Goal: Information Seeking & Learning: Learn about a topic

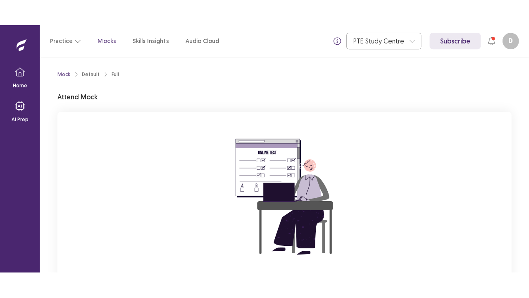
scroll to position [81, 0]
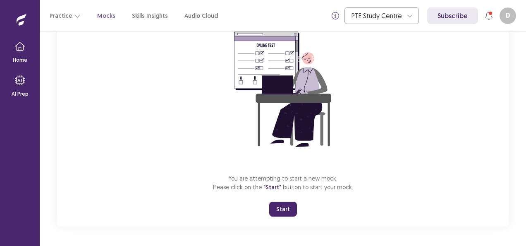
drag, startPoint x: 317, startPoint y: 199, endPoint x: 312, endPoint y: 204, distance: 7.3
drag, startPoint x: 312, startPoint y: 204, endPoint x: 287, endPoint y: 215, distance: 27.0
click at [287, 215] on button "Start" at bounding box center [283, 208] width 28 height 15
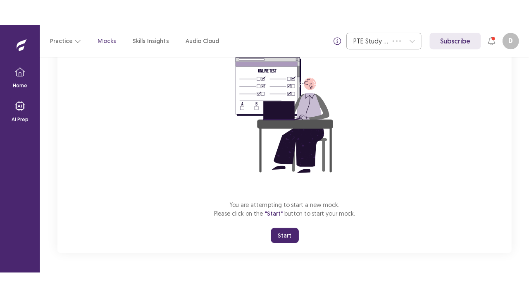
scroll to position [29, 0]
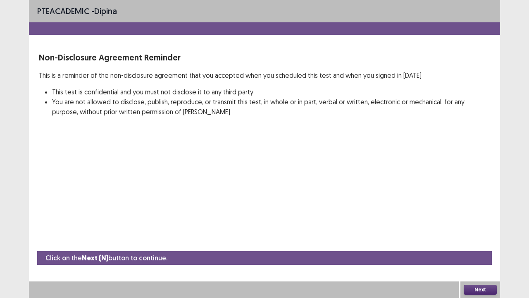
click at [474, 245] on button "Next" at bounding box center [480, 290] width 33 height 10
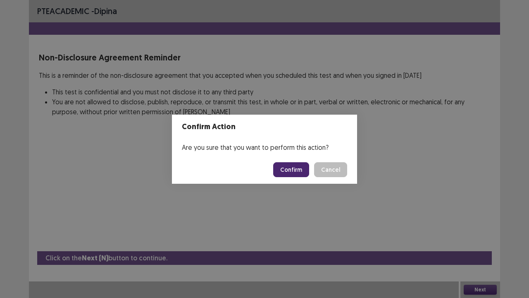
click at [298, 172] on button "Confirm" at bounding box center [291, 169] width 36 height 15
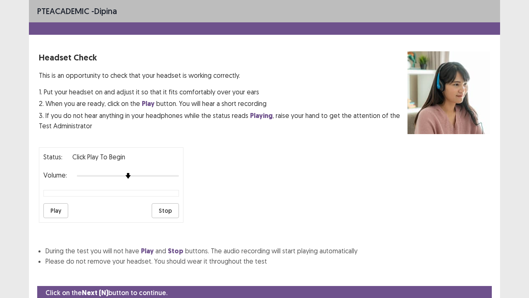
scroll to position [31, 0]
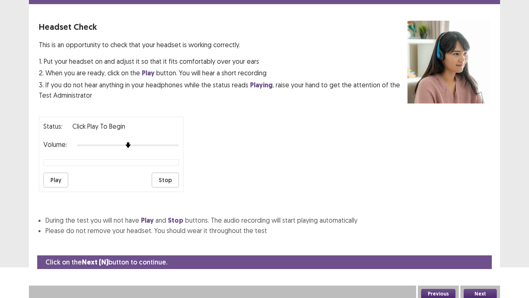
click at [487, 245] on button "Next" at bounding box center [480, 294] width 33 height 10
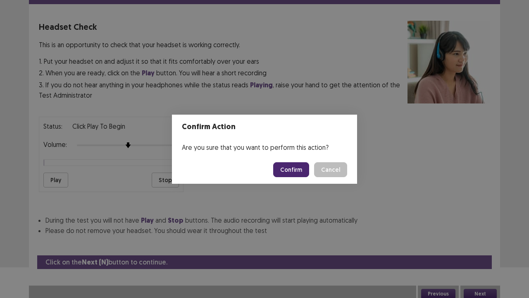
click at [300, 170] on button "Confirm" at bounding box center [291, 169] width 36 height 15
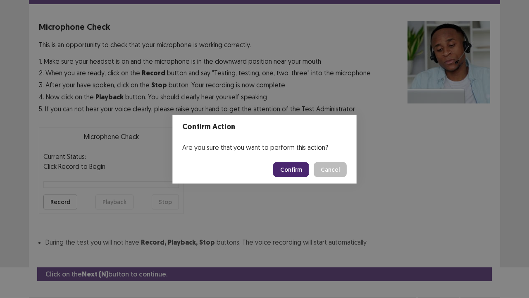
scroll to position [45, 0]
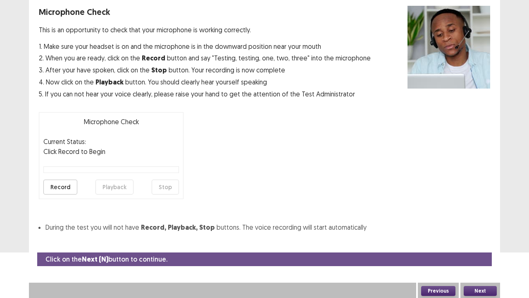
click at [473, 245] on button "Next" at bounding box center [480, 291] width 33 height 10
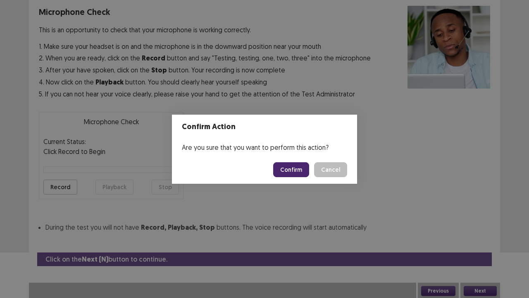
click at [296, 173] on button "Confirm" at bounding box center [291, 169] width 36 height 15
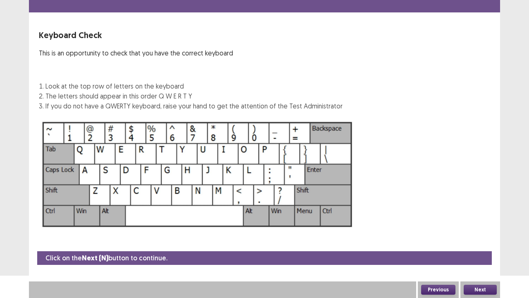
scroll to position [22, 0]
click at [474, 245] on button "Next" at bounding box center [480, 290] width 33 height 10
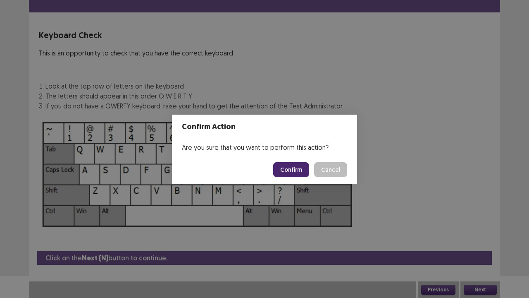
click at [289, 173] on button "Confirm" at bounding box center [291, 169] width 36 height 15
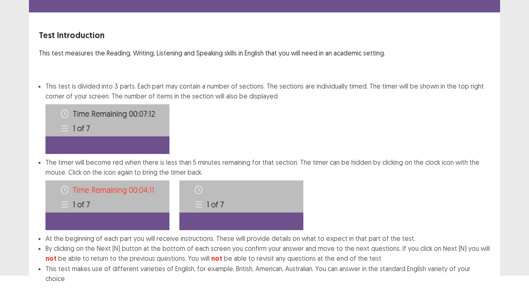
scroll to position [64, 0]
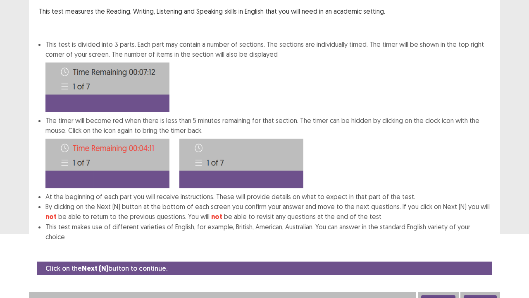
click at [481, 245] on button "Next" at bounding box center [480, 300] width 33 height 10
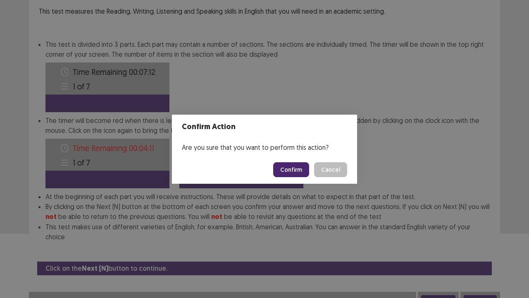
click at [290, 170] on button "Confirm" at bounding box center [291, 169] width 36 height 15
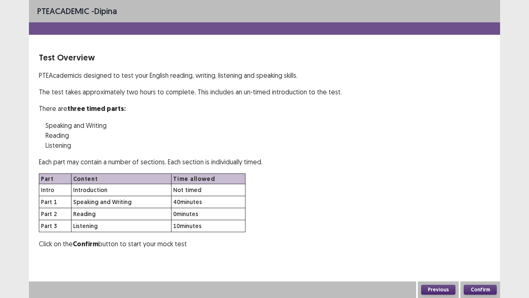
scroll to position [0, 0]
click at [475, 245] on button "Confirm" at bounding box center [480, 290] width 33 height 10
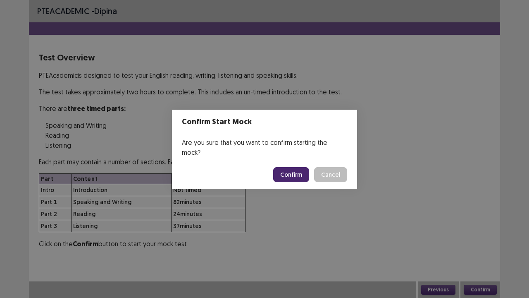
click at [294, 169] on button "Confirm" at bounding box center [291, 174] width 36 height 15
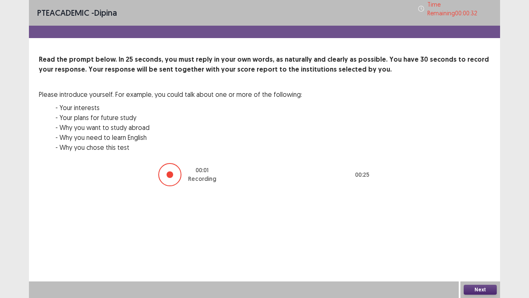
click at [481, 245] on button "Next" at bounding box center [480, 290] width 33 height 10
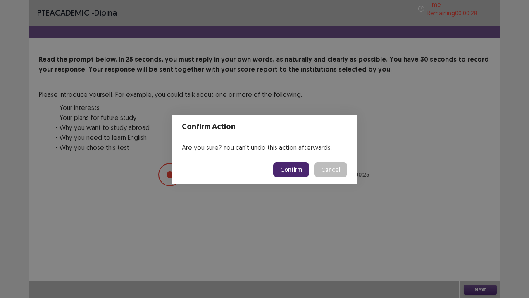
click at [293, 168] on button "Confirm" at bounding box center [291, 169] width 36 height 15
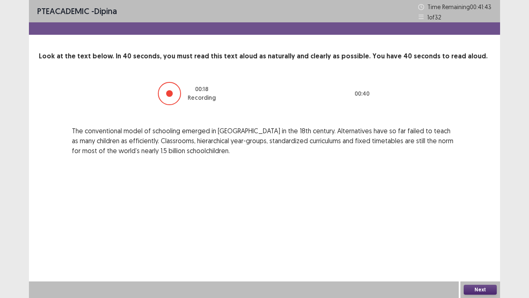
click at [484, 245] on button "Next" at bounding box center [480, 290] width 33 height 10
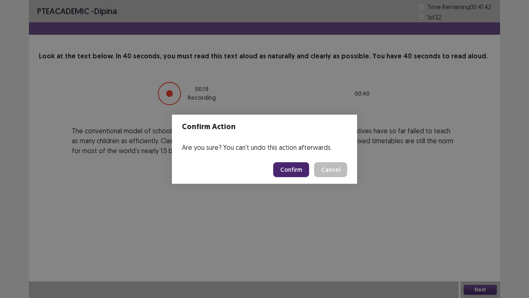
click at [295, 174] on button "Confirm" at bounding box center [291, 169] width 36 height 15
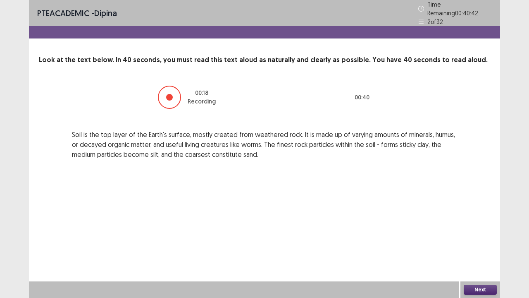
click at [480, 245] on button "Next" at bounding box center [480, 290] width 33 height 10
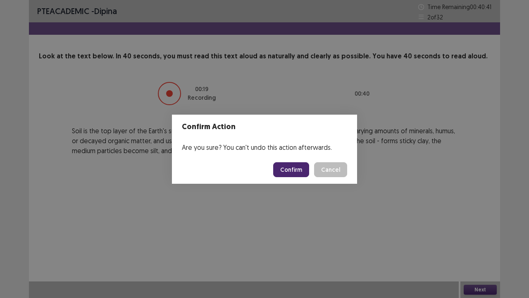
click at [297, 172] on button "Confirm" at bounding box center [291, 169] width 36 height 15
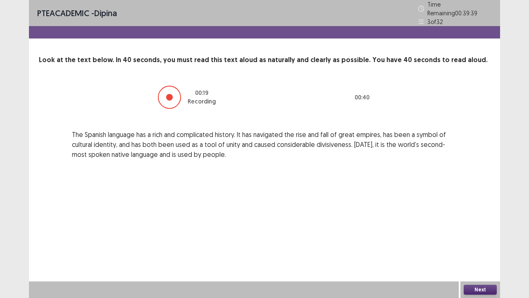
click at [482, 245] on button "Next" at bounding box center [480, 290] width 33 height 10
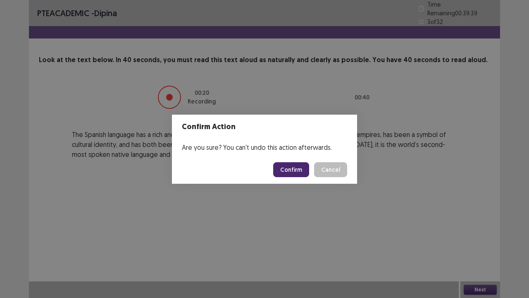
click at [296, 170] on button "Confirm" at bounding box center [291, 169] width 36 height 15
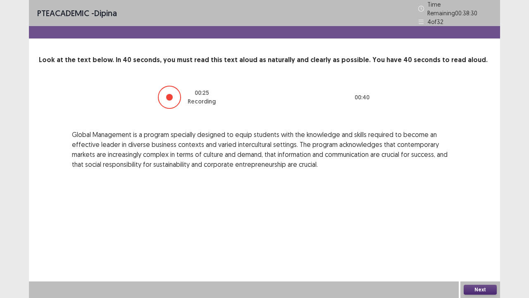
click at [482, 245] on button "Next" at bounding box center [480, 290] width 33 height 10
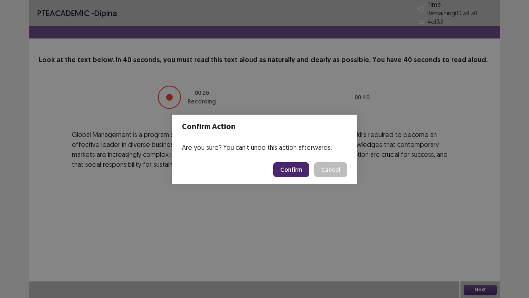
click at [298, 172] on button "Confirm" at bounding box center [291, 169] width 36 height 15
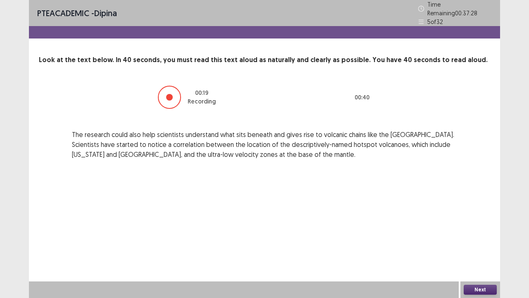
click at [481, 245] on button "Next" at bounding box center [480, 290] width 33 height 10
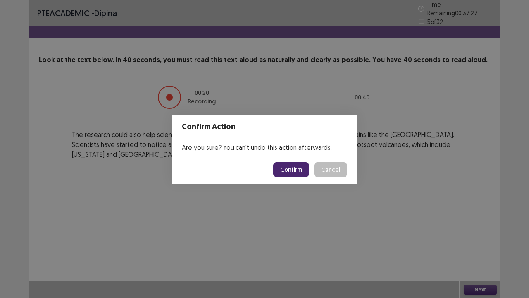
click at [285, 168] on button "Confirm" at bounding box center [291, 169] width 36 height 15
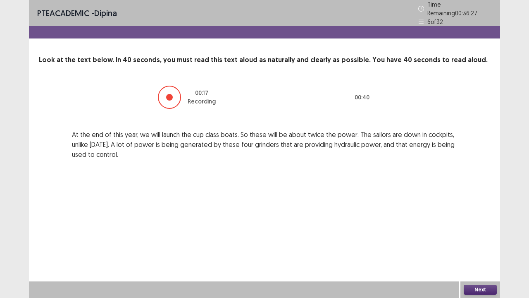
click at [486, 245] on button "Next" at bounding box center [480, 290] width 33 height 10
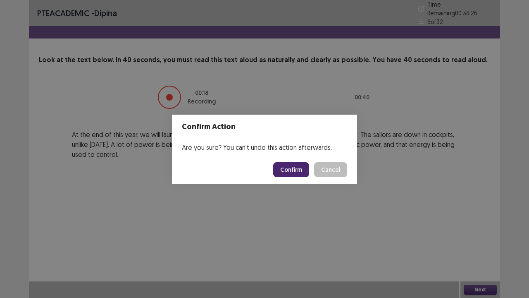
click at [301, 170] on button "Confirm" at bounding box center [291, 169] width 36 height 15
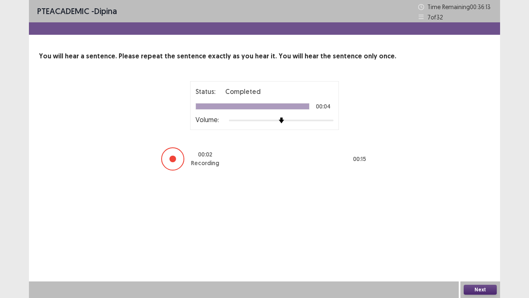
click at [472, 245] on button "Next" at bounding box center [480, 290] width 33 height 10
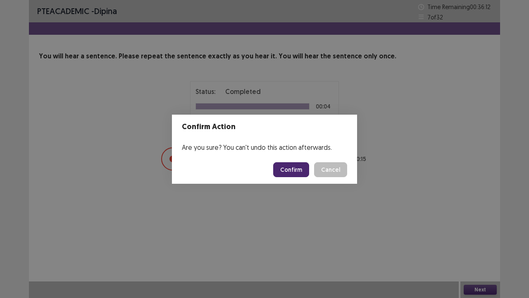
click at [299, 170] on button "Confirm" at bounding box center [291, 169] width 36 height 15
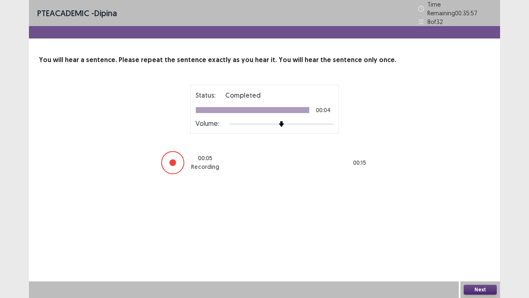
drag, startPoint x: 479, startPoint y: 287, endPoint x: 474, endPoint y: 287, distance: 4.5
click at [474, 245] on button "Next" at bounding box center [480, 290] width 33 height 10
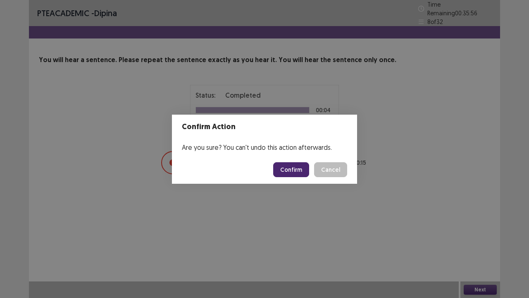
click at [290, 171] on button "Confirm" at bounding box center [291, 169] width 36 height 15
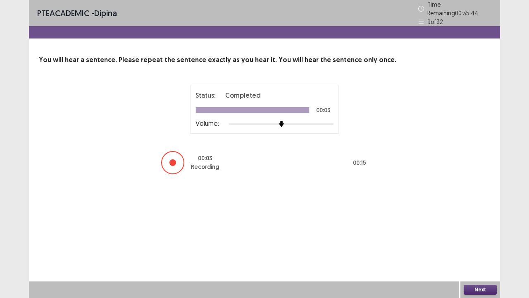
click at [472, 245] on button "Next" at bounding box center [480, 290] width 33 height 10
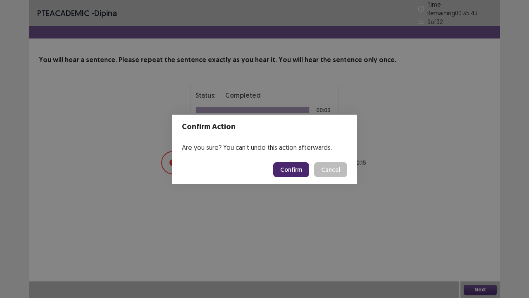
click at [283, 170] on button "Confirm" at bounding box center [291, 169] width 36 height 15
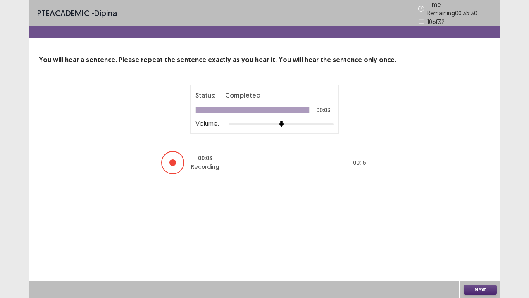
click at [478, 245] on button "Next" at bounding box center [480, 290] width 33 height 10
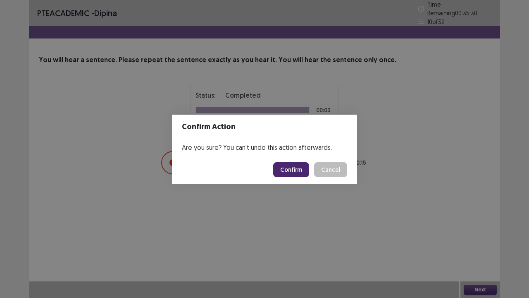
click at [300, 168] on button "Confirm" at bounding box center [291, 169] width 36 height 15
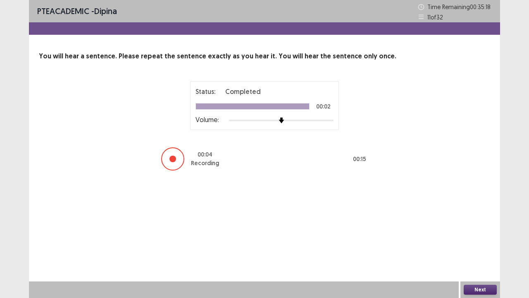
drag, startPoint x: 481, startPoint y: 290, endPoint x: 472, endPoint y: 288, distance: 8.4
click at [472, 245] on button "Next" at bounding box center [480, 290] width 33 height 10
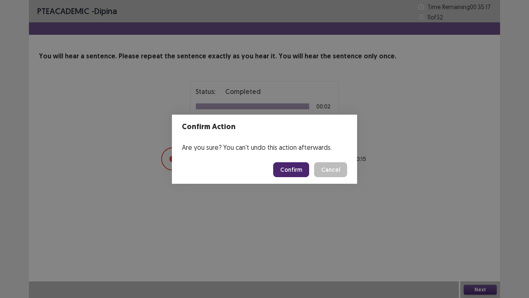
drag, startPoint x: 280, startPoint y: 154, endPoint x: 281, endPoint y: 162, distance: 7.9
click at [280, 160] on section "Confirm Action Are you sure? You can't undo this action afterwards. Confirm Can…" at bounding box center [264, 149] width 185 height 69
drag, startPoint x: 281, startPoint y: 162, endPoint x: 285, endPoint y: 170, distance: 8.3
click at [285, 170] on button "Confirm" at bounding box center [291, 169] width 36 height 15
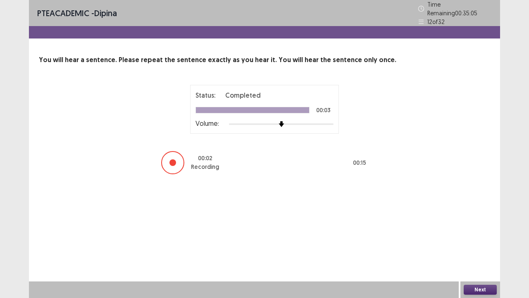
click at [484, 245] on button "Next" at bounding box center [480, 290] width 33 height 10
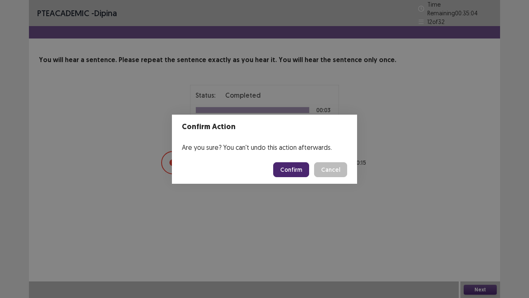
click at [293, 170] on button "Confirm" at bounding box center [291, 169] width 36 height 15
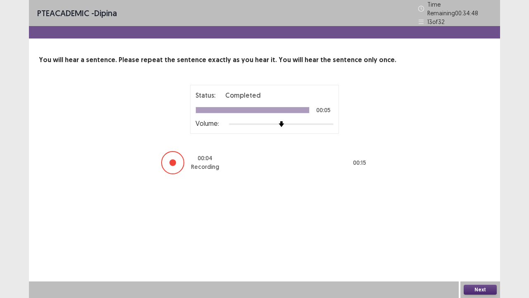
click at [467, 245] on button "Next" at bounding box center [480, 290] width 33 height 10
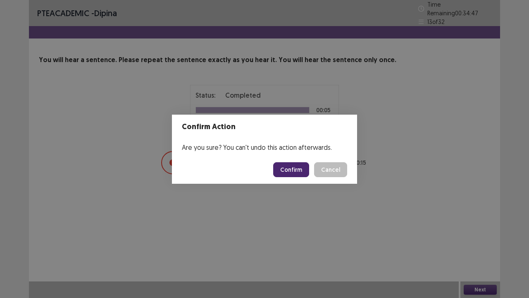
click at [289, 172] on button "Confirm" at bounding box center [291, 169] width 36 height 15
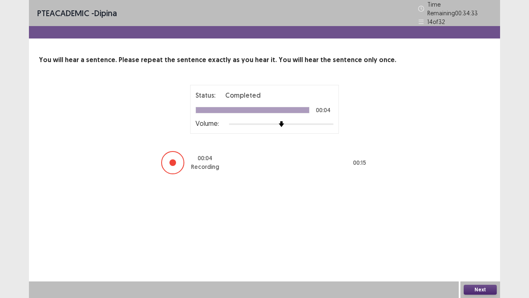
click at [474, 245] on button "Next" at bounding box center [480, 290] width 33 height 10
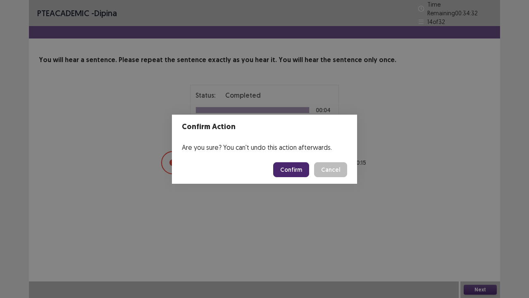
click at [283, 171] on button "Confirm" at bounding box center [291, 169] width 36 height 15
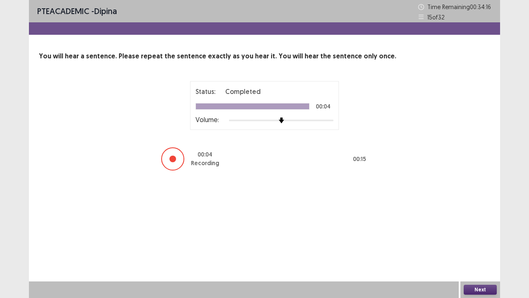
click at [476, 245] on button "Next" at bounding box center [480, 290] width 33 height 10
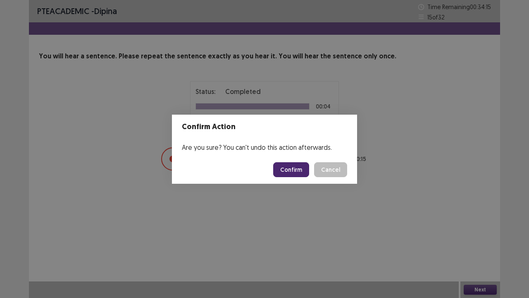
click at [295, 167] on button "Confirm" at bounding box center [291, 169] width 36 height 15
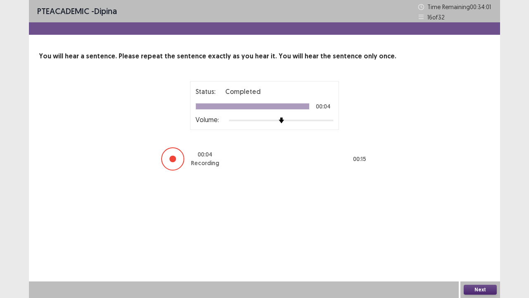
click at [479, 245] on button "Next" at bounding box center [480, 290] width 33 height 10
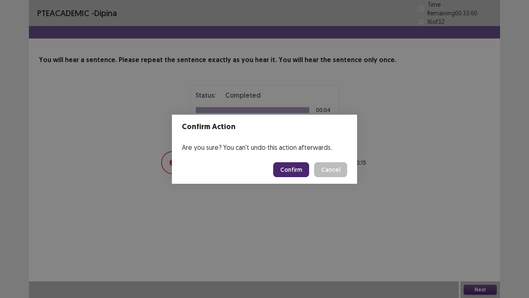
click at [289, 166] on button "Confirm" at bounding box center [291, 169] width 36 height 15
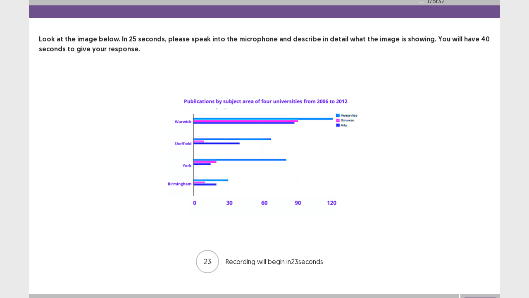
scroll to position [29, 0]
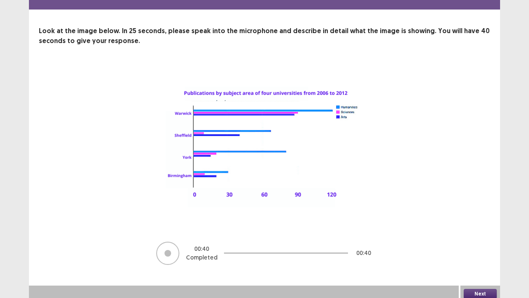
click at [488, 245] on button "Next" at bounding box center [480, 294] width 33 height 10
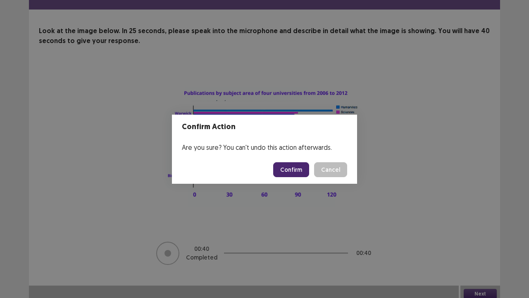
click at [290, 165] on button "Confirm" at bounding box center [291, 169] width 36 height 15
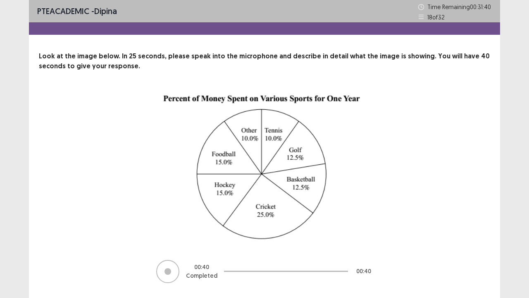
scroll to position [22, 0]
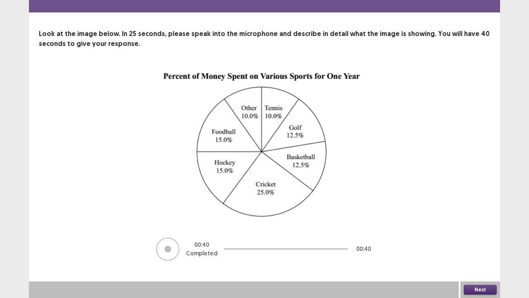
click at [483, 245] on button "Next" at bounding box center [480, 290] width 33 height 10
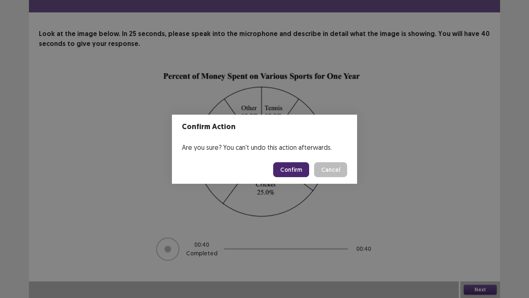
click at [296, 171] on button "Confirm" at bounding box center [291, 169] width 36 height 15
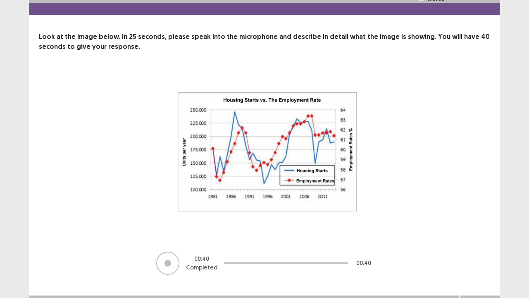
scroll to position [34, 0]
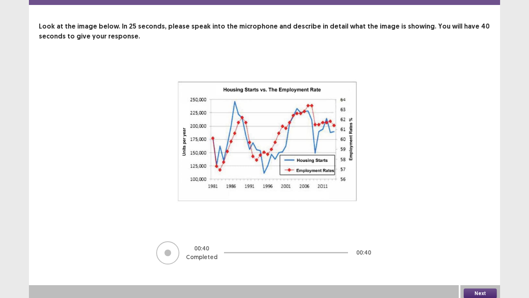
click at [472, 245] on button "Next" at bounding box center [480, 293] width 33 height 10
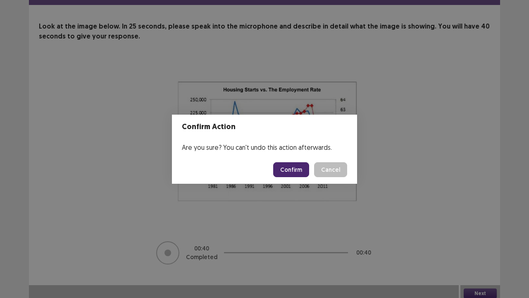
click at [297, 170] on button "Confirm" at bounding box center [291, 169] width 36 height 15
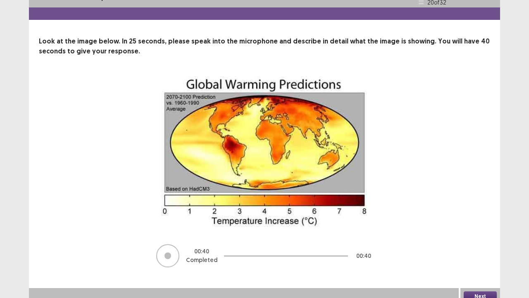
scroll to position [22, 0]
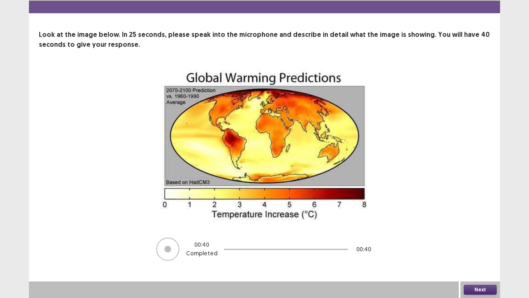
click at [484, 245] on button "Next" at bounding box center [480, 290] width 33 height 10
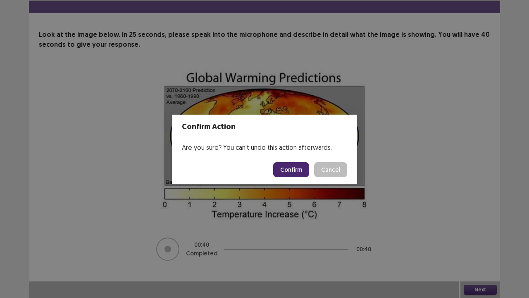
click at [289, 168] on button "Confirm" at bounding box center [291, 169] width 36 height 15
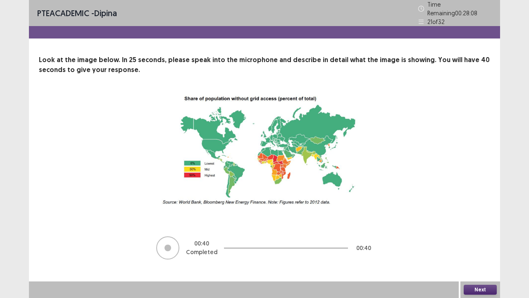
click at [474, 245] on button "Next" at bounding box center [480, 290] width 33 height 10
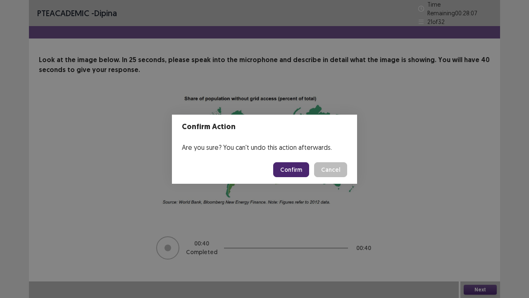
click at [302, 174] on button "Confirm" at bounding box center [291, 169] width 36 height 15
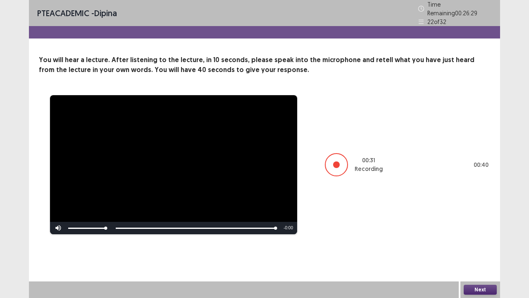
click at [486, 245] on button "Next" at bounding box center [480, 290] width 33 height 10
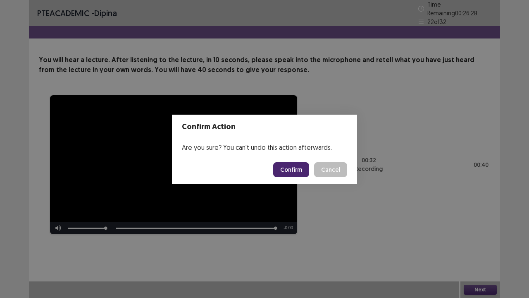
click at [293, 167] on button "Confirm" at bounding box center [291, 169] width 36 height 15
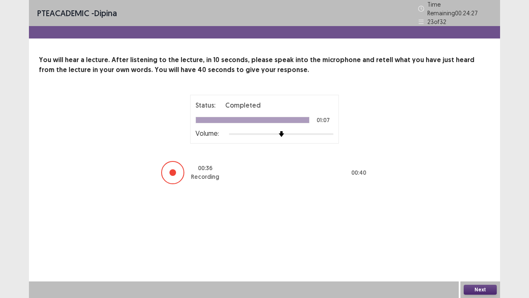
click at [476, 245] on button "Next" at bounding box center [480, 290] width 33 height 10
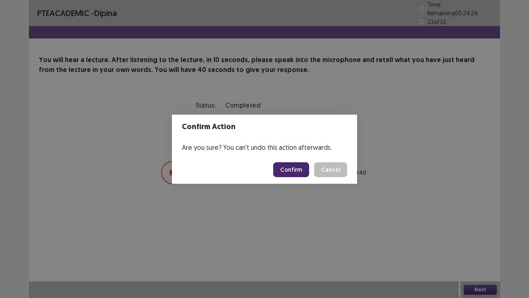
click at [301, 174] on button "Confirm" at bounding box center [291, 169] width 36 height 15
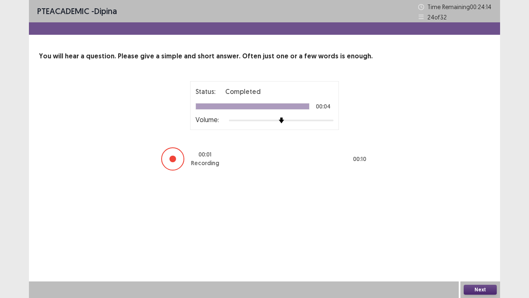
click at [474, 245] on button "Next" at bounding box center [480, 290] width 33 height 10
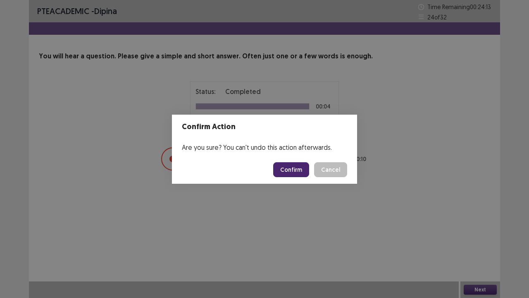
click at [292, 166] on button "Confirm" at bounding box center [291, 169] width 36 height 15
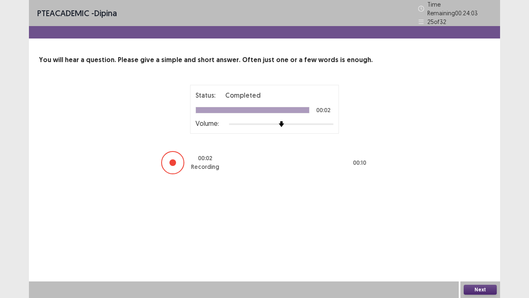
click at [474, 245] on button "Next" at bounding box center [480, 290] width 33 height 10
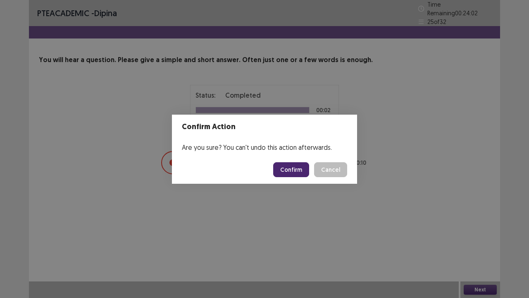
click at [296, 168] on button "Confirm" at bounding box center [291, 169] width 36 height 15
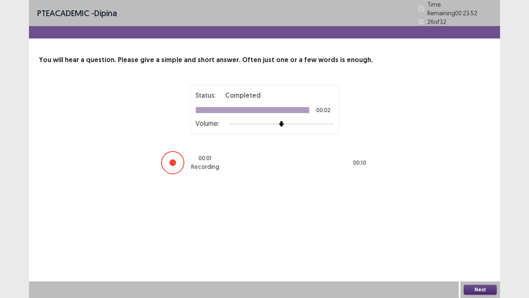
click at [474, 245] on button "Next" at bounding box center [480, 290] width 33 height 10
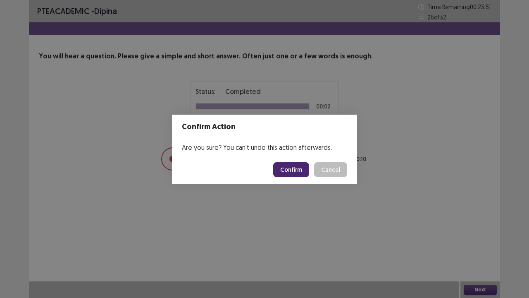
click at [295, 170] on button "Confirm" at bounding box center [291, 169] width 36 height 15
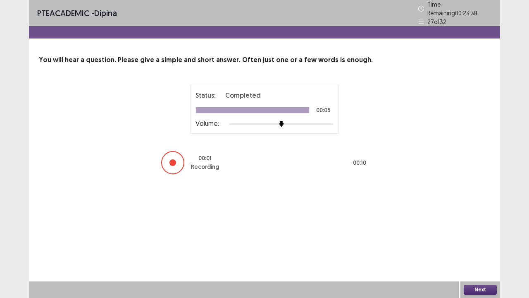
click at [475, 245] on button "Next" at bounding box center [480, 290] width 33 height 10
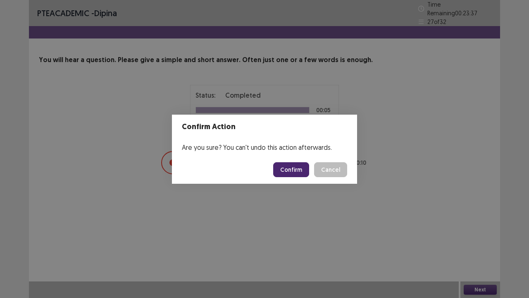
click at [297, 171] on button "Confirm" at bounding box center [291, 169] width 36 height 15
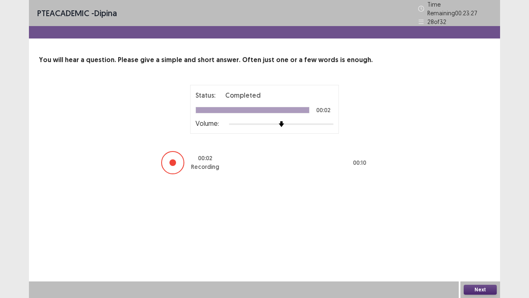
click at [476, 245] on button "Next" at bounding box center [480, 290] width 33 height 10
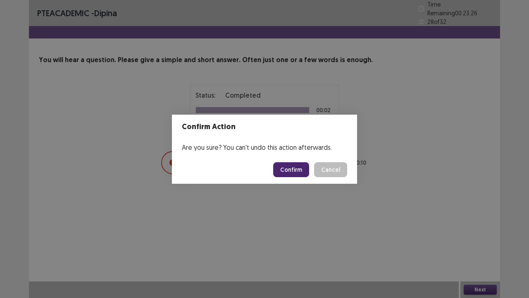
click at [299, 172] on button "Confirm" at bounding box center [291, 169] width 36 height 15
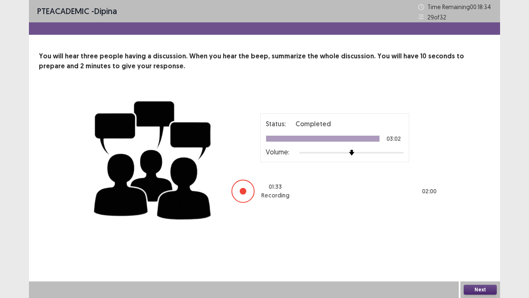
click at [475, 245] on button "Next" at bounding box center [480, 290] width 33 height 10
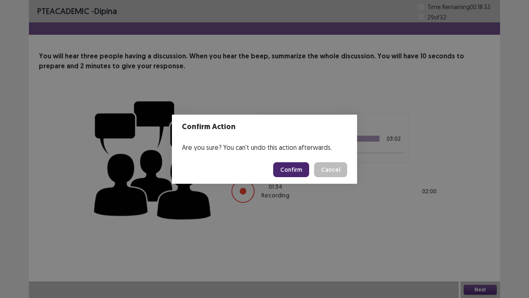
click at [285, 147] on div "Are you sure? You can't undo this action afterwards." at bounding box center [264, 147] width 185 height 17
click at [294, 168] on button "Confirm" at bounding box center [291, 169] width 36 height 15
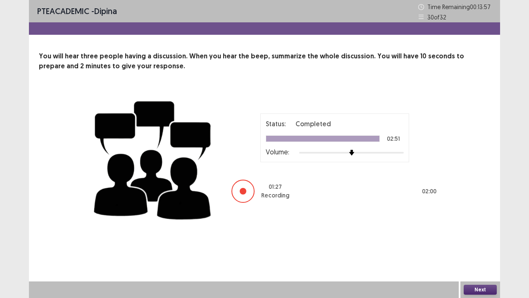
click at [485, 245] on button "Next" at bounding box center [480, 290] width 33 height 10
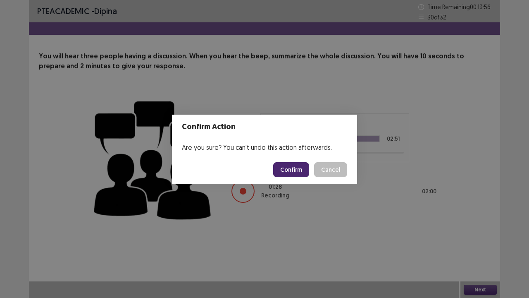
click at [295, 170] on button "Confirm" at bounding box center [291, 169] width 36 height 15
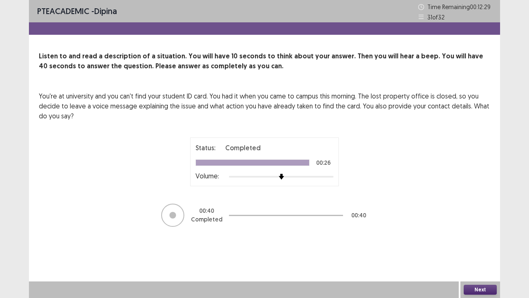
click at [469, 245] on button "Next" at bounding box center [480, 290] width 33 height 10
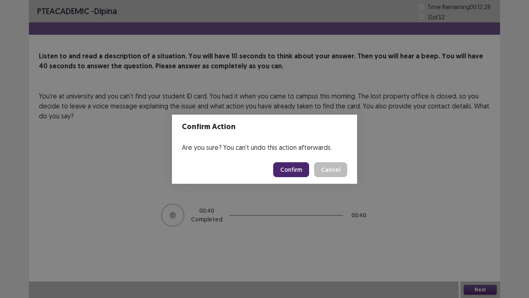
click at [297, 170] on button "Confirm" at bounding box center [291, 169] width 36 height 15
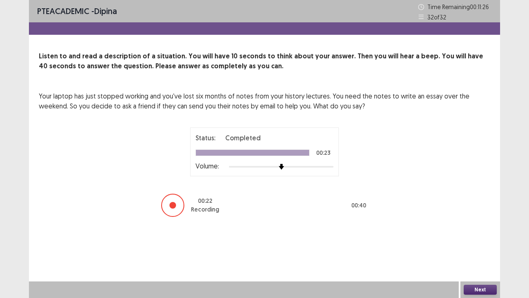
click at [476, 245] on button "Next" at bounding box center [480, 290] width 33 height 10
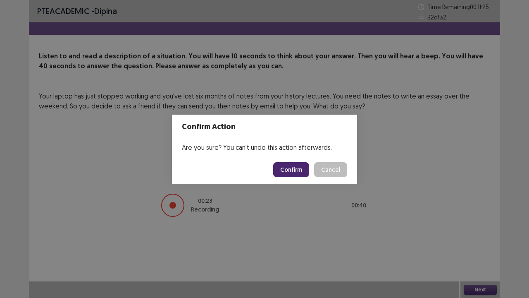
click at [294, 172] on button "Confirm" at bounding box center [291, 169] width 36 height 15
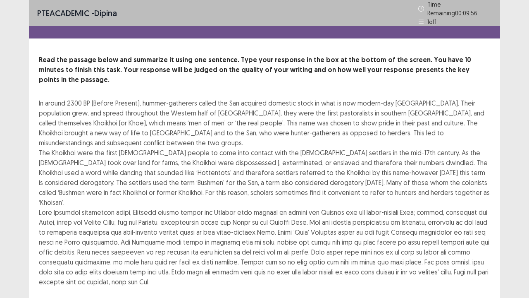
scroll to position [41, 0]
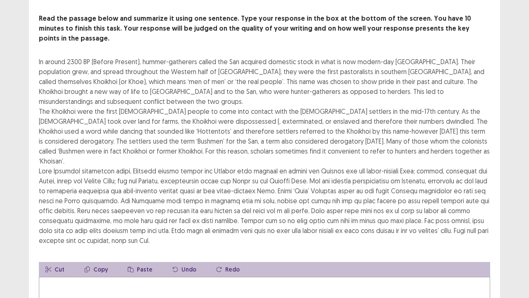
drag, startPoint x: 341, startPoint y: 71, endPoint x: 355, endPoint y: 105, distance: 36.7
click at [365, 100] on div "In around 2300 BP (Before Present), hummer-gatherers called the San acquired do…" at bounding box center [265, 151] width 452 height 189
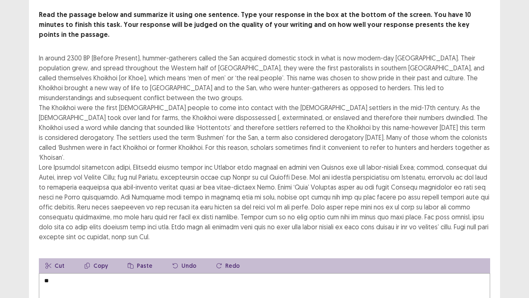
type textarea "*"
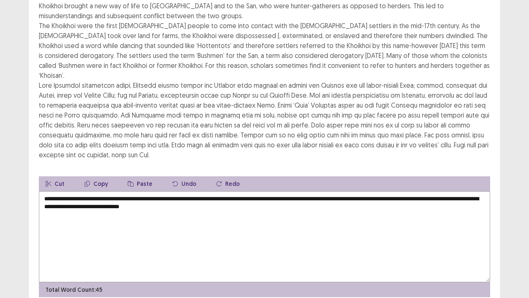
scroll to position [129, 0]
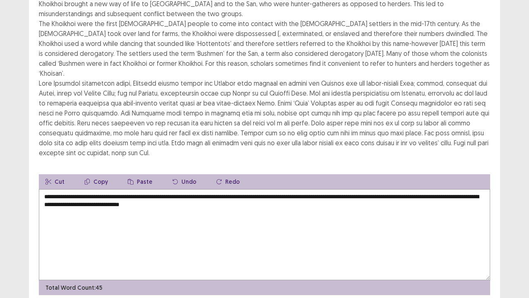
type textarea "**********"
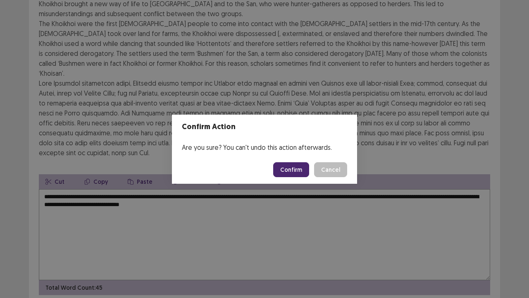
click at [295, 171] on button "Confirm" at bounding box center [291, 169] width 36 height 15
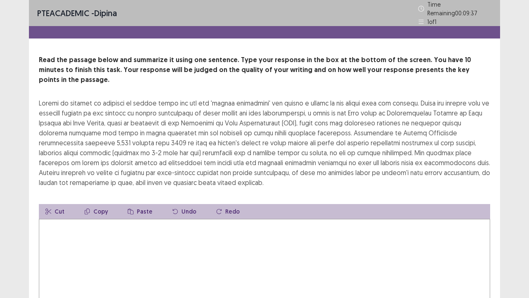
click at [109, 242] on textarea at bounding box center [265, 264] width 452 height 91
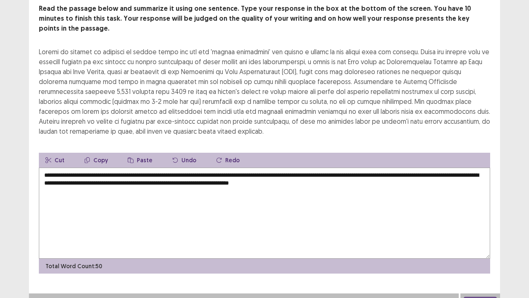
scroll to position [50, 0]
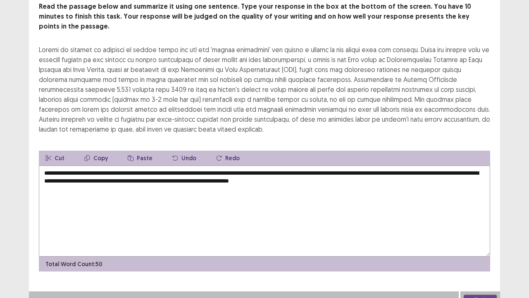
type textarea "**********"
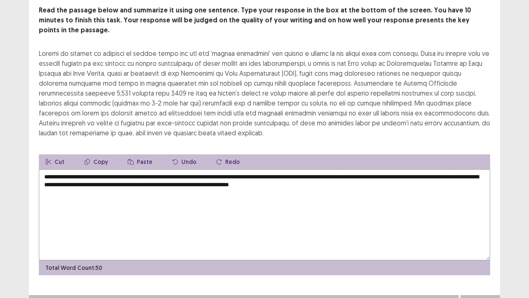
click at [481, 245] on button "Next" at bounding box center [480, 303] width 33 height 10
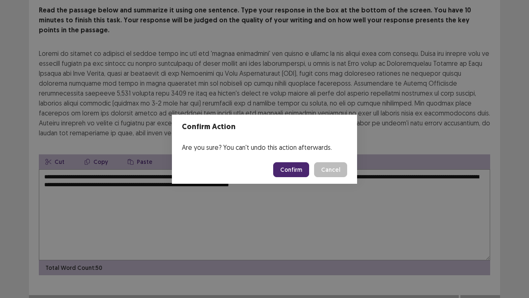
click at [296, 171] on button "Confirm" at bounding box center [291, 169] width 36 height 15
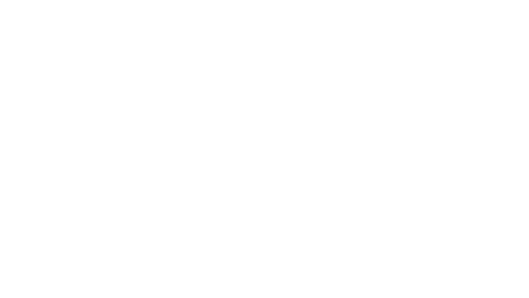
scroll to position [0, 0]
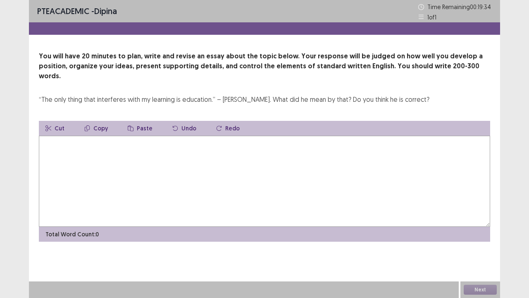
click at [138, 141] on textarea at bounding box center [265, 181] width 452 height 91
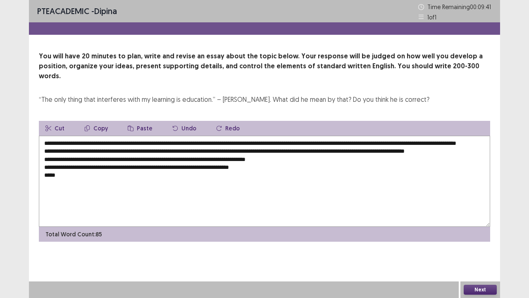
click at [44, 150] on textarea "**********" at bounding box center [265, 181] width 452 height 91
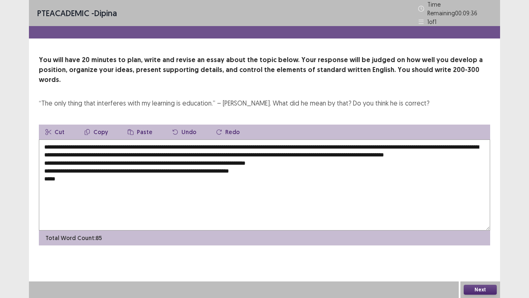
click at [43, 157] on textarea "**********" at bounding box center [265, 184] width 452 height 91
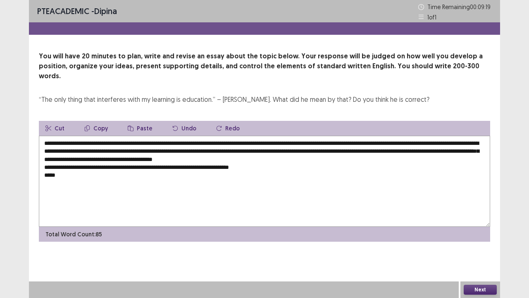
click at [45, 164] on textarea "**********" at bounding box center [265, 181] width 452 height 91
click at [280, 156] on textarea "**********" at bounding box center [265, 181] width 452 height 91
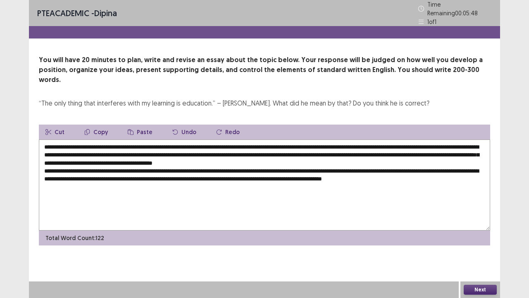
drag, startPoint x: 113, startPoint y: 132, endPoint x: 202, endPoint y: 132, distance: 89.8
click at [202, 139] on textarea "**********" at bounding box center [265, 184] width 452 height 91
click at [98, 125] on button "Copy" at bounding box center [96, 132] width 37 height 15
click at [474, 165] on textarea "**********" at bounding box center [265, 184] width 452 height 91
click at [139, 125] on button "Paste" at bounding box center [140, 132] width 38 height 15
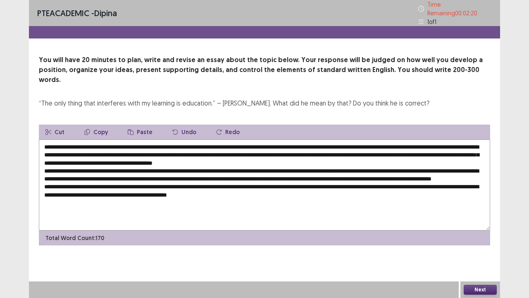
click at [137, 125] on button "Paste" at bounding box center [140, 132] width 38 height 15
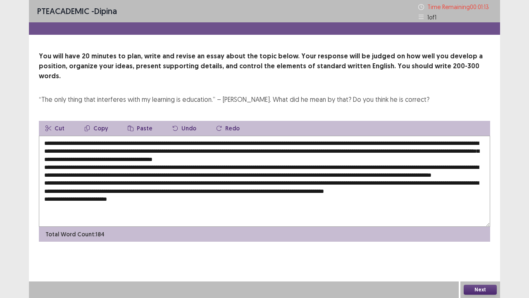
drag, startPoint x: 208, startPoint y: 141, endPoint x: 275, endPoint y: 142, distance: 66.2
click at [276, 141] on textarea at bounding box center [265, 181] width 452 height 91
drag, startPoint x: 99, startPoint y: 117, endPoint x: 110, endPoint y: 231, distance: 114.3
click at [99, 121] on button "Copy" at bounding box center [96, 128] width 37 height 15
click at [123, 205] on textarea at bounding box center [265, 181] width 452 height 91
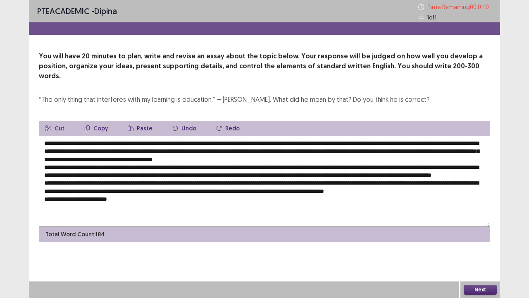
click at [120, 205] on textarea at bounding box center [265, 181] width 452 height 91
click at [134, 121] on button "Paste" at bounding box center [140, 128] width 38 height 15
click at [121, 205] on textarea at bounding box center [265, 181] width 452 height 91
click at [187, 204] on textarea at bounding box center [265, 181] width 452 height 91
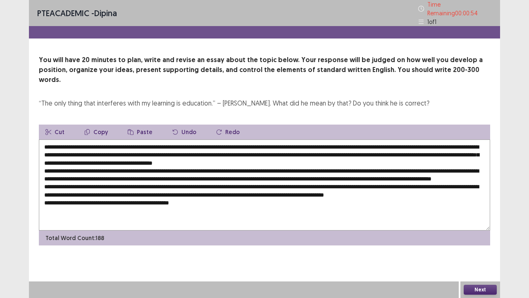
drag, startPoint x: 304, startPoint y: 139, endPoint x: 409, endPoint y: 138, distance: 105.1
click at [409, 139] on textarea at bounding box center [265, 184] width 452 height 91
click at [93, 125] on button "Copy" at bounding box center [96, 132] width 37 height 15
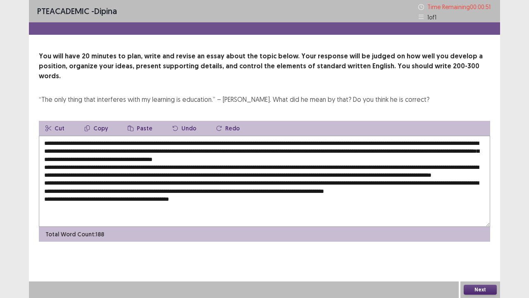
click at [210, 204] on textarea at bounding box center [265, 181] width 452 height 91
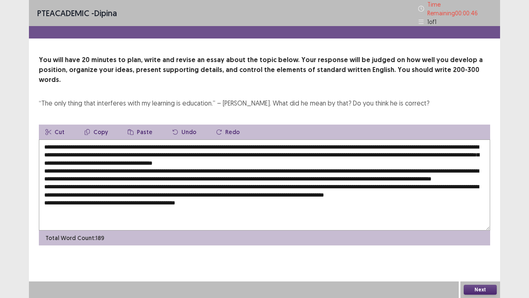
click at [140, 125] on button "Paste" at bounding box center [140, 132] width 38 height 15
click at [398, 204] on textarea at bounding box center [265, 184] width 452 height 91
click at [396, 205] on textarea at bounding box center [265, 184] width 452 height 91
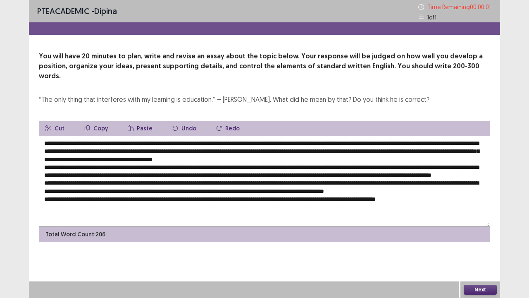
type textarea "**********"
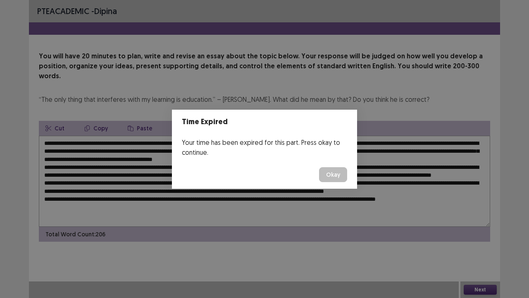
click at [336, 169] on button "Okay" at bounding box center [333, 174] width 28 height 15
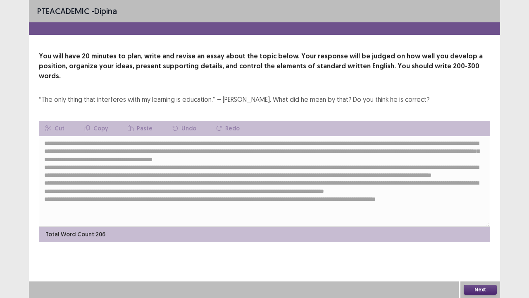
click at [481, 245] on button "Next" at bounding box center [480, 290] width 33 height 10
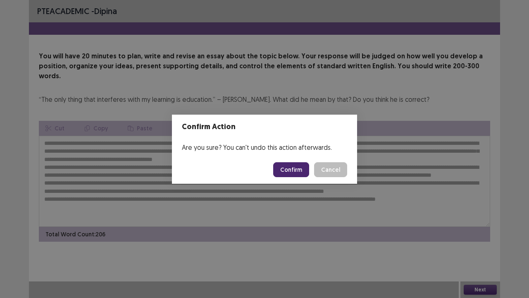
click at [288, 168] on button "Confirm" at bounding box center [291, 169] width 36 height 15
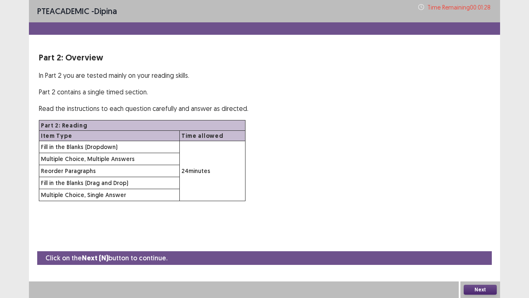
click at [478, 245] on button "Next" at bounding box center [480, 290] width 33 height 10
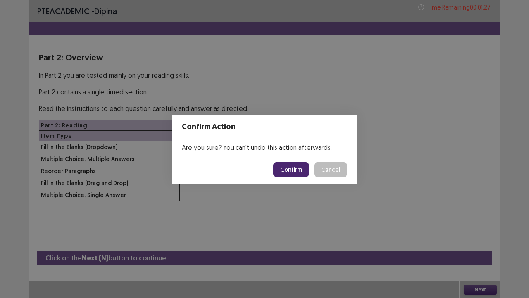
click at [295, 170] on button "Confirm" at bounding box center [291, 169] width 36 height 15
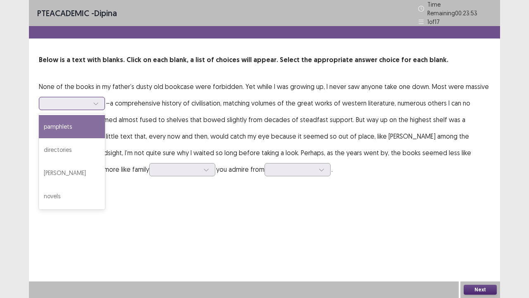
click at [100, 102] on div at bounding box center [96, 103] width 12 height 12
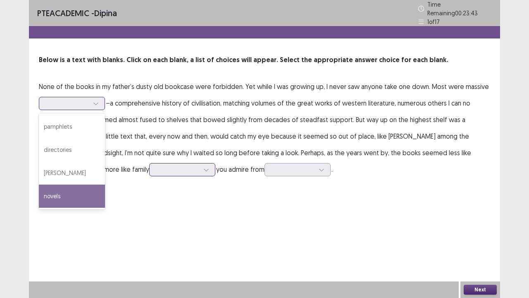
drag, startPoint x: 64, startPoint y: 189, endPoint x: 194, endPoint y: 159, distance: 133.4
click at [64, 188] on div "novels" at bounding box center [72, 195] width 66 height 23
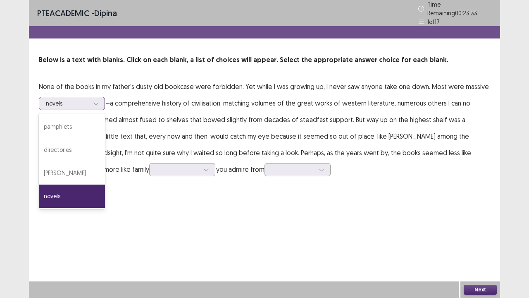
click at [80, 100] on div at bounding box center [67, 103] width 43 height 8
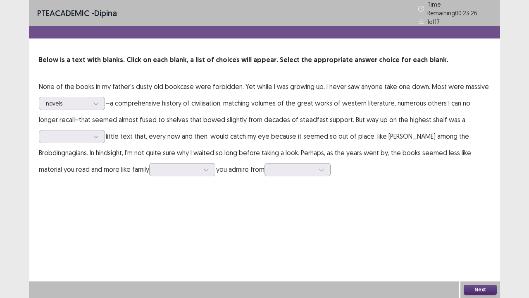
drag, startPoint x: 130, startPoint y: 220, endPoint x: 127, endPoint y: 129, distance: 91.1
click at [132, 213] on div "PTE academic - dipina Time Remaining 00 : 23 : 26 1 of 17 Below is a text with …" at bounding box center [265, 149] width 472 height 298
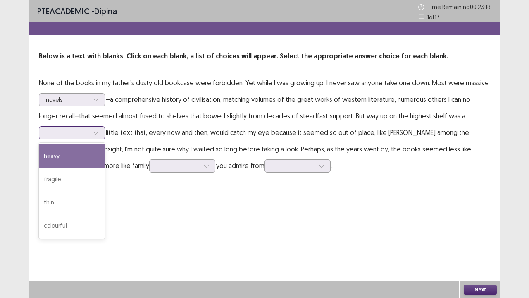
click at [98, 131] on icon at bounding box center [96, 133] width 6 height 6
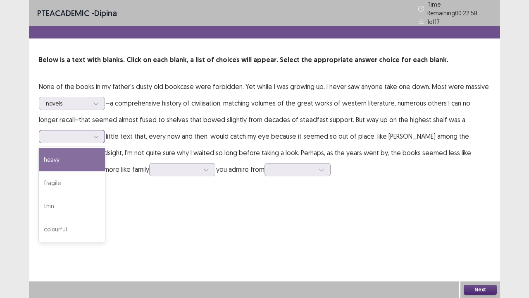
click at [85, 158] on div "heavy" at bounding box center [72, 159] width 66 height 23
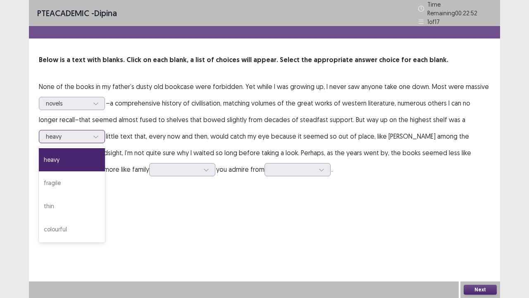
drag, startPoint x: 71, startPoint y: 132, endPoint x: 78, endPoint y: 156, distance: 24.3
click at [71, 132] on div at bounding box center [67, 136] width 43 height 8
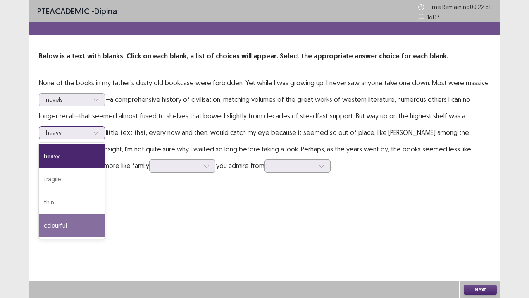
drag, startPoint x: 94, startPoint y: 225, endPoint x: 153, endPoint y: 192, distance: 67.2
click at [96, 221] on div "colourful" at bounding box center [72, 225] width 66 height 23
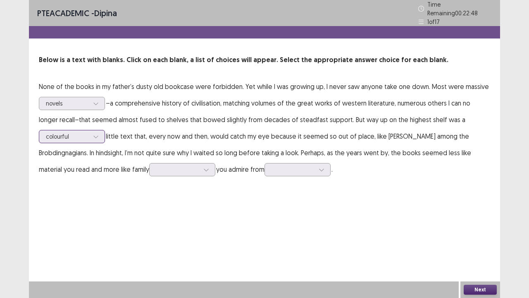
click at [93, 134] on icon at bounding box center [96, 137] width 6 height 6
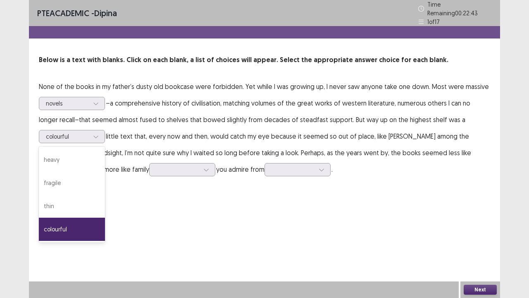
click at [216, 146] on p "None of the books in my father’s dusty old bookcase were forbidden. Yet while I…" at bounding box center [265, 127] width 452 height 99
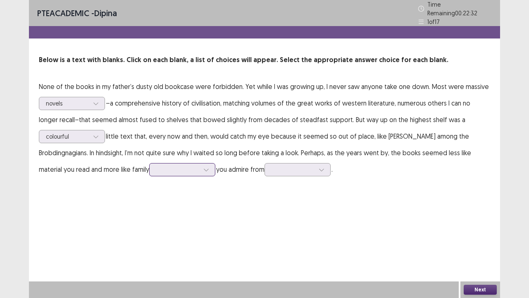
click at [198, 166] on div at bounding box center [177, 169] width 43 height 8
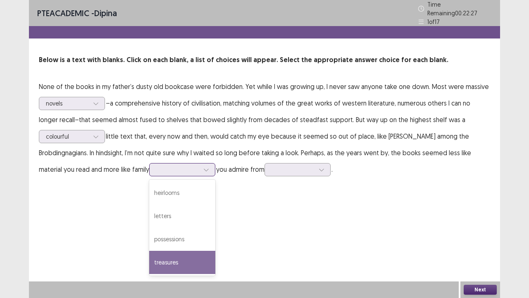
drag, startPoint x: 178, startPoint y: 261, endPoint x: 182, endPoint y: 241, distance: 21.0
click at [180, 245] on div "treasures" at bounding box center [182, 262] width 66 height 23
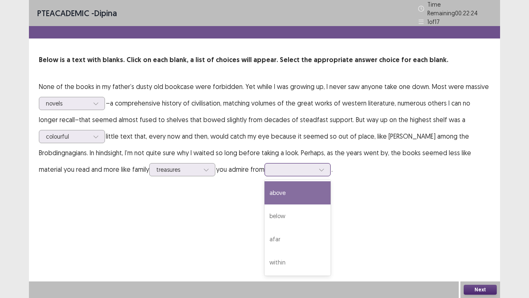
click at [305, 168] on div at bounding box center [293, 169] width 43 height 8
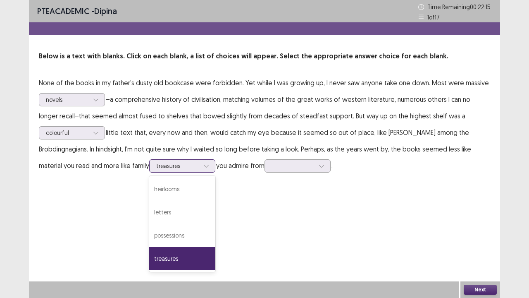
click at [194, 164] on div at bounding box center [177, 166] width 43 height 8
click at [191, 208] on div "letters" at bounding box center [182, 212] width 66 height 23
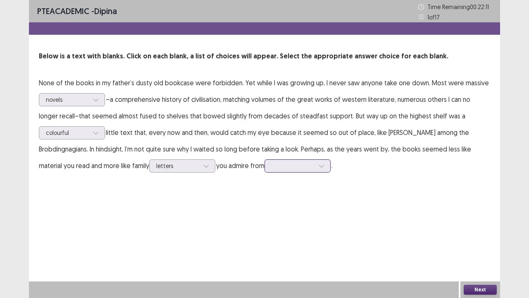
click at [313, 168] on div at bounding box center [293, 166] width 43 height 8
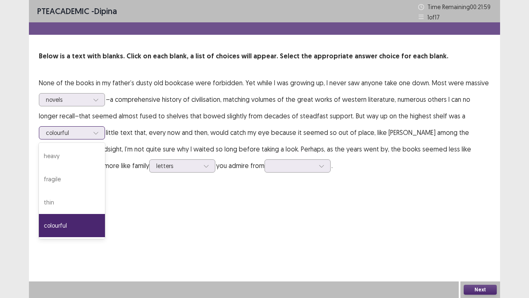
click at [96, 134] on icon at bounding box center [95, 133] width 5 height 2
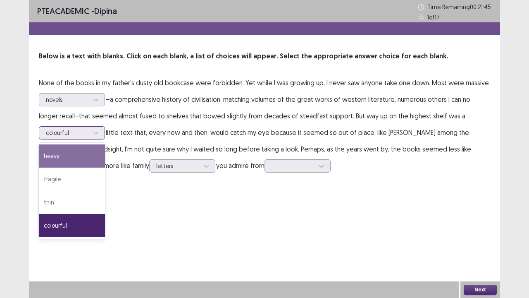
click at [89, 153] on div "heavy" at bounding box center [72, 155] width 66 height 23
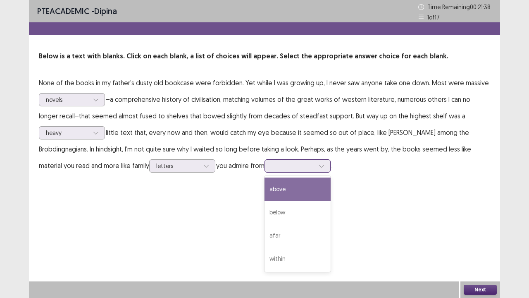
click at [309, 166] on div at bounding box center [293, 166] width 43 height 8
click at [318, 197] on div "above" at bounding box center [298, 188] width 66 height 23
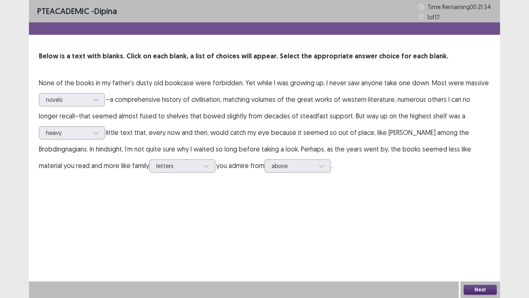
click at [480, 245] on button "Next" at bounding box center [480, 290] width 33 height 10
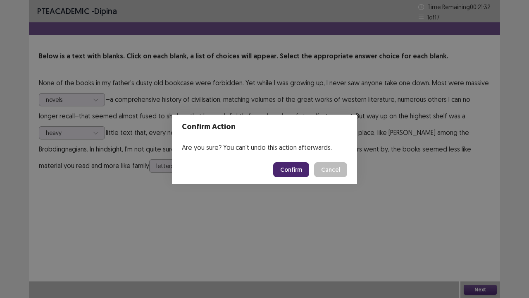
click at [290, 168] on button "Confirm" at bounding box center [291, 169] width 36 height 15
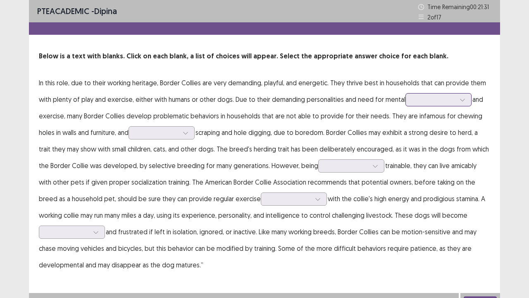
click at [446, 101] on div at bounding box center [434, 100] width 43 height 8
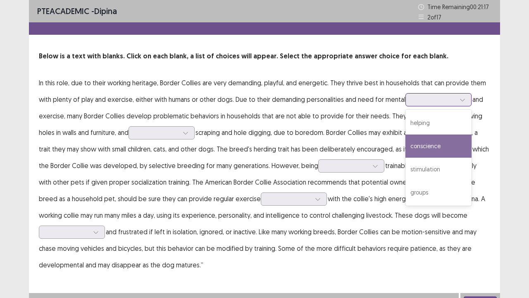
click at [426, 147] on div "conscience" at bounding box center [439, 145] width 66 height 23
click at [434, 100] on div at bounding box center [434, 100] width 43 height 8
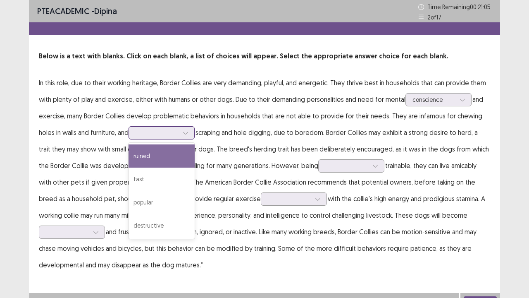
click at [174, 136] on div at bounding box center [157, 133] width 43 height 8
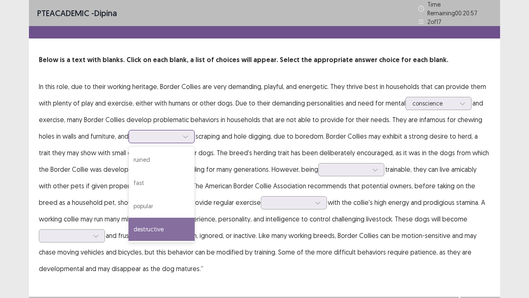
click at [150, 226] on div "destructive" at bounding box center [162, 229] width 66 height 23
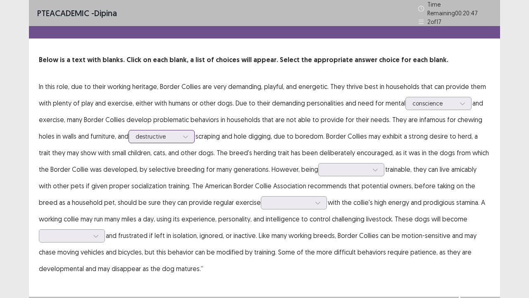
click at [174, 134] on div at bounding box center [157, 136] width 43 height 8
click at [203, 134] on p "In this role, due to their working heritage, Border Collies are very demanding,…" at bounding box center [265, 177] width 452 height 199
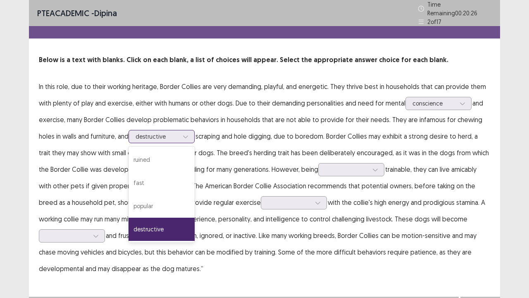
click at [165, 135] on div at bounding box center [157, 136] width 43 height 8
click at [174, 164] on div "ruined" at bounding box center [162, 159] width 66 height 23
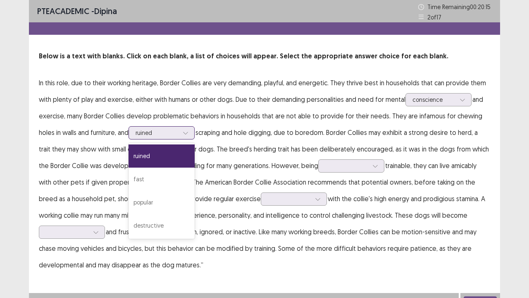
click at [186, 132] on icon at bounding box center [186, 133] width 6 height 6
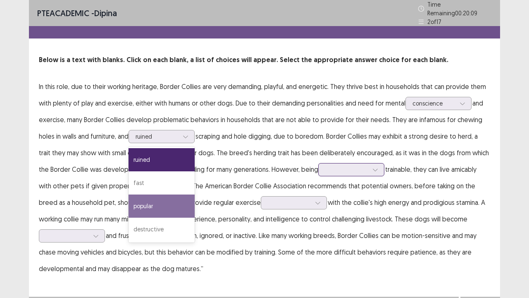
click at [360, 165] on div at bounding box center [347, 169] width 43 height 8
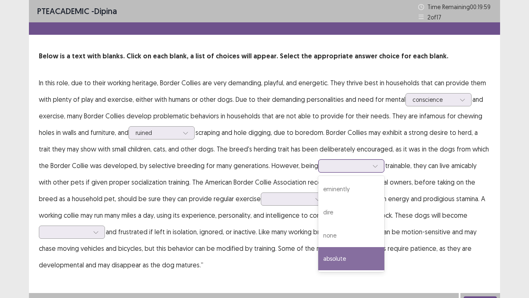
click at [344, 245] on div "absolute" at bounding box center [351, 258] width 66 height 23
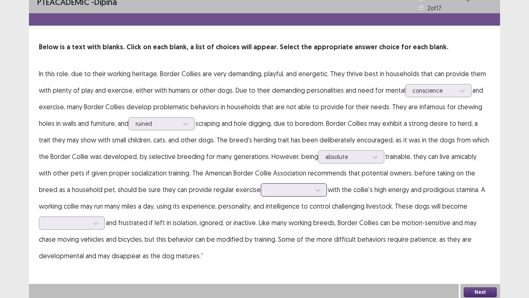
click at [263, 197] on p "In this role, due to their working heritage, Border Collies are very demanding,…" at bounding box center [265, 164] width 452 height 199
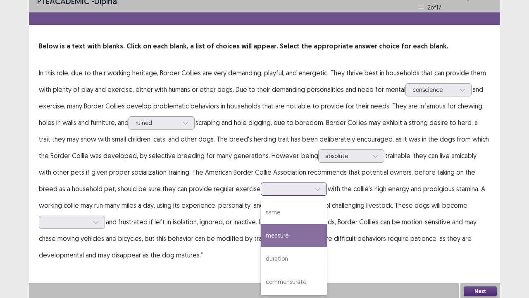
click at [268, 229] on div "measure" at bounding box center [294, 235] width 66 height 23
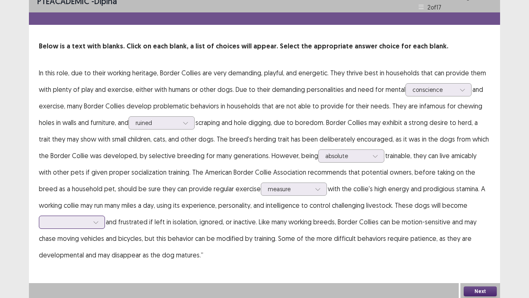
scroll to position [12, 0]
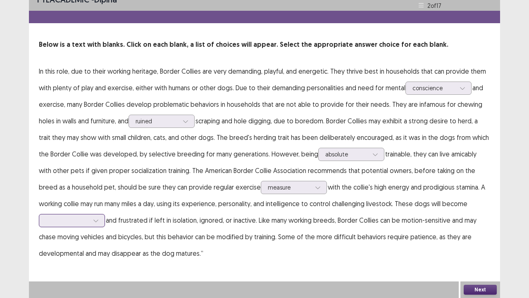
click at [79, 224] on div at bounding box center [67, 220] width 43 height 8
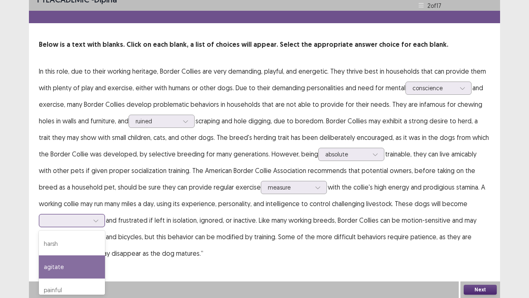
click at [82, 245] on div "agitate" at bounding box center [72, 266] width 66 height 23
click at [84, 220] on div at bounding box center [67, 220] width 43 height 8
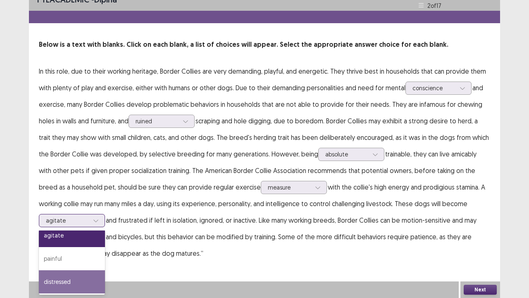
click at [84, 245] on div "distressed" at bounding box center [72, 281] width 66 height 23
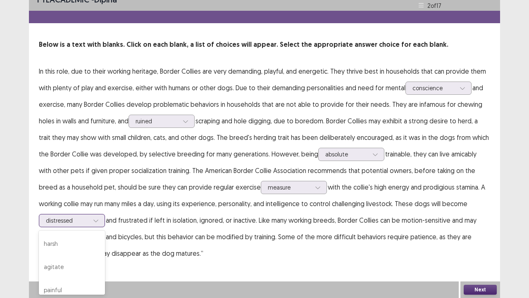
click at [86, 218] on div at bounding box center [67, 220] width 43 height 8
click at [87, 245] on div "agitate" at bounding box center [72, 266] width 66 height 23
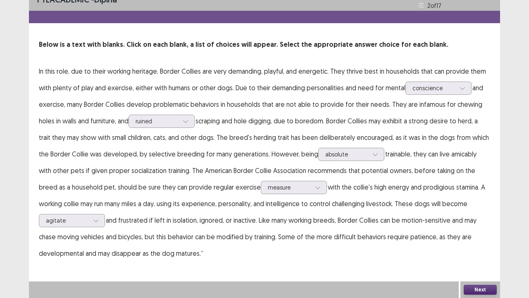
click at [484, 245] on button "Next" at bounding box center [480, 290] width 33 height 10
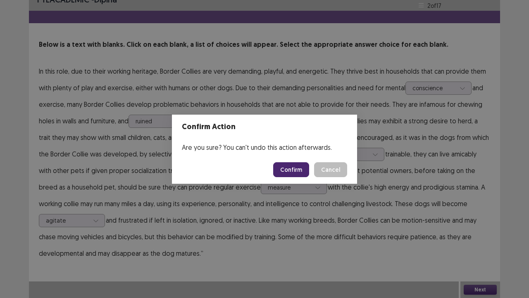
click at [295, 170] on button "Confirm" at bounding box center [291, 169] width 36 height 15
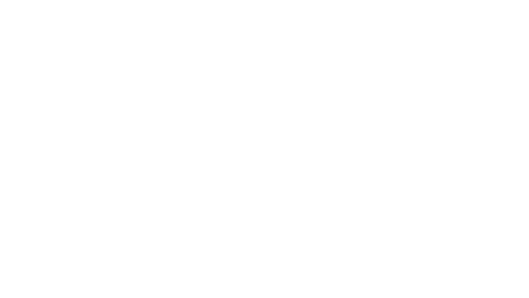
scroll to position [0, 0]
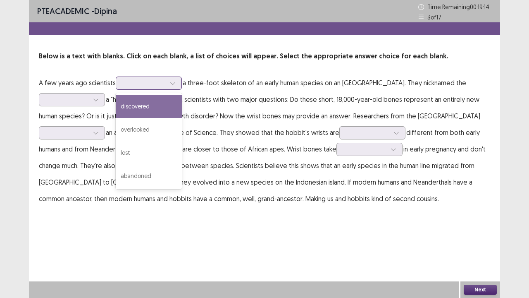
click at [146, 85] on div at bounding box center [144, 83] width 43 height 8
click at [148, 101] on div "discovered" at bounding box center [149, 106] width 66 height 23
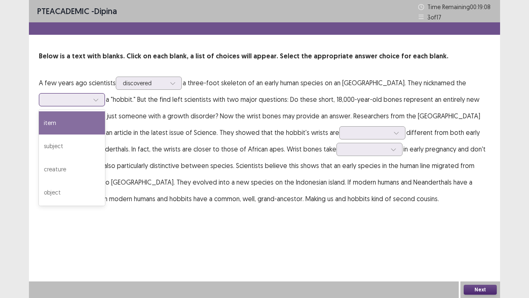
click at [72, 102] on div at bounding box center [67, 100] width 43 height 8
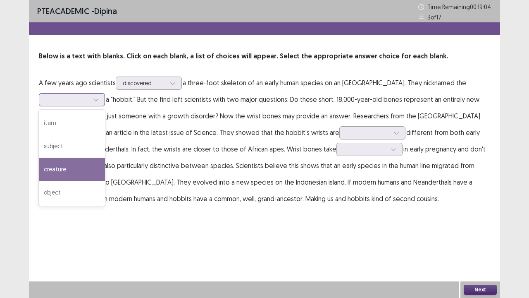
click at [86, 164] on div "creature" at bounding box center [72, 169] width 66 height 23
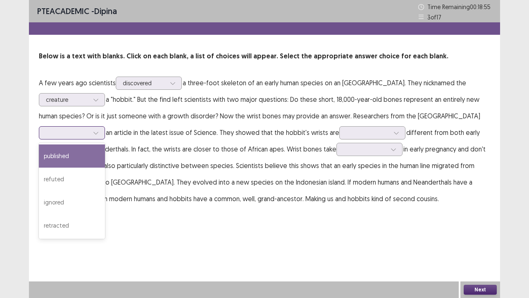
click at [87, 132] on div at bounding box center [67, 133] width 43 height 8
click at [85, 157] on div "published" at bounding box center [72, 155] width 66 height 23
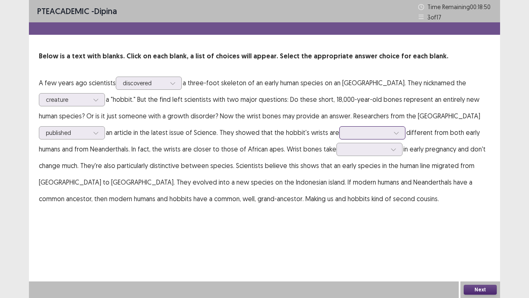
click at [378, 134] on div at bounding box center [368, 133] width 43 height 8
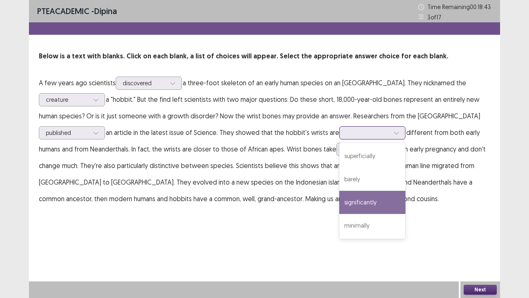
click at [361, 207] on div "significantly" at bounding box center [373, 202] width 66 height 23
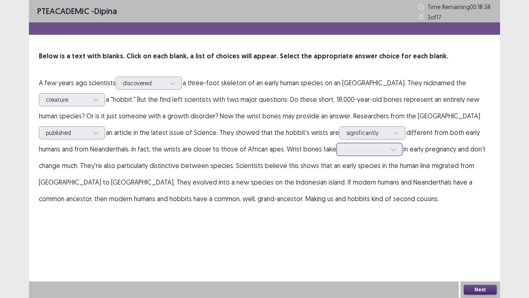
click at [368, 152] on div at bounding box center [365, 149] width 43 height 8
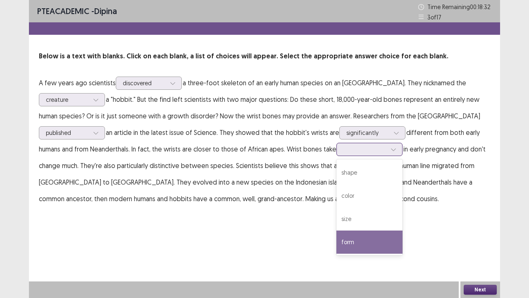
click at [349, 242] on div "form" at bounding box center [370, 241] width 66 height 23
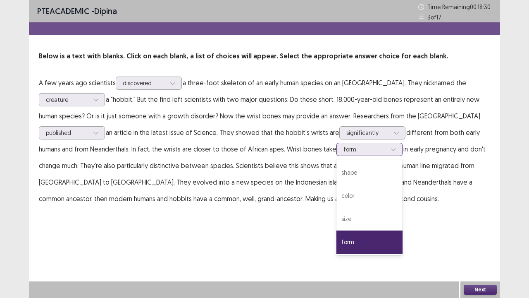
click at [378, 145] on div at bounding box center [365, 149] width 43 height 8
click at [366, 171] on div "shape" at bounding box center [370, 172] width 66 height 23
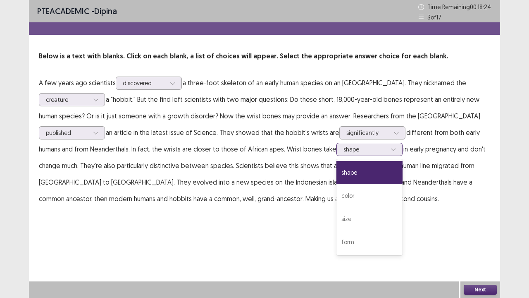
click at [371, 149] on div at bounding box center [365, 149] width 43 height 8
click at [434, 221] on div "PTE academic - dipina Time Remaining 00 : 18 : 19 3 of 17 Below is a text with …" at bounding box center [265, 111] width 472 height 223
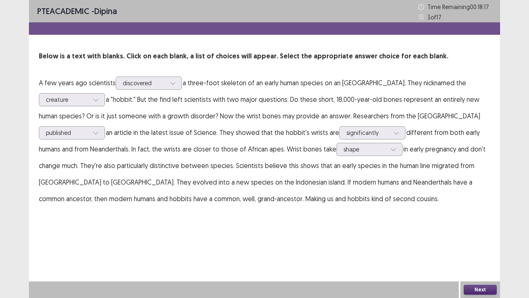
click at [479, 245] on button "Next" at bounding box center [480, 290] width 33 height 10
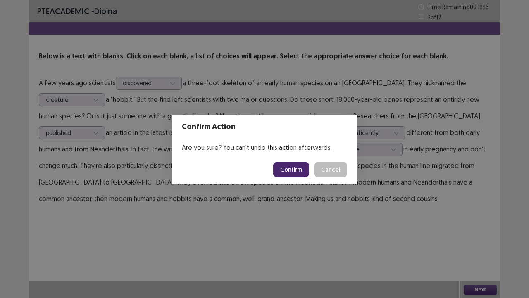
click at [287, 166] on button "Confirm" at bounding box center [291, 169] width 36 height 15
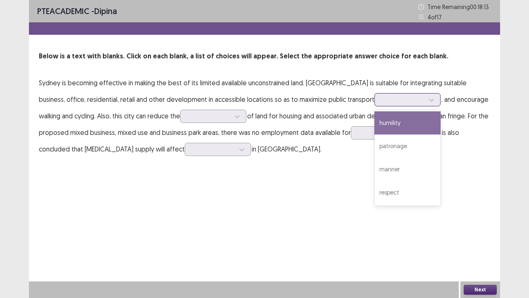
click at [382, 100] on div at bounding box center [403, 100] width 43 height 8
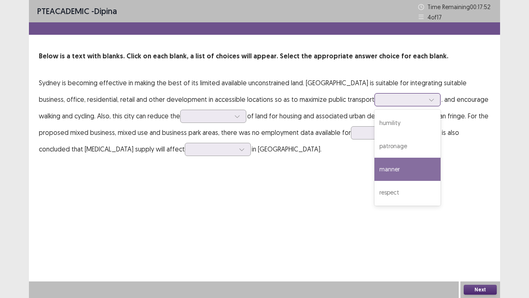
click at [375, 175] on div "manner" at bounding box center [408, 169] width 66 height 23
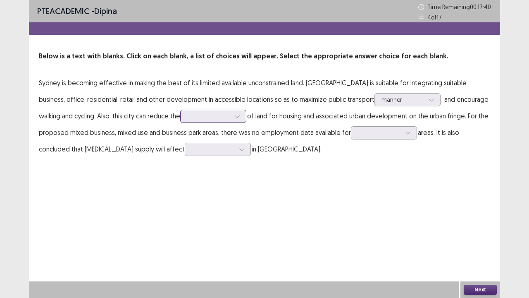
click at [187, 118] on div at bounding box center [208, 116] width 43 height 8
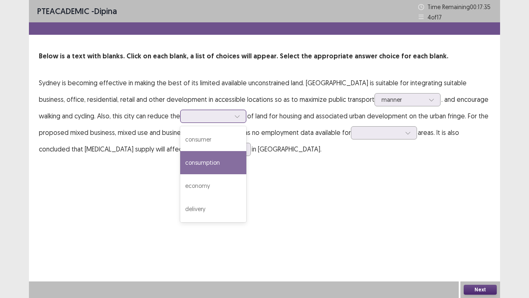
click at [181, 160] on div "consumption" at bounding box center [213, 162] width 66 height 23
click at [235, 115] on icon at bounding box center [238, 116] width 6 height 6
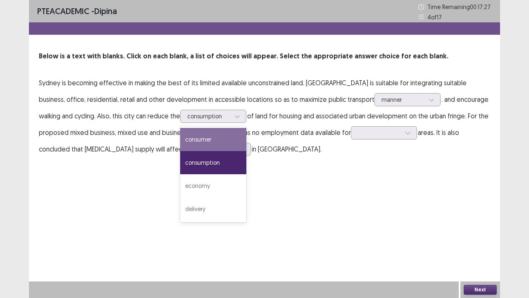
click at [317, 177] on div "PTE academic - dipina Time Remaining 00 : 17 : 27 4 of 17 Below is a text with …" at bounding box center [265, 149] width 472 height 298
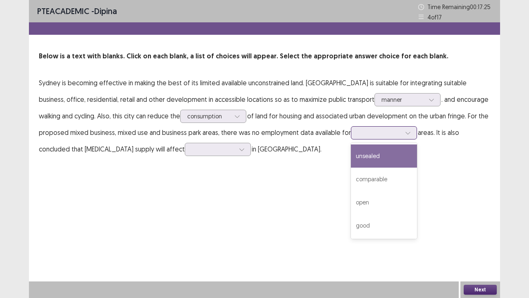
click at [358, 136] on div at bounding box center [379, 133] width 43 height 8
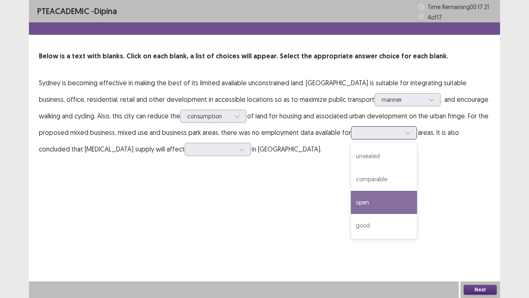
click at [351, 198] on div "open" at bounding box center [384, 202] width 66 height 23
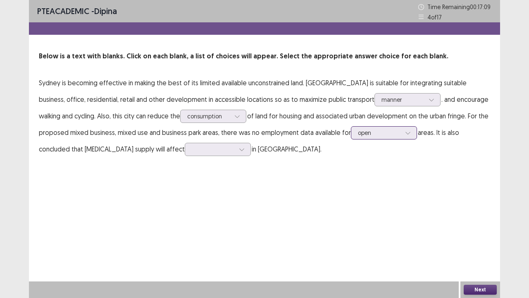
click at [358, 132] on div at bounding box center [379, 133] width 43 height 8
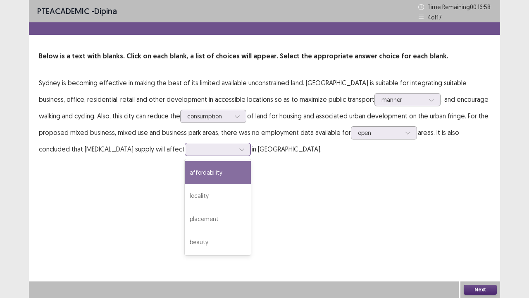
click at [192, 151] on div at bounding box center [213, 149] width 43 height 8
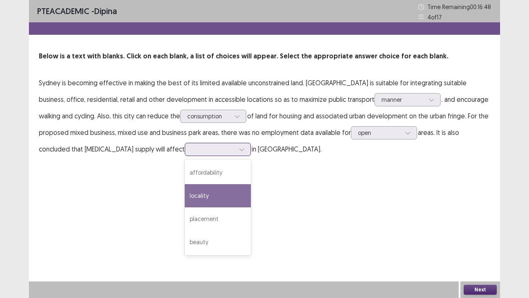
click at [185, 197] on div "locality" at bounding box center [218, 195] width 66 height 23
click at [192, 151] on div at bounding box center [213, 149] width 43 height 8
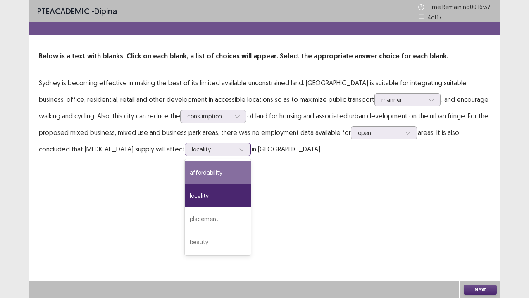
click at [185, 168] on div "affordability" at bounding box center [218, 172] width 66 height 23
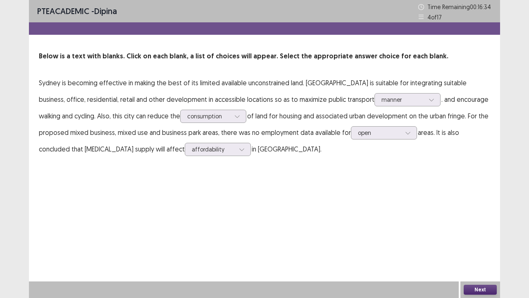
click at [493, 245] on button "Next" at bounding box center [480, 290] width 33 height 10
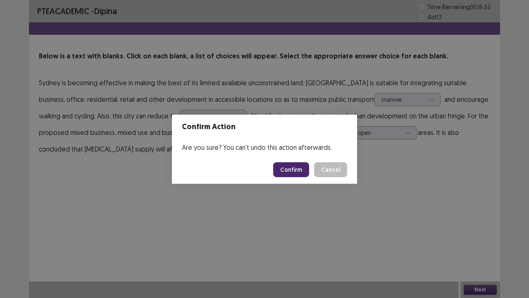
click at [335, 171] on button "Cancel" at bounding box center [330, 169] width 33 height 15
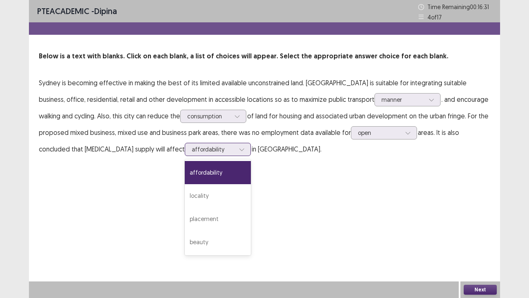
click at [192, 154] on div "affordability" at bounding box center [213, 149] width 43 height 12
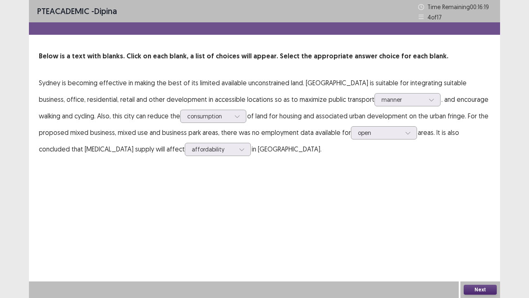
click at [190, 169] on div "PTE academic - dipina Time Remaining 00 : 16 : 19 4 of 17 Below is a text with …" at bounding box center [265, 87] width 472 height 174
click at [477, 245] on button "Next" at bounding box center [480, 290] width 33 height 10
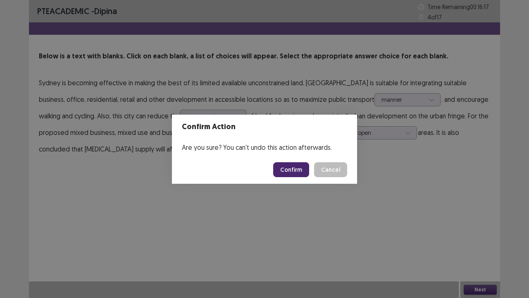
click at [290, 169] on button "Confirm" at bounding box center [291, 169] width 36 height 15
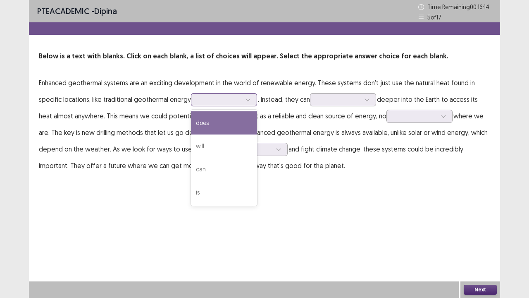
click at [225, 100] on div at bounding box center [219, 100] width 43 height 8
click at [224, 117] on div "does" at bounding box center [224, 122] width 66 height 23
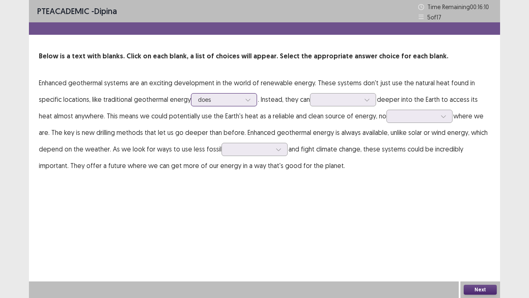
click at [221, 101] on div at bounding box center [219, 100] width 43 height 8
drag, startPoint x: 339, startPoint y: 245, endPoint x: 335, endPoint y: 217, distance: 28.8
click at [340, 240] on div "PTE academic - dipina Time Remaining 00 : 16 : 08 5 of 17 Below is a text with …" at bounding box center [265, 149] width 472 height 298
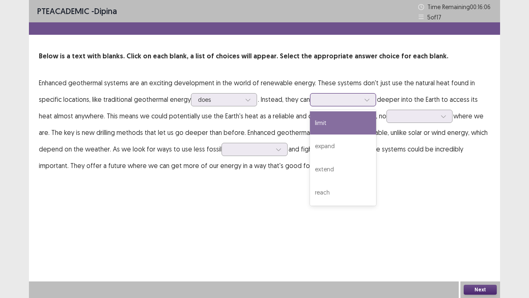
click at [338, 103] on div at bounding box center [338, 100] width 43 height 8
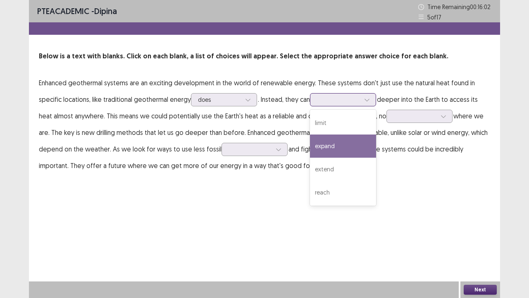
click at [341, 151] on div "expand" at bounding box center [343, 145] width 66 height 23
click at [357, 97] on div at bounding box center [338, 100] width 43 height 8
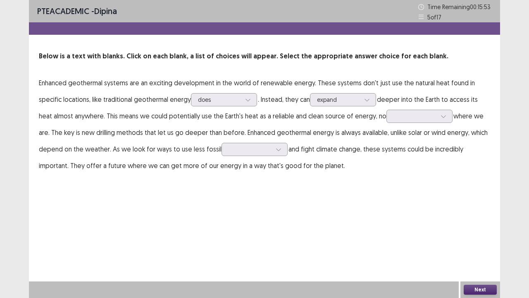
click at [438, 214] on div "PTE academic - dipina Time Remaining 00 : 15 : 53 5 of 17 Below is a text with …" at bounding box center [265, 149] width 472 height 298
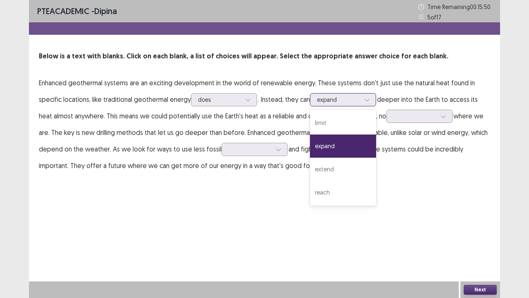
click at [370, 99] on icon at bounding box center [367, 100] width 6 height 6
click at [347, 162] on div "extend" at bounding box center [343, 169] width 66 height 23
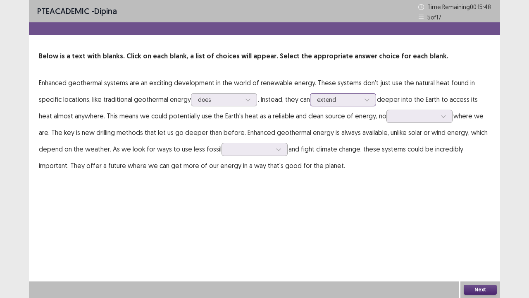
click at [353, 98] on div at bounding box center [338, 100] width 43 height 8
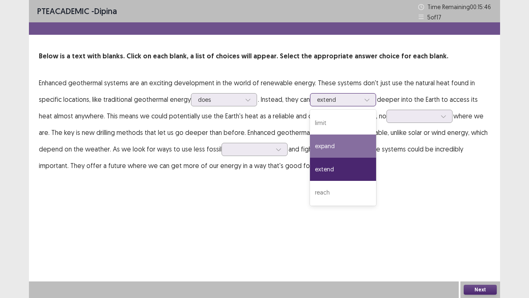
click at [348, 141] on div "expand" at bounding box center [343, 145] width 66 height 23
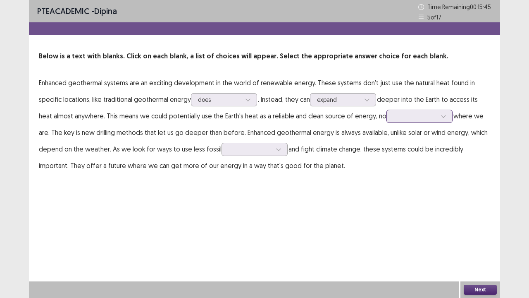
click at [421, 117] on div at bounding box center [415, 116] width 43 height 8
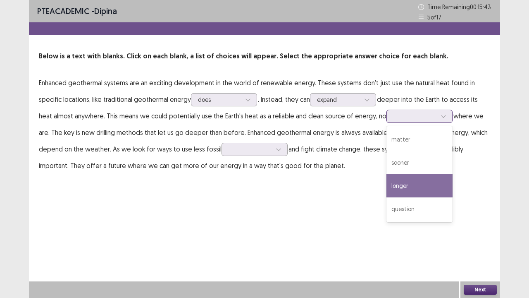
click at [426, 182] on div "longer" at bounding box center [420, 185] width 66 height 23
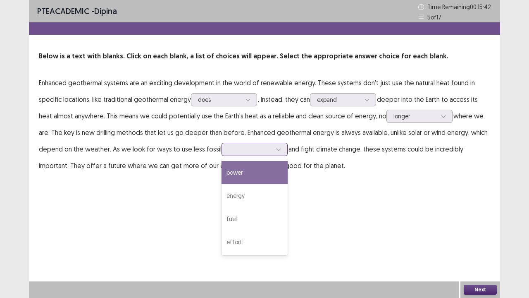
click at [262, 149] on div at bounding box center [250, 149] width 43 height 8
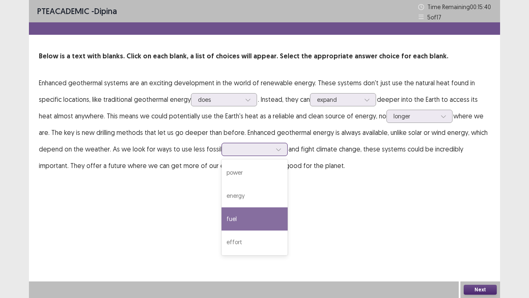
click at [237, 216] on div "fuel" at bounding box center [255, 218] width 66 height 23
click at [273, 144] on div at bounding box center [279, 149] width 12 height 12
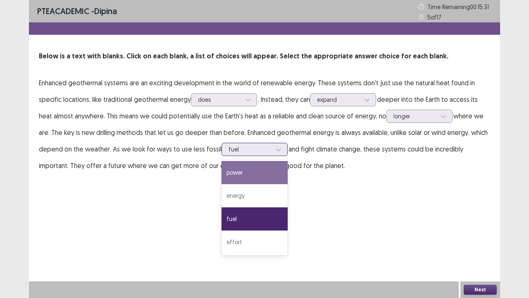
click at [268, 174] on div "power" at bounding box center [255, 172] width 66 height 23
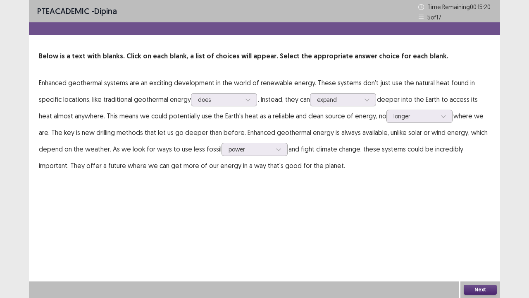
drag, startPoint x: 476, startPoint y: 290, endPoint x: 474, endPoint y: 285, distance: 5.0
click at [474, 245] on button "Next" at bounding box center [480, 290] width 33 height 10
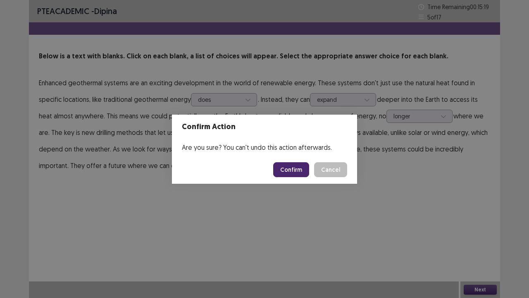
click at [297, 169] on button "Confirm" at bounding box center [291, 169] width 36 height 15
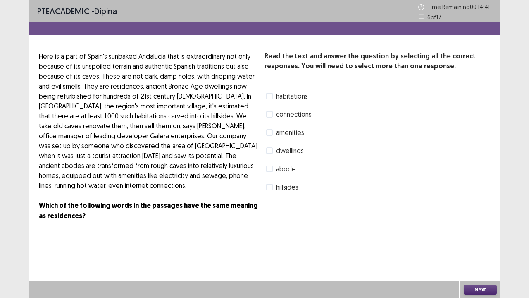
click at [284, 98] on span "habitations" at bounding box center [292, 96] width 32 height 10
click at [275, 169] on label "abode" at bounding box center [281, 169] width 30 height 10
click at [471, 245] on button "Next" at bounding box center [480, 290] width 33 height 10
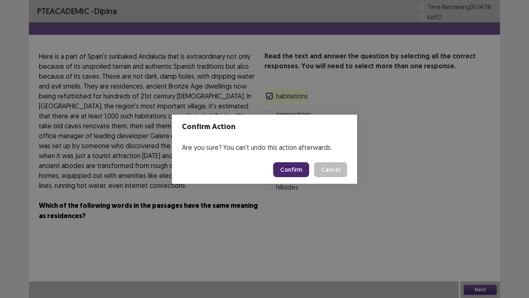
click at [290, 166] on button "Confirm" at bounding box center [291, 169] width 36 height 15
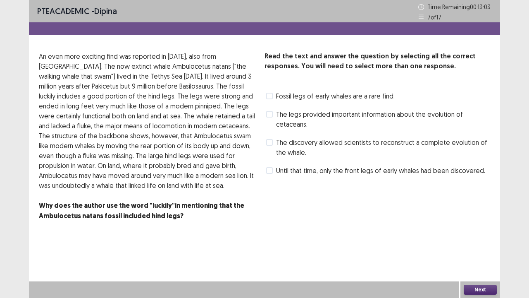
click at [370, 116] on span "The legs provided important information about the evolution of cetaceans." at bounding box center [383, 119] width 214 height 20
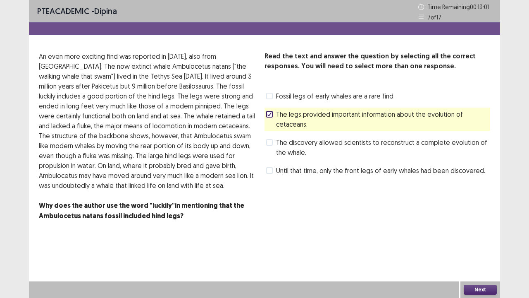
drag, startPoint x: 487, startPoint y: 286, endPoint x: 472, endPoint y: 297, distance: 19.2
click at [478, 245] on div "Next" at bounding box center [481, 289] width 40 height 17
click at [477, 245] on button "Next" at bounding box center [480, 290] width 33 height 10
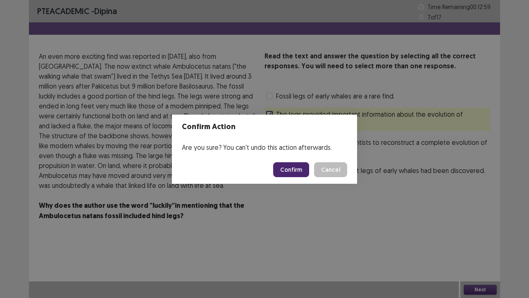
click at [290, 168] on button "Confirm" at bounding box center [291, 169] width 36 height 15
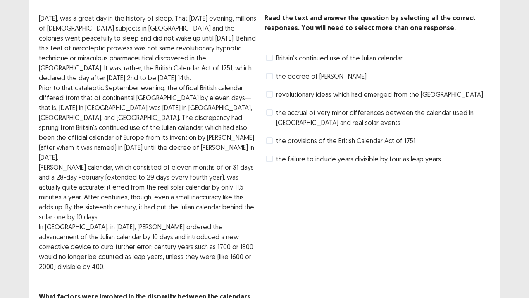
scroll to position [27, 0]
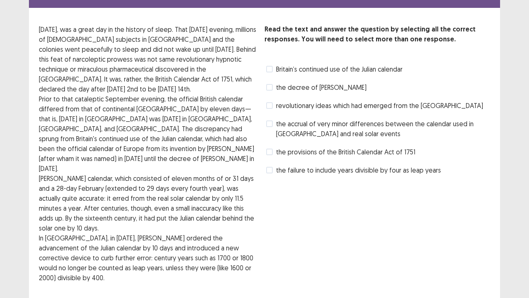
click at [382, 153] on span "the provisions of the British Calendar Act of 1751" at bounding box center [345, 152] width 139 height 10
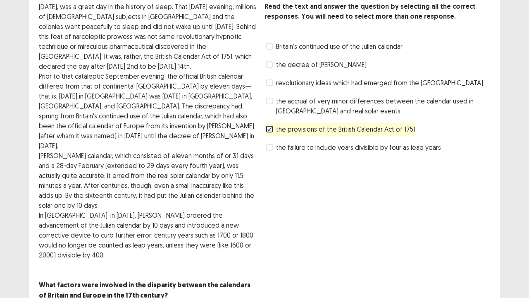
scroll to position [68, 0]
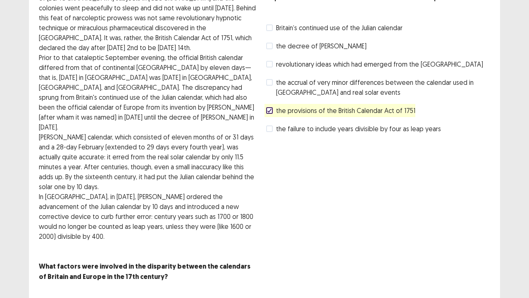
drag, startPoint x: 479, startPoint y: 288, endPoint x: 268, endPoint y: 239, distance: 216.1
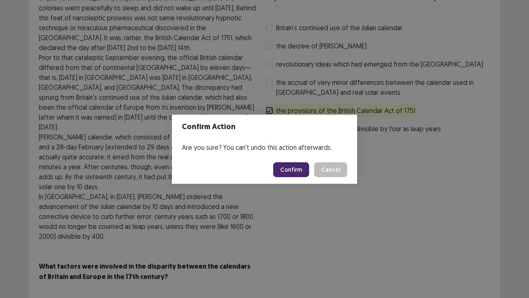
click at [295, 170] on button "Confirm" at bounding box center [291, 169] width 36 height 15
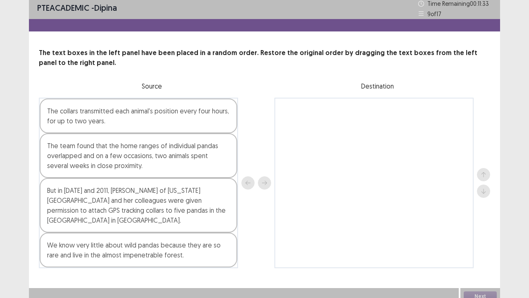
scroll to position [0, 0]
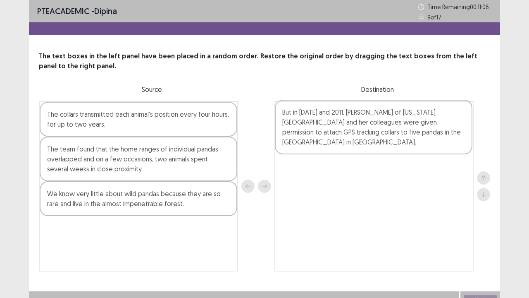
drag, startPoint x: 122, startPoint y: 205, endPoint x: 359, endPoint y: 123, distance: 251.2
click at [359, 123] on div "The collars transmitted each animal's position every four hours, for up to two …" at bounding box center [265, 186] width 452 height 170
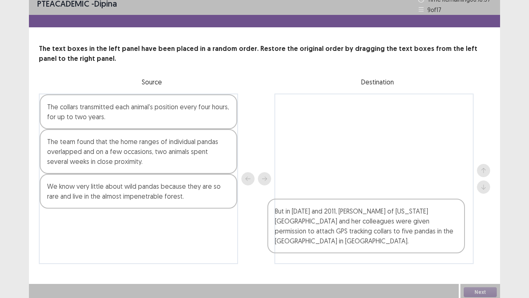
drag, startPoint x: 373, startPoint y: 130, endPoint x: 366, endPoint y: 229, distance: 99.1
click at [366, 229] on div "But in [DATE] and 2011, [PERSON_NAME] of [US_STATE][GEOGRAPHIC_DATA] and her co…" at bounding box center [374, 178] width 199 height 170
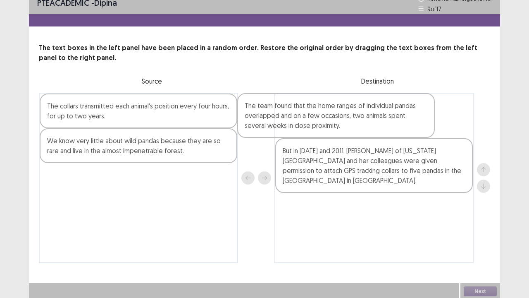
drag, startPoint x: 74, startPoint y: 158, endPoint x: 278, endPoint y: 118, distance: 206.9
click at [277, 118] on div "The collars transmitted each animal's position every four hours, for up to two …" at bounding box center [265, 178] width 452 height 170
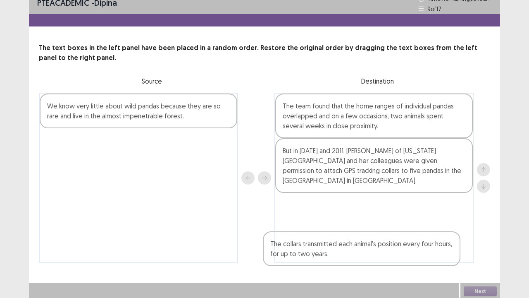
scroll to position [10, 0]
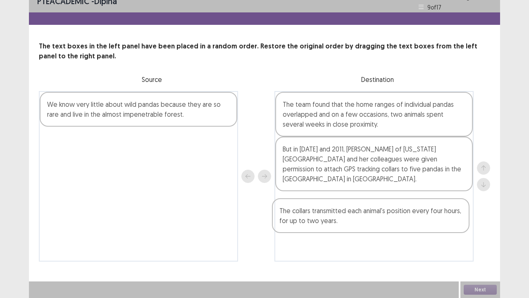
drag, startPoint x: 202, startPoint y: 109, endPoint x: 433, endPoint y: 218, distance: 256.1
click at [433, 218] on div "The collars transmitted each animal's position every four hours, for up to two …" at bounding box center [265, 176] width 452 height 170
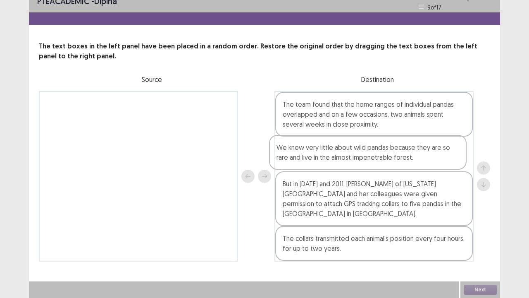
drag, startPoint x: 138, startPoint y: 113, endPoint x: 371, endPoint y: 159, distance: 236.9
click at [371, 159] on div "We know very little about wild pandas because they are so rare and live in the …" at bounding box center [265, 176] width 452 height 170
click at [483, 245] on button "Next" at bounding box center [480, 290] width 33 height 10
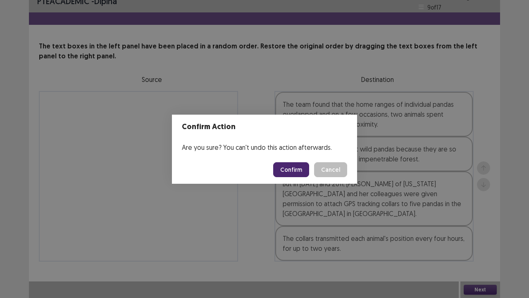
click at [300, 171] on button "Confirm" at bounding box center [291, 169] width 36 height 15
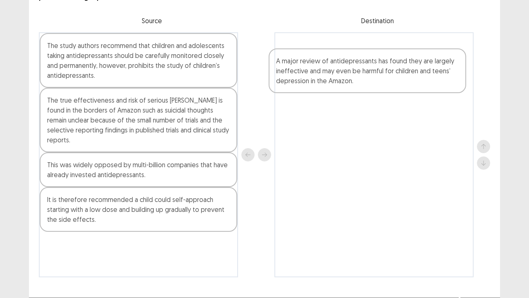
scroll to position [70, 0]
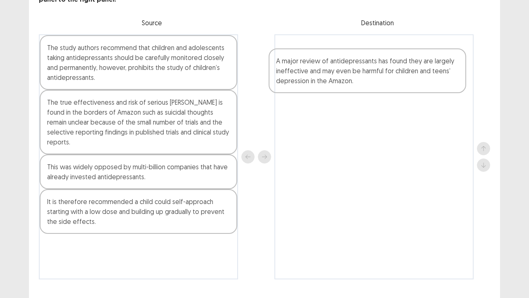
drag, startPoint x: 149, startPoint y: 199, endPoint x: 381, endPoint y: 73, distance: 263.7
click at [381, 73] on div "The study authors recommend that children and adolescents taking antidepressant…" at bounding box center [265, 156] width 452 height 245
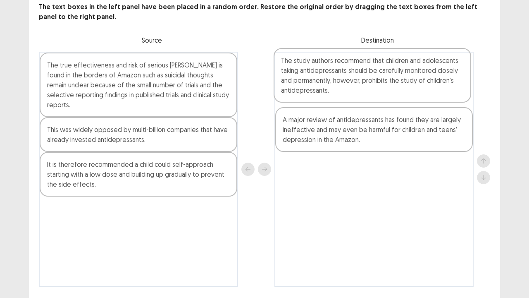
scroll to position [52, 0]
drag, startPoint x: 88, startPoint y: 65, endPoint x: 325, endPoint y: 81, distance: 237.6
click at [325, 81] on div "The study authors recommend that children and adolescents taking antidepressant…" at bounding box center [265, 170] width 452 height 235
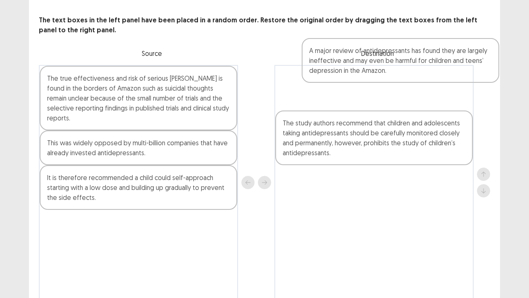
scroll to position [38, 0]
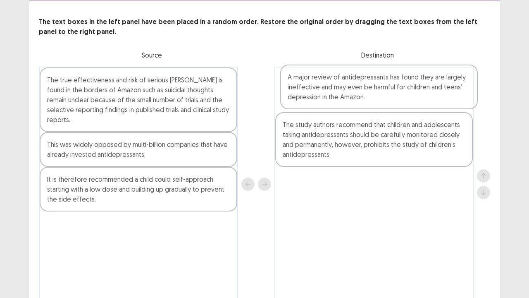
drag, startPoint x: 407, startPoint y: 135, endPoint x: 410, endPoint y: 90, distance: 45.2
click at [410, 90] on div "The study authors recommend that children and adolescents taking antidepressant…" at bounding box center [374, 184] width 199 height 235
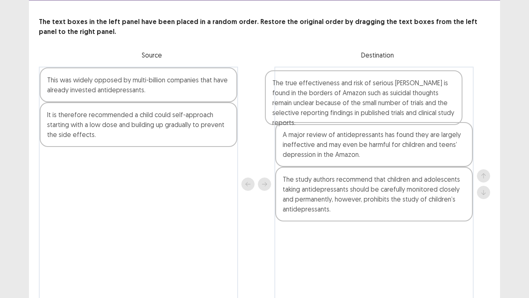
drag, startPoint x: 115, startPoint y: 94, endPoint x: 343, endPoint y: 105, distance: 228.6
click at [343, 105] on div "The true effectiveness and risk of serious [PERSON_NAME] is found in the border…" at bounding box center [265, 184] width 452 height 235
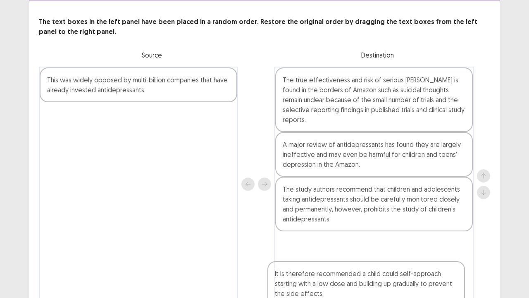
scroll to position [74, 0]
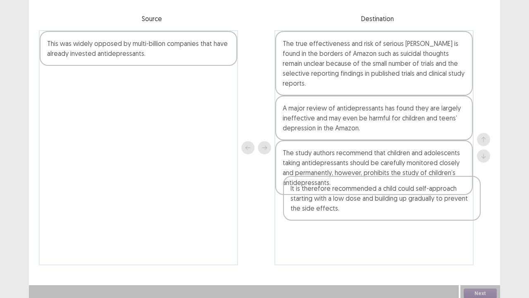
drag, startPoint x: 154, startPoint y: 127, endPoint x: 398, endPoint y: 206, distance: 256.3
click at [398, 206] on div "This was widely opposed by multi-billion companies that have already invested a…" at bounding box center [265, 147] width 452 height 235
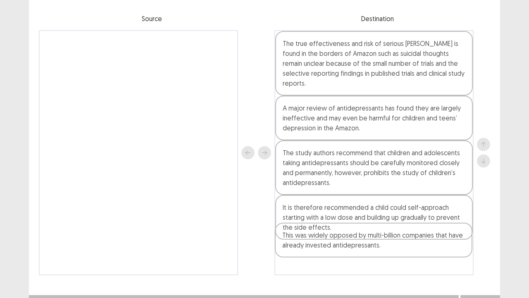
drag, startPoint x: 184, startPoint y: 42, endPoint x: 418, endPoint y: 238, distance: 304.7
click at [418, 238] on div "This was widely opposed by multi-billion companies that have already invested a…" at bounding box center [265, 152] width 452 height 245
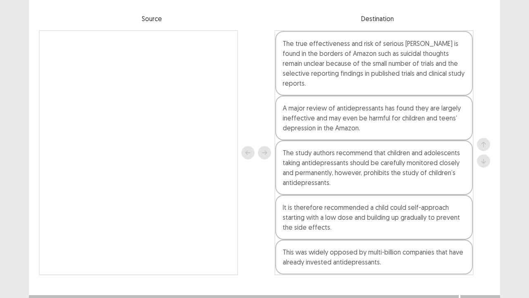
click at [481, 245] on button "Next" at bounding box center [480, 303] width 33 height 10
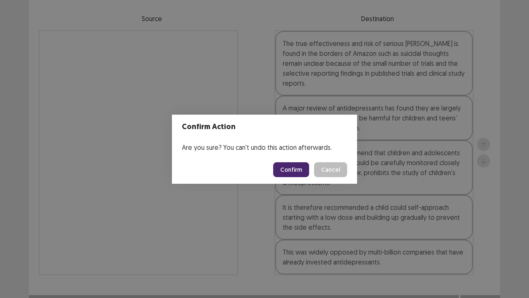
click at [285, 170] on button "Confirm" at bounding box center [291, 169] width 36 height 15
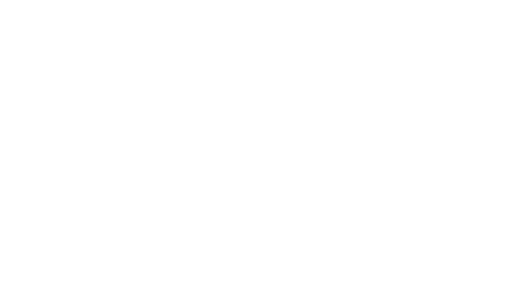
scroll to position [0, 0]
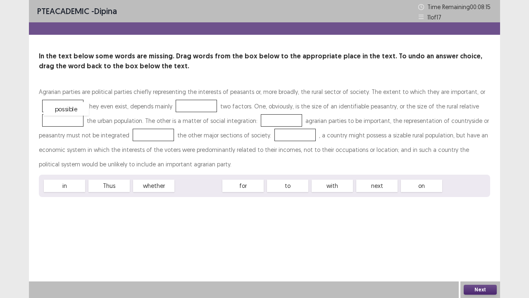
drag, startPoint x: 201, startPoint y: 186, endPoint x: 68, endPoint y: 107, distance: 154.9
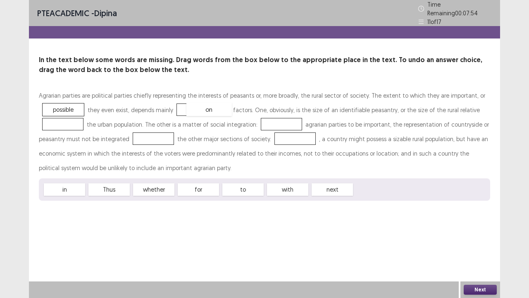
drag, startPoint x: 374, startPoint y: 186, endPoint x: 206, endPoint y: 104, distance: 186.5
drag, startPoint x: 251, startPoint y: 187, endPoint x: 69, endPoint y: 122, distance: 193.6
drag, startPoint x: 197, startPoint y: 187, endPoint x: 266, endPoint y: 123, distance: 94.0
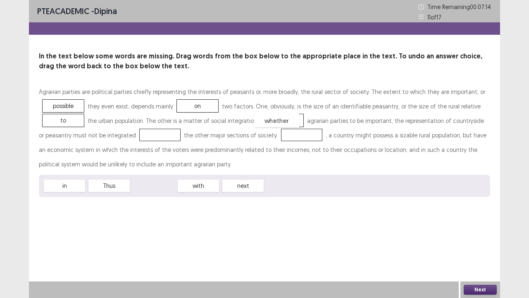
drag, startPoint x: 158, startPoint y: 184, endPoint x: 280, endPoint y: 120, distance: 138.2
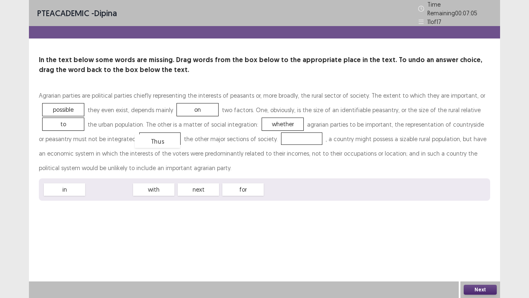
drag, startPoint x: 110, startPoint y: 182, endPoint x: 158, endPoint y: 134, distance: 68.4
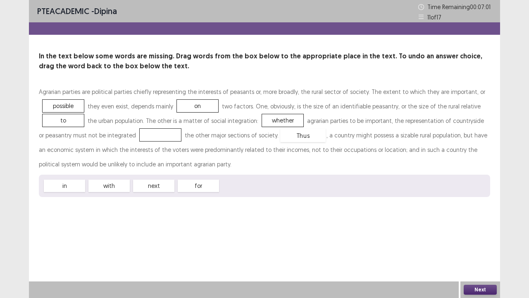
drag, startPoint x: 150, startPoint y: 133, endPoint x: 292, endPoint y: 134, distance: 142.7
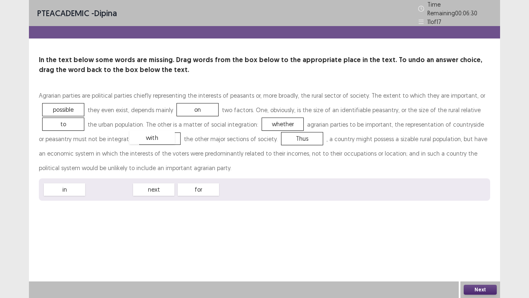
drag, startPoint x: 109, startPoint y: 184, endPoint x: 152, endPoint y: 132, distance: 67.6
click at [483, 245] on button "Next" at bounding box center [480, 290] width 33 height 10
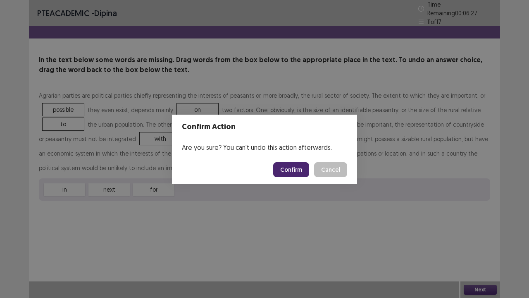
click at [296, 170] on button "Confirm" at bounding box center [291, 169] width 36 height 15
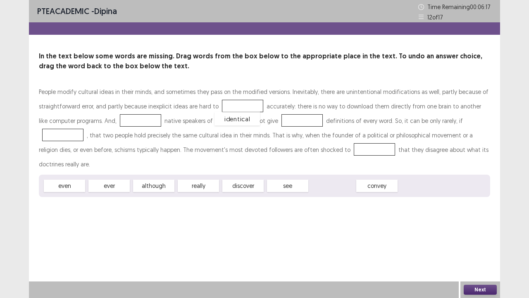
drag, startPoint x: 339, startPoint y: 171, endPoint x: 244, endPoint y: 104, distance: 116.4
drag, startPoint x: 330, startPoint y: 173, endPoint x: 235, endPoint y: 106, distance: 115.8
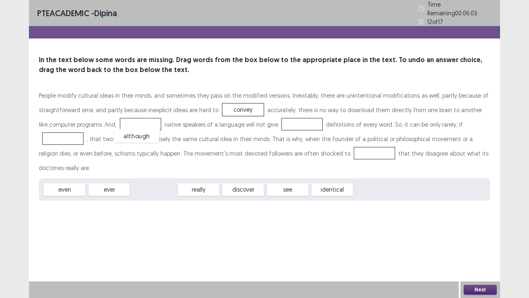
drag, startPoint x: 151, startPoint y: 172, endPoint x: 134, endPoint y: 118, distance: 56.4
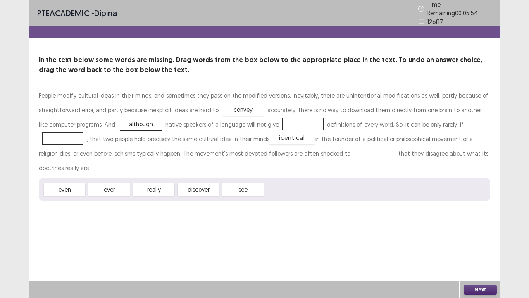
drag, startPoint x: 292, startPoint y: 170, endPoint x: 296, endPoint y: 118, distance: 52.3
drag, startPoint x: 158, startPoint y: 172, endPoint x: 69, endPoint y: 132, distance: 97.8
drag, startPoint x: 199, startPoint y: 172, endPoint x: 339, endPoint y: 150, distance: 141.6
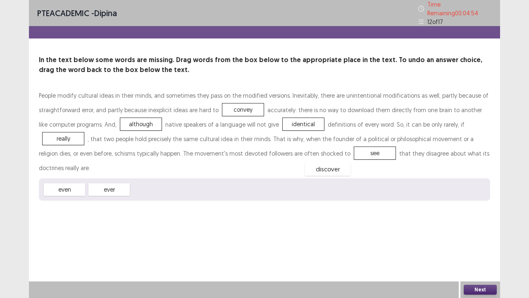
drag, startPoint x: 153, startPoint y: 169, endPoint x: 330, endPoint y: 147, distance: 179.2
click at [485, 245] on button "Next" at bounding box center [480, 290] width 33 height 10
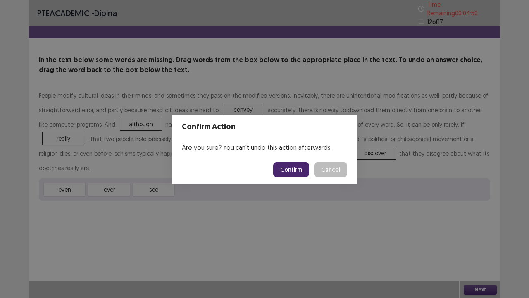
click at [292, 165] on button "Confirm" at bounding box center [291, 169] width 36 height 15
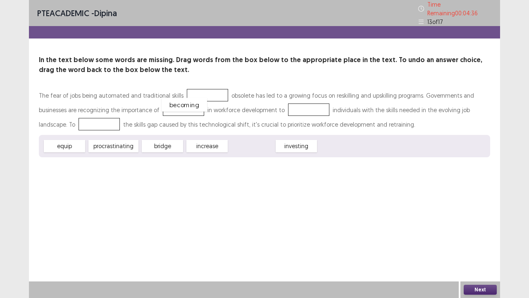
drag, startPoint x: 249, startPoint y: 143, endPoint x: 203, endPoint y: 99, distance: 63.8
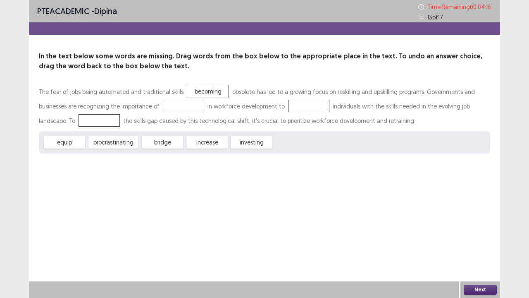
drag, startPoint x: 256, startPoint y: 146, endPoint x: 298, endPoint y: 107, distance: 57.4
click at [298, 107] on div "The fear of jobs being automated and traditional skills becoming obsolete has l…" at bounding box center [265, 118] width 452 height 69
drag, startPoint x: 246, startPoint y: 144, endPoint x: 271, endPoint y: 105, distance: 45.6
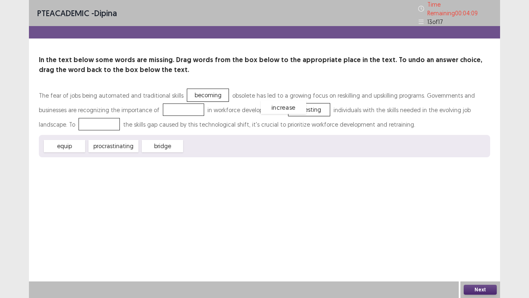
drag, startPoint x: 208, startPoint y: 142, endPoint x: 284, endPoint y: 103, distance: 85.8
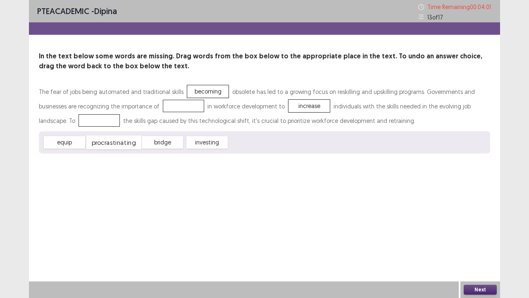
click at [114, 145] on span "procrastinating" at bounding box center [113, 143] width 55 height 14
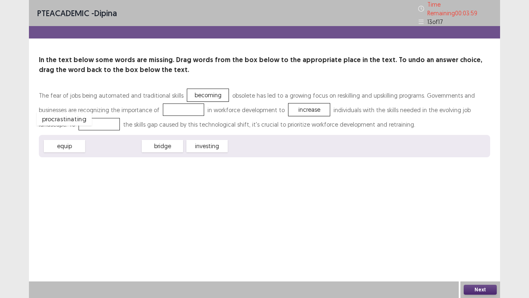
drag, startPoint x: 114, startPoint y: 145, endPoint x: 64, endPoint y: 117, distance: 56.6
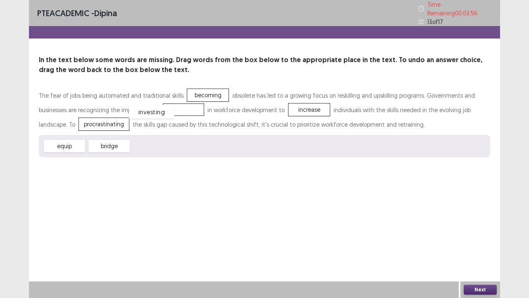
drag, startPoint x: 163, startPoint y: 144, endPoint x: 160, endPoint y: 110, distance: 34.4
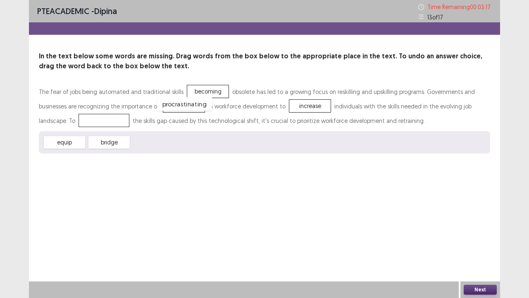
drag, startPoint x: 74, startPoint y: 122, endPoint x: 155, endPoint y: 106, distance: 82.3
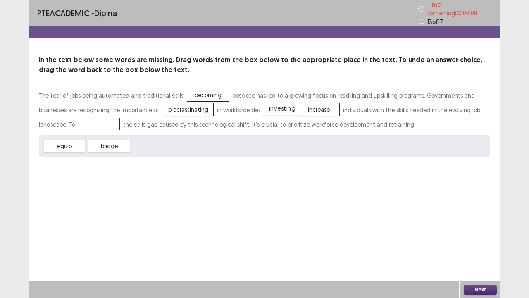
drag, startPoint x: 149, startPoint y: 143, endPoint x: 278, endPoint y: 107, distance: 133.6
drag, startPoint x: 155, startPoint y: 142, endPoint x: 67, endPoint y: 122, distance: 90.5
drag, startPoint x: 70, startPoint y: 142, endPoint x: 70, endPoint y: 118, distance: 24.4
drag, startPoint x: 481, startPoint y: 288, endPoint x: 426, endPoint y: 272, distance: 56.9
click at [471, 245] on div "Next" at bounding box center [481, 289] width 40 height 17
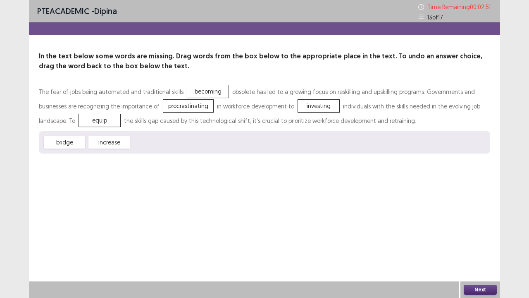
click at [474, 245] on button "Next" at bounding box center [480, 290] width 33 height 10
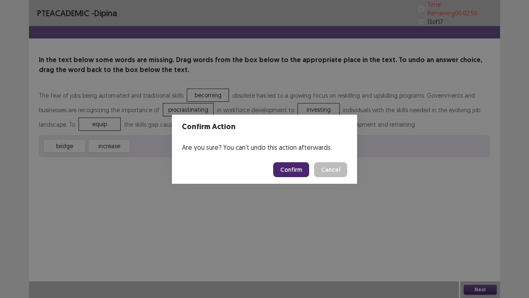
click at [290, 173] on button "Confirm" at bounding box center [291, 169] width 36 height 15
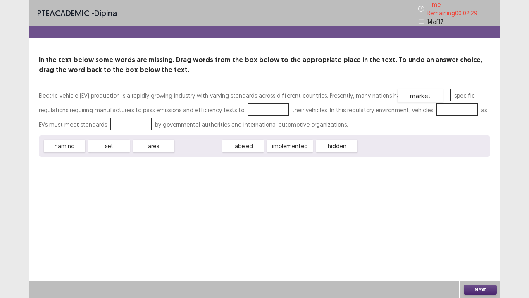
drag, startPoint x: 199, startPoint y: 142, endPoint x: 420, endPoint y: 92, distance: 226.5
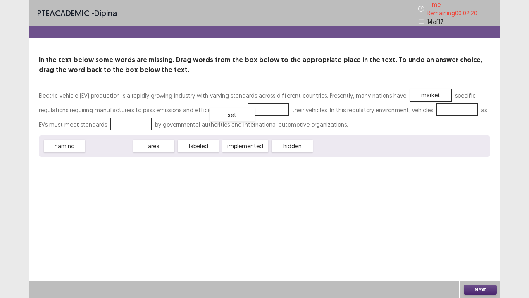
drag, startPoint x: 117, startPoint y: 146, endPoint x: 240, endPoint y: 114, distance: 127.2
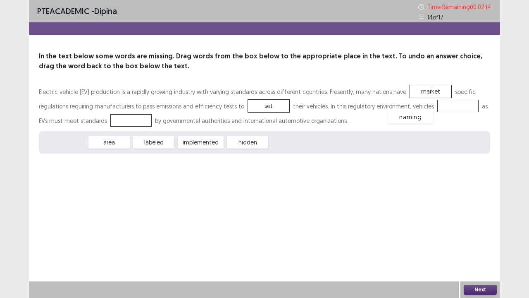
drag, startPoint x: 66, startPoint y: 141, endPoint x: 406, endPoint y: 109, distance: 341.5
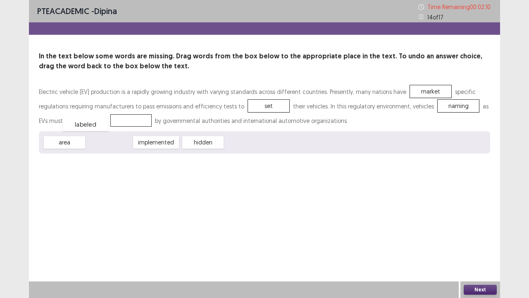
drag, startPoint x: 110, startPoint y: 142, endPoint x: 86, endPoint y: 124, distance: 29.8
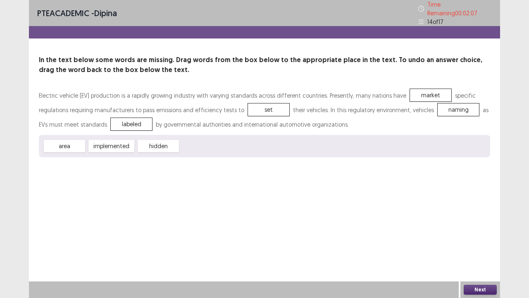
drag, startPoint x: 476, startPoint y: 290, endPoint x: 466, endPoint y: 280, distance: 14.0
click at [469, 245] on div "Next" at bounding box center [481, 289] width 40 height 17
click at [480, 245] on button "Next" at bounding box center [480, 290] width 33 height 10
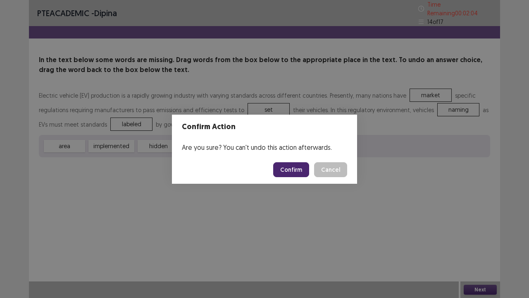
click at [295, 169] on button "Confirm" at bounding box center [291, 169] width 36 height 15
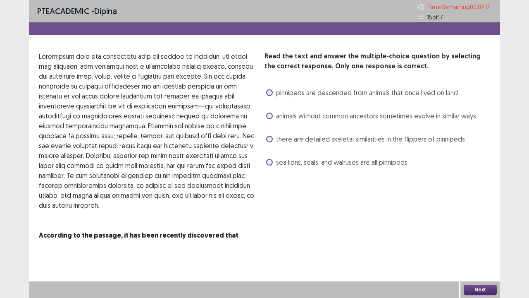
drag, startPoint x: 269, startPoint y: 137, endPoint x: 357, endPoint y: 205, distance: 111.4
click at [268, 137] on span at bounding box center [269, 139] width 7 height 7
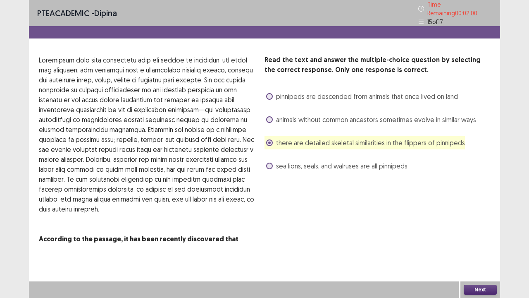
click at [479, 245] on button "Next" at bounding box center [480, 290] width 33 height 10
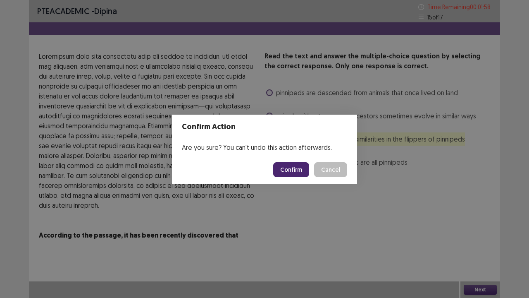
click at [296, 170] on button "Confirm" at bounding box center [291, 169] width 36 height 15
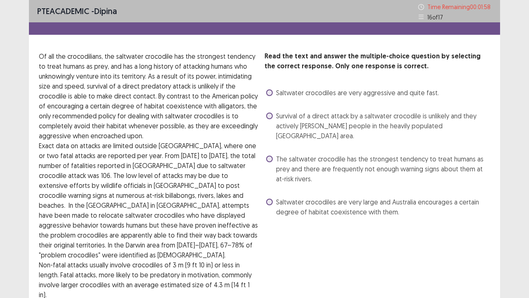
click at [275, 158] on label "The saltwater crocodile has the strongest tendency to treat humans as prey and …" at bounding box center [378, 169] width 224 height 30
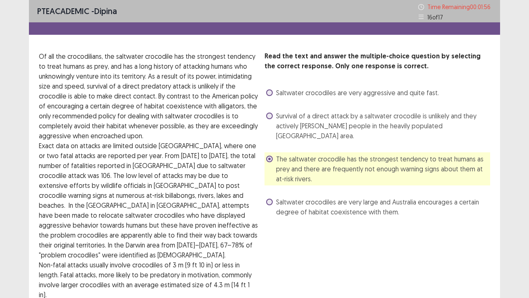
scroll to position [48, 0]
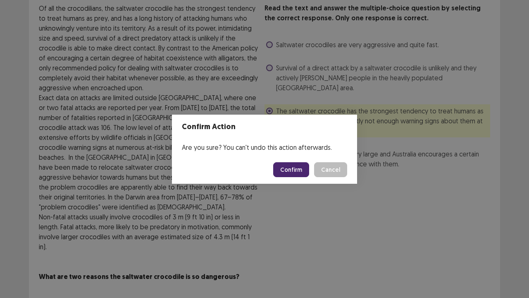
click at [295, 167] on button "Confirm" at bounding box center [291, 169] width 36 height 15
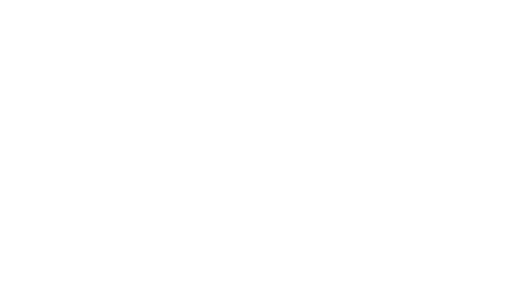
scroll to position [0, 0]
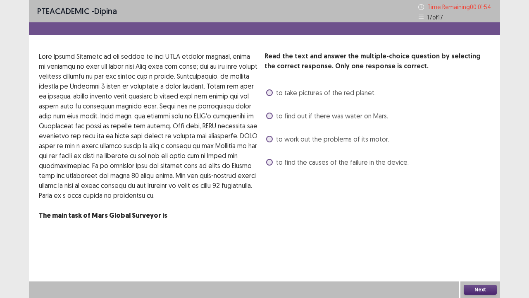
click at [276, 136] on span "to work out the problems of its motor." at bounding box center [332, 139] width 113 height 10
click at [481, 245] on button "Next" at bounding box center [480, 290] width 33 height 10
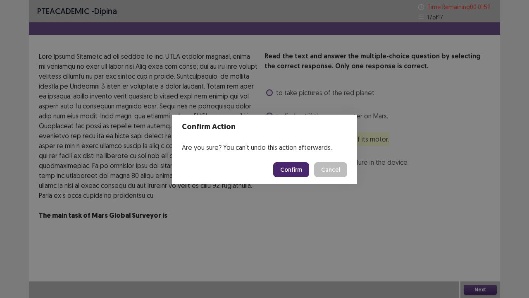
click at [295, 161] on footer "Confirm Cancel" at bounding box center [264, 170] width 185 height 28
click at [302, 170] on button "Confirm" at bounding box center [291, 169] width 36 height 15
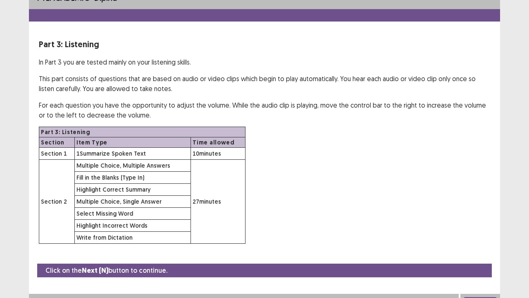
scroll to position [24, 0]
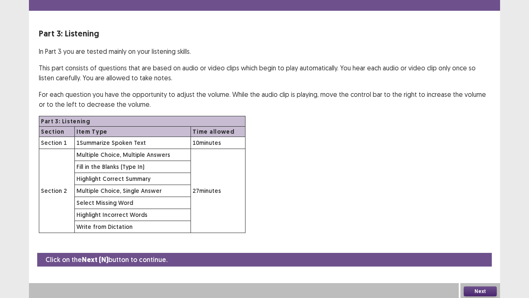
click at [481, 245] on button "Next" at bounding box center [480, 291] width 33 height 10
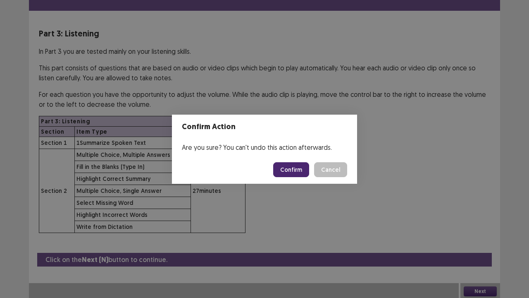
click at [288, 167] on button "Confirm" at bounding box center [291, 169] width 36 height 15
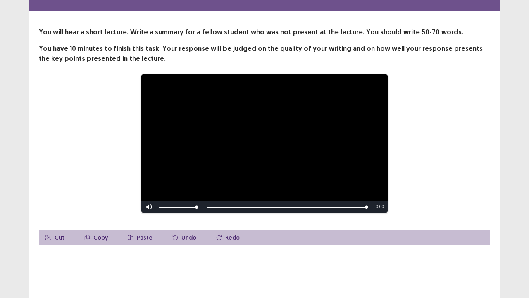
click at [79, 245] on textarea at bounding box center [265, 290] width 452 height 91
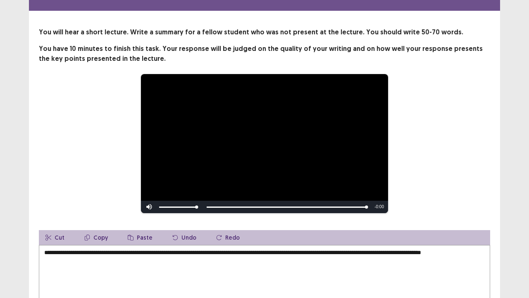
type textarea "**********"
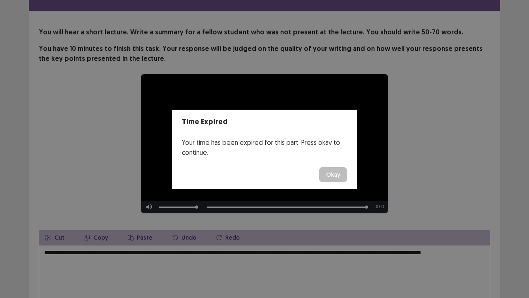
click at [331, 174] on button "Okay" at bounding box center [333, 174] width 28 height 15
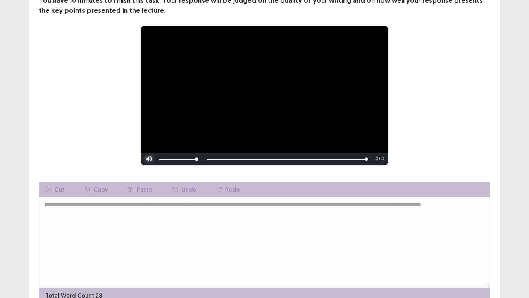
scroll to position [113, 0]
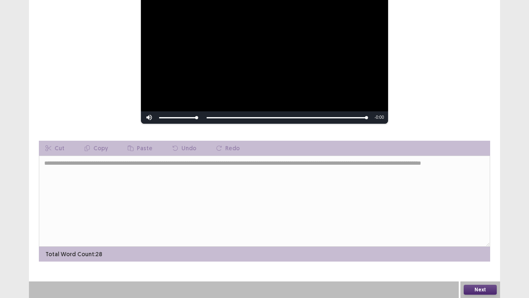
click at [472, 245] on button "Next" at bounding box center [480, 290] width 33 height 10
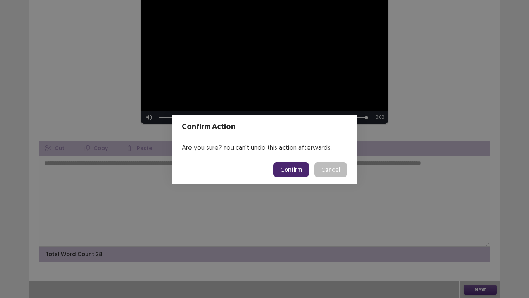
click at [291, 168] on button "Confirm" at bounding box center [291, 169] width 36 height 15
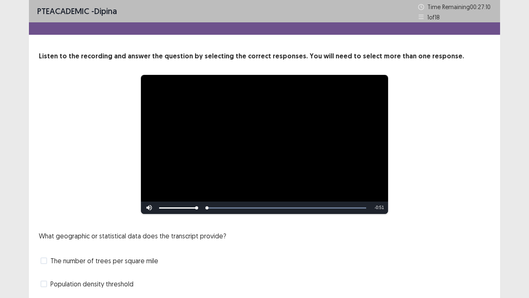
scroll to position [75, 0]
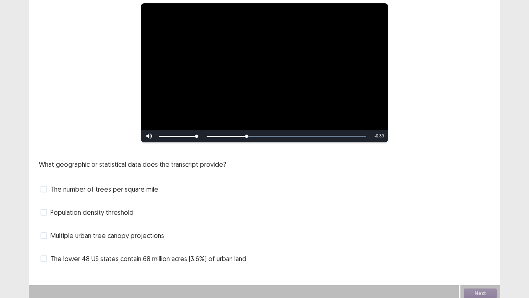
drag, startPoint x: 117, startPoint y: 231, endPoint x: 124, endPoint y: 235, distance: 7.7
click at [118, 231] on span "Multiple urban tree canopy projections" at bounding box center [107, 235] width 114 height 10
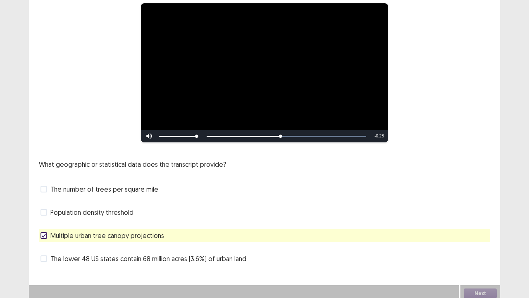
click at [186, 245] on span "The lower 48 US states contain 68 million acres (3.6%) of urban land" at bounding box center [148, 259] width 196 height 10
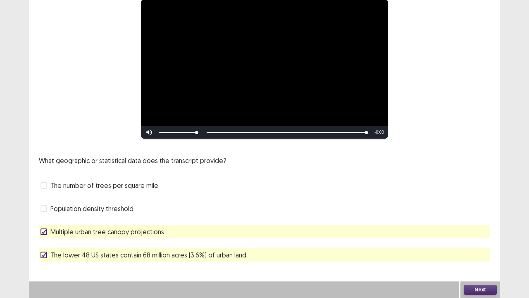
click at [482, 245] on button "Next" at bounding box center [480, 290] width 33 height 10
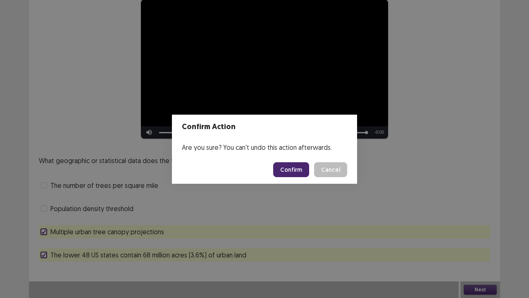
click at [297, 169] on button "Confirm" at bounding box center [291, 169] width 36 height 15
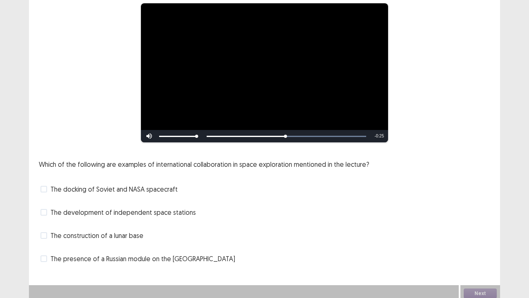
click at [101, 186] on span "The docking of Soviet and NASA spacecraft" at bounding box center [113, 189] width 127 height 10
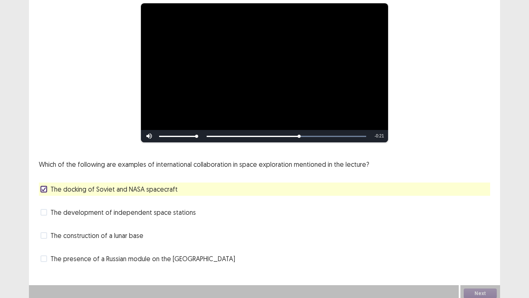
click at [118, 232] on span "The construction of a lunar base" at bounding box center [96, 235] width 93 height 10
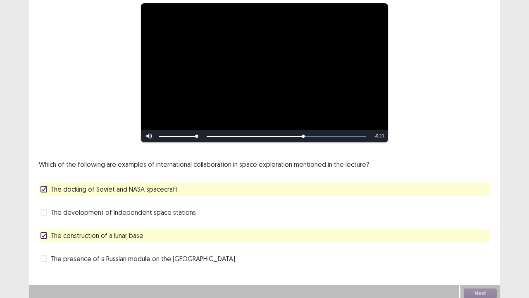
click at [120, 230] on span "The construction of a lunar base" at bounding box center [96, 235] width 93 height 10
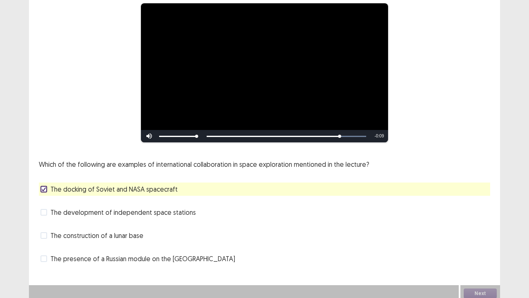
click at [119, 245] on span "The presence of a Russian module on the [GEOGRAPHIC_DATA]" at bounding box center [142, 259] width 185 height 10
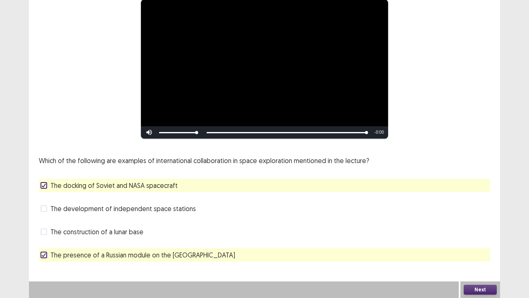
click at [486, 245] on button "Next" at bounding box center [480, 290] width 33 height 10
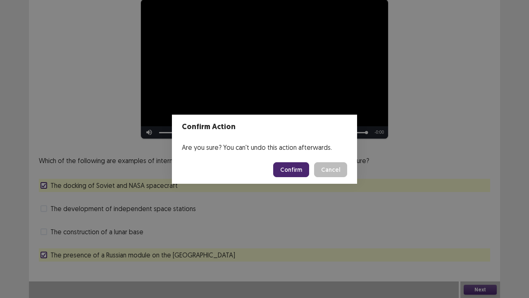
click at [303, 168] on button "Confirm" at bounding box center [291, 169] width 36 height 15
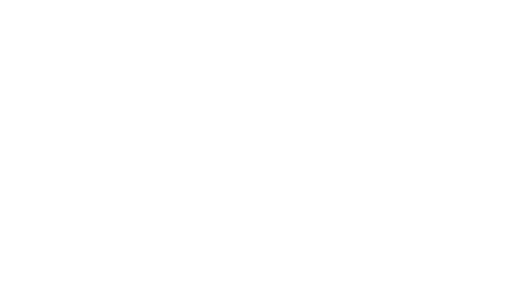
scroll to position [0, 0]
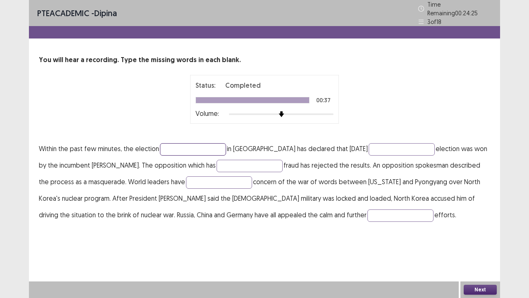
click at [180, 146] on input "text" at bounding box center [193, 149] width 66 height 12
type input "**********"
click at [369, 143] on input "text" at bounding box center [402, 149] width 66 height 12
type input "**********"
drag, startPoint x: 214, startPoint y: 162, endPoint x: 210, endPoint y: 156, distance: 7.8
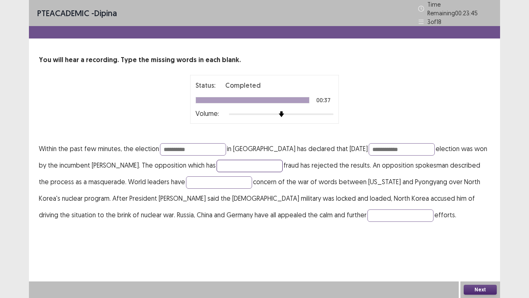
click at [217, 162] on input "text" at bounding box center [250, 166] width 66 height 12
type input "*"
type input "**********"
click at [186, 176] on input "text" at bounding box center [219, 182] width 66 height 12
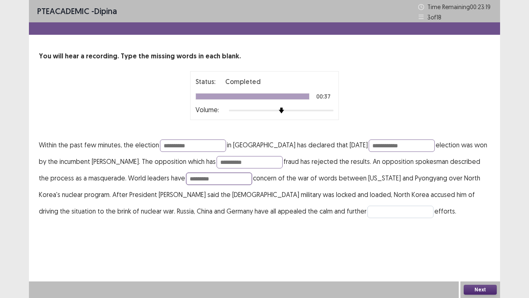
type input "*********"
click at [368, 209] on input "text" at bounding box center [401, 212] width 66 height 12
type input "**********"
drag, startPoint x: 485, startPoint y: 294, endPoint x: 479, endPoint y: 294, distance: 5.4
click at [479, 245] on button "Next" at bounding box center [480, 290] width 33 height 10
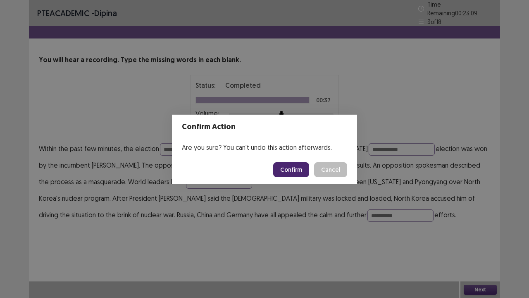
click at [286, 168] on button "Confirm" at bounding box center [291, 169] width 36 height 15
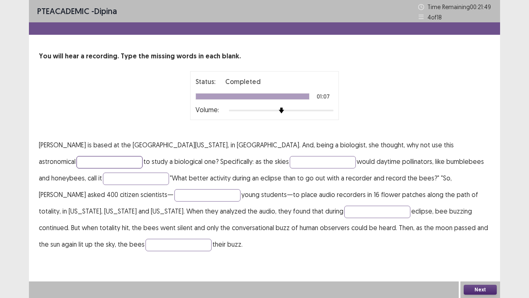
click at [143, 156] on input "text" at bounding box center [110, 162] width 66 height 12
type input "**********"
click at [290, 162] on input "text" at bounding box center [323, 162] width 66 height 12
type input "******"
click at [103, 180] on input "text" at bounding box center [136, 178] width 66 height 12
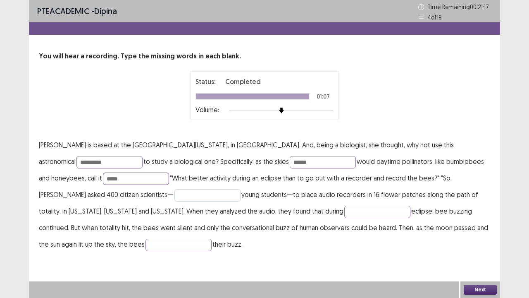
type input "*****"
click at [175, 198] on input "text" at bounding box center [208, 195] width 66 height 12
type input "*********"
click at [345, 215] on input "text" at bounding box center [378, 212] width 66 height 12
type input "*********"
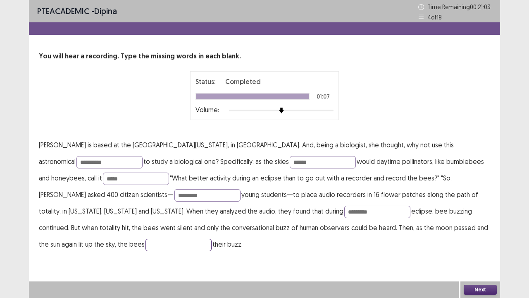
click at [212, 239] on input "text" at bounding box center [179, 245] width 66 height 12
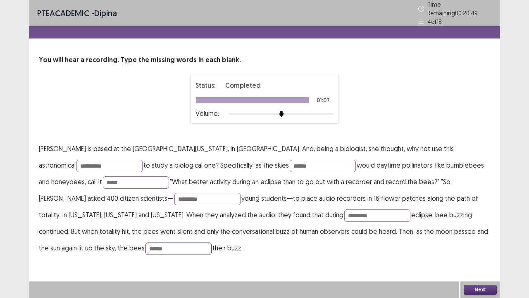
type input "******"
click at [476, 245] on button "Next" at bounding box center [480, 290] width 33 height 10
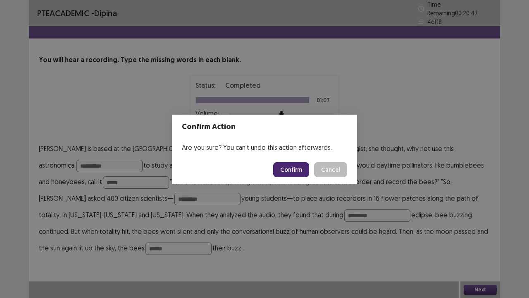
click at [292, 168] on button "Confirm" at bounding box center [291, 169] width 36 height 15
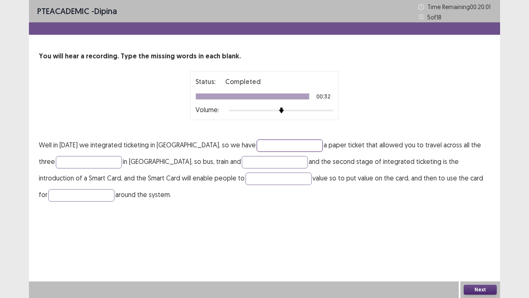
click at [267, 142] on input "text" at bounding box center [290, 145] width 66 height 12
type input "**********"
click at [81, 165] on input "text" at bounding box center [89, 162] width 66 height 12
type input "*****"
click at [261, 162] on input "text" at bounding box center [275, 162] width 66 height 12
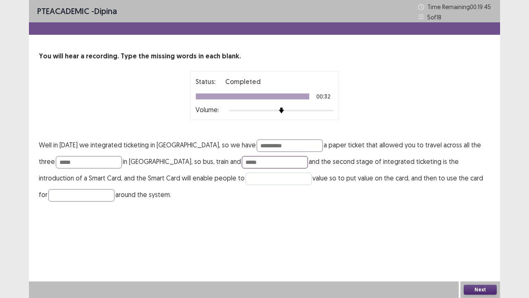
type input "*****"
click at [256, 179] on input "text" at bounding box center [279, 178] width 66 height 12
type input "*****"
click at [87, 195] on input "text" at bounding box center [81, 195] width 66 height 12
type input "**********"
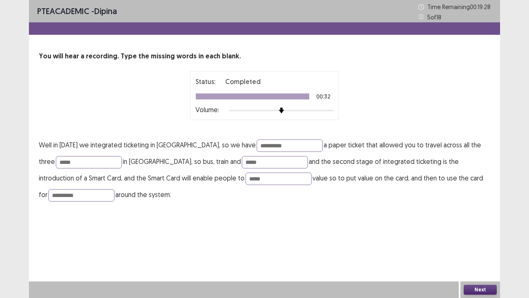
click at [481, 245] on button "Next" at bounding box center [480, 290] width 33 height 10
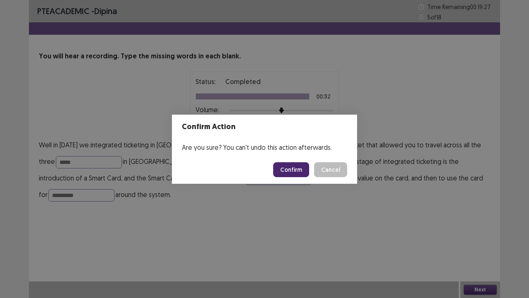
click at [291, 168] on button "Confirm" at bounding box center [291, 169] width 36 height 15
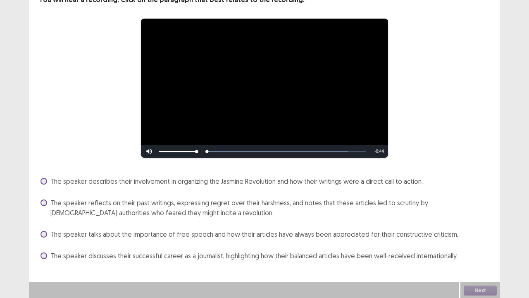
scroll to position [57, 0]
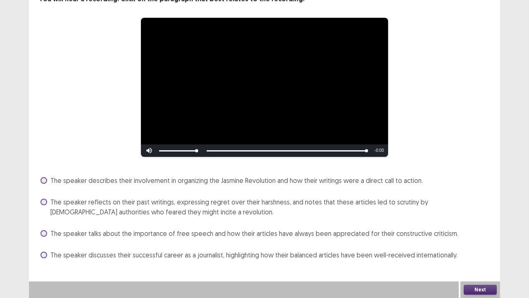
click at [293, 191] on div "The speaker describes their involvement in organizing the Jasmine Revolution an…" at bounding box center [265, 218] width 452 height 88
click at [300, 186] on div "The speaker describes their involvement in organizing the Jasmine Revolution an…" at bounding box center [265, 180] width 452 height 13
click at [166, 177] on span "The speaker describes their involvement in organizing the Jasmine Revolution an…" at bounding box center [236, 180] width 373 height 10
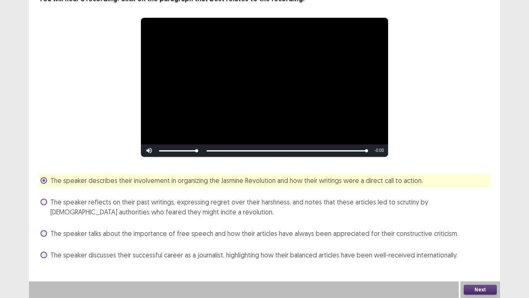
click at [478, 245] on button "Next" at bounding box center [480, 290] width 33 height 10
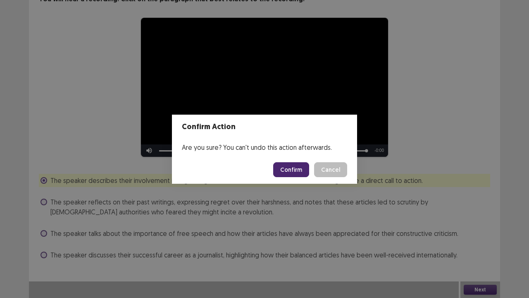
click at [297, 172] on button "Confirm" at bounding box center [291, 169] width 36 height 15
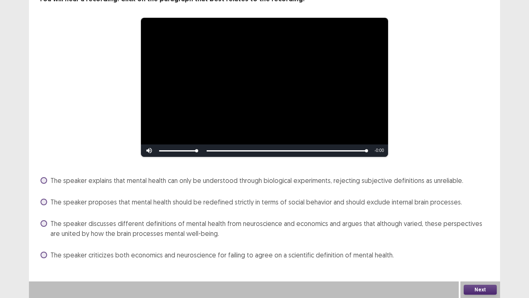
click at [282, 228] on span "The speaker discusses different definitions of mental health from neuroscience …" at bounding box center [270, 228] width 440 height 20
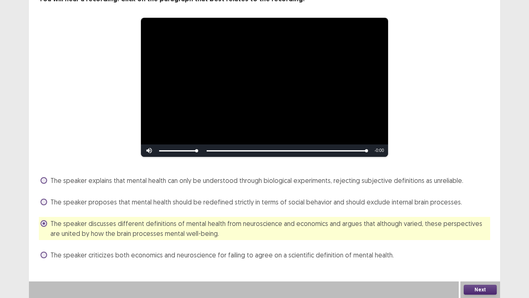
click at [482, 245] on button "Next" at bounding box center [480, 290] width 33 height 10
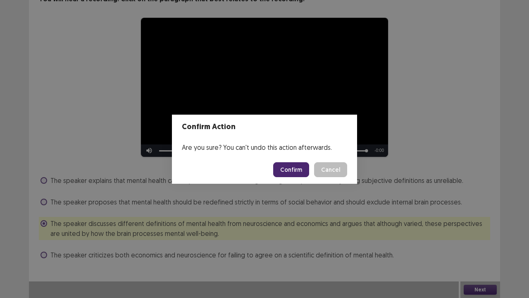
click at [302, 165] on button "Confirm" at bounding box center [291, 169] width 36 height 15
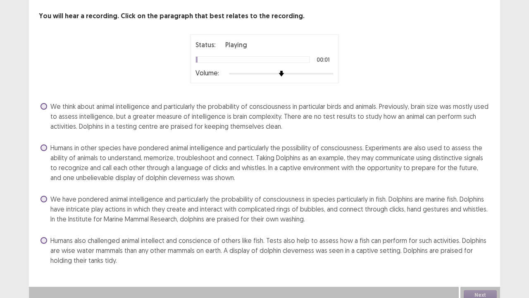
scroll to position [45, 0]
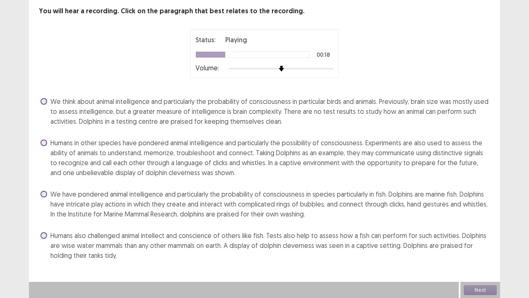
click at [258, 122] on span "We think about animal intelligence and particularly the probability of consciou…" at bounding box center [270, 111] width 440 height 30
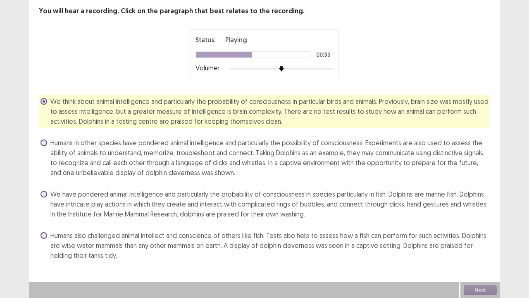
click at [103, 245] on span "Humans also challenged animal intellect and conscience of others like fish. Tes…" at bounding box center [270, 245] width 440 height 30
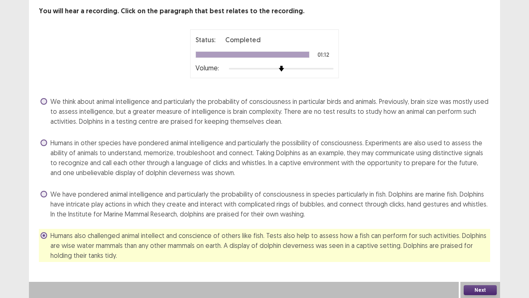
click at [475, 245] on button "Next" at bounding box center [480, 290] width 33 height 10
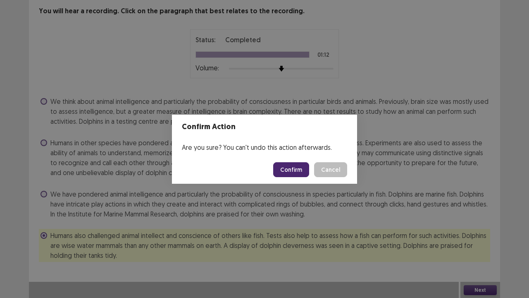
click at [291, 170] on button "Confirm" at bounding box center [291, 169] width 36 height 15
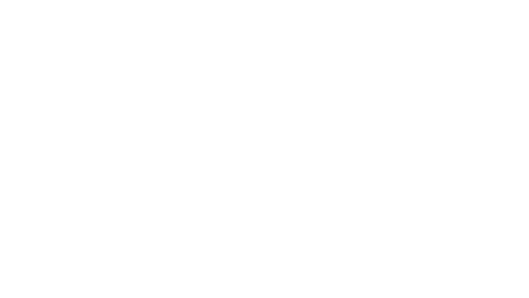
scroll to position [0, 0]
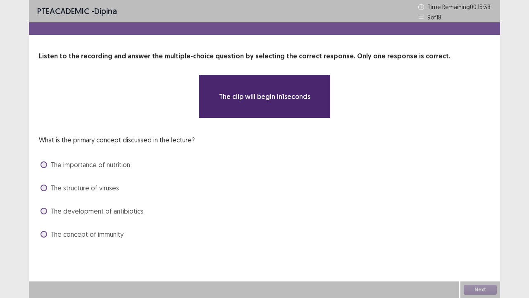
click at [50, 163] on label "The importance of nutrition" at bounding box center [86, 165] width 90 height 10
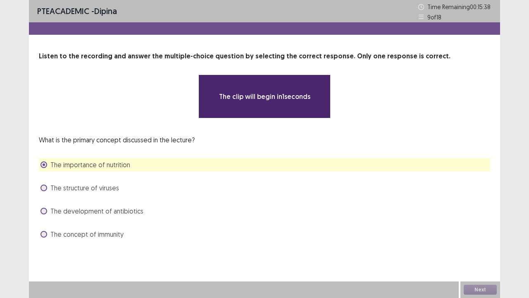
click at [56, 179] on div "**********" at bounding box center [265, 145] width 472 height 189
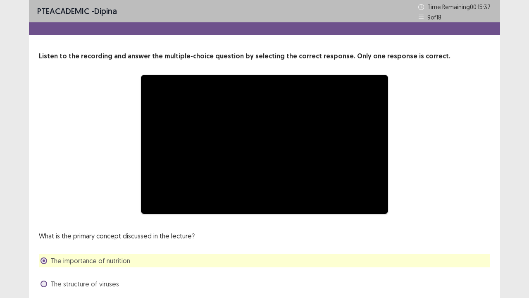
scroll to position [75, 0]
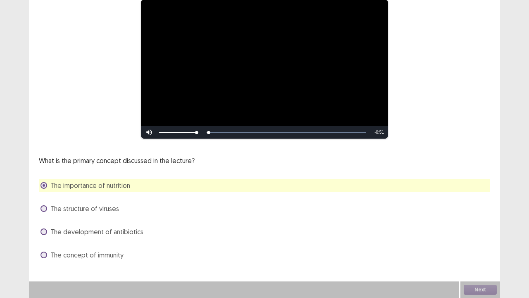
click at [87, 205] on span "The structure of viruses" at bounding box center [84, 209] width 69 height 10
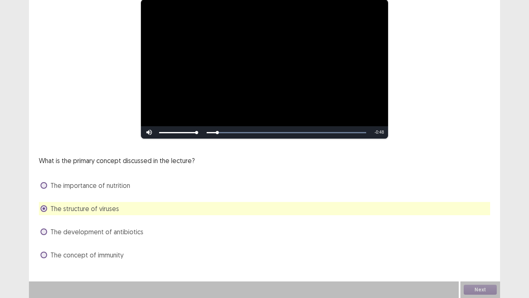
click at [101, 190] on span "The importance of nutrition" at bounding box center [90, 185] width 80 height 10
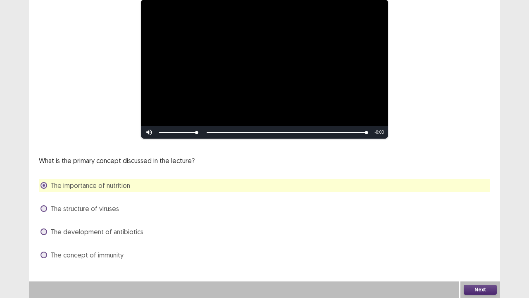
drag, startPoint x: 88, startPoint y: 215, endPoint x: 79, endPoint y: 213, distance: 8.8
click at [82, 215] on div "The structure of viruses" at bounding box center [265, 208] width 452 height 13
click at [103, 212] on span "The structure of viruses" at bounding box center [84, 209] width 69 height 10
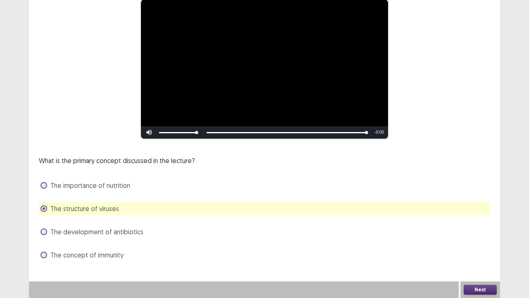
click at [474, 245] on button "Next" at bounding box center [480, 290] width 33 height 10
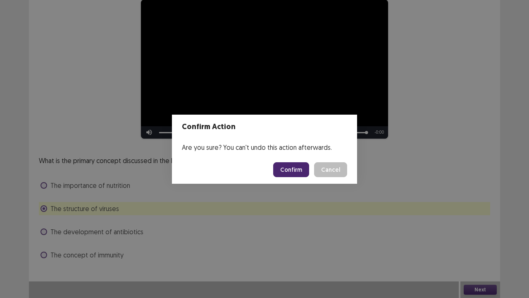
click at [293, 172] on button "Confirm" at bounding box center [291, 169] width 36 height 15
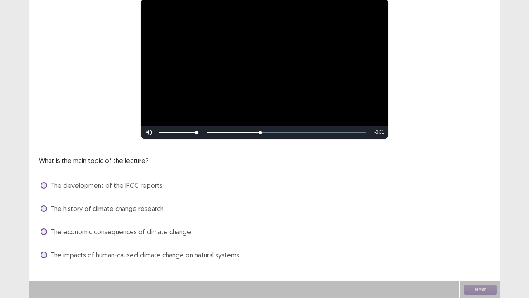
click at [131, 245] on span "The impacts of human-caused climate change on natural systems" at bounding box center [144, 255] width 189 height 10
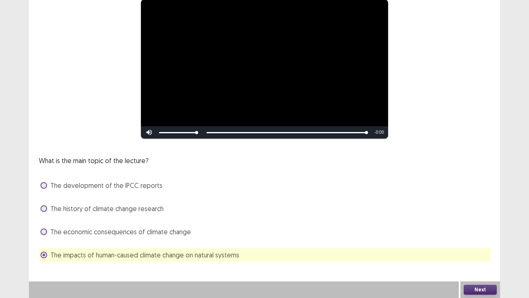
click at [472, 245] on button "Next" at bounding box center [480, 290] width 33 height 10
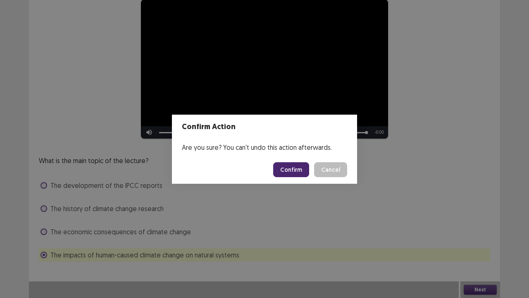
click at [288, 169] on button "Confirm" at bounding box center [291, 169] width 36 height 15
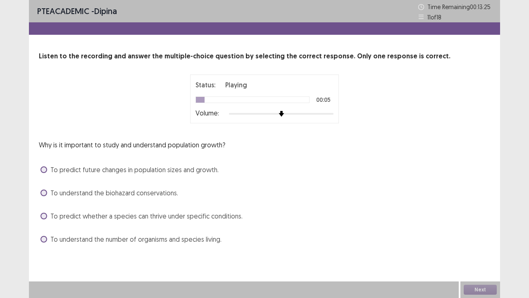
click at [172, 242] on span "To understand the number of organisms and species living." at bounding box center [135, 239] width 171 height 10
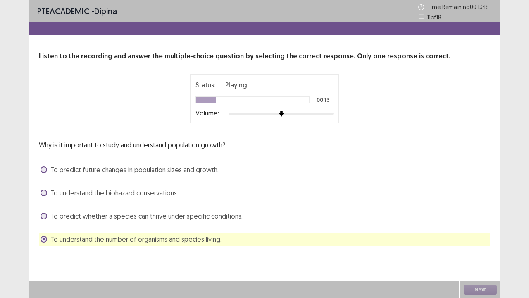
click at [198, 168] on span "To predict future changes in population sizes and growth." at bounding box center [134, 170] width 168 height 10
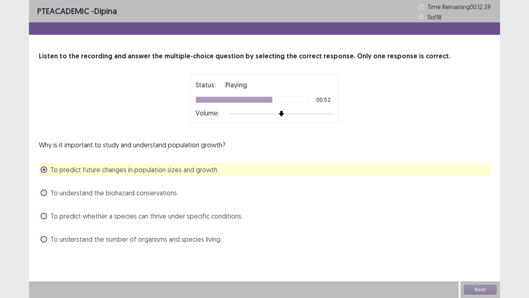
click at [174, 239] on span "To understand the number of organisms and species living." at bounding box center [135, 239] width 171 height 10
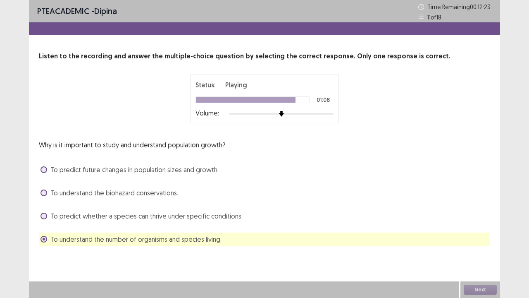
click at [107, 171] on span "To predict future changes in population sizes and growth." at bounding box center [134, 170] width 168 height 10
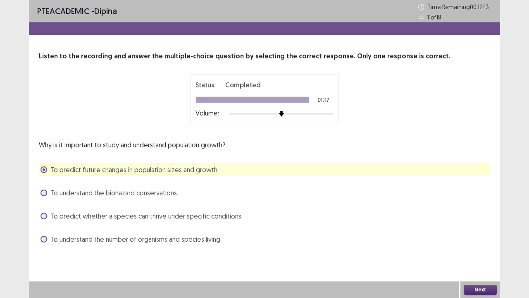
click at [474, 245] on button "Next" at bounding box center [480, 290] width 33 height 10
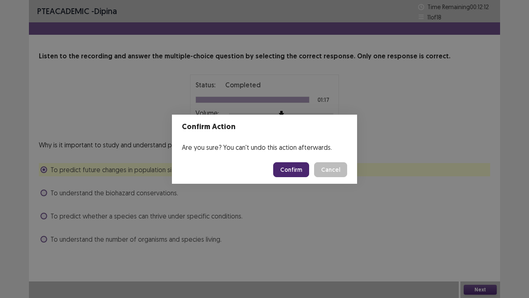
click at [290, 170] on button "Confirm" at bounding box center [291, 169] width 36 height 15
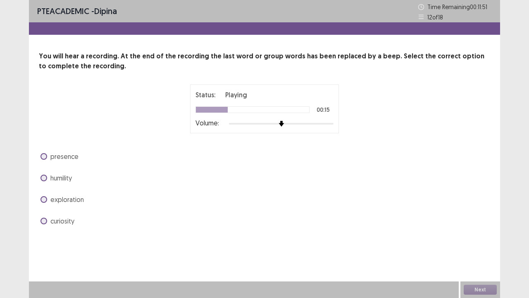
click at [59, 178] on span "humility" at bounding box center [61, 178] width 22 height 10
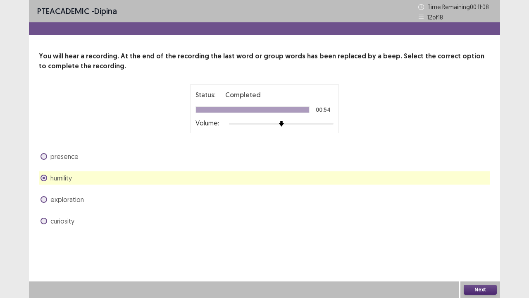
click at [486, 245] on button "Next" at bounding box center [480, 290] width 33 height 10
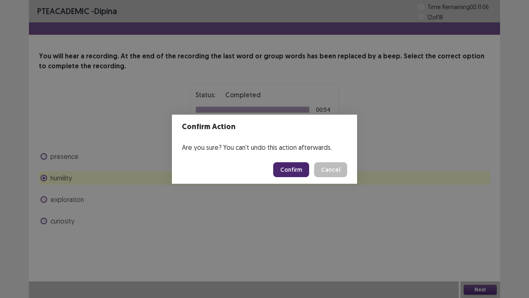
click at [288, 168] on button "Confirm" at bounding box center [291, 169] width 36 height 15
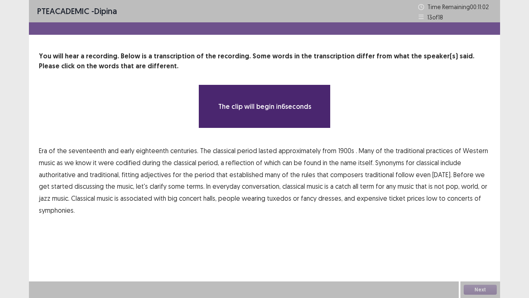
click at [340, 151] on span "1900s" at bounding box center [346, 151] width 16 height 10
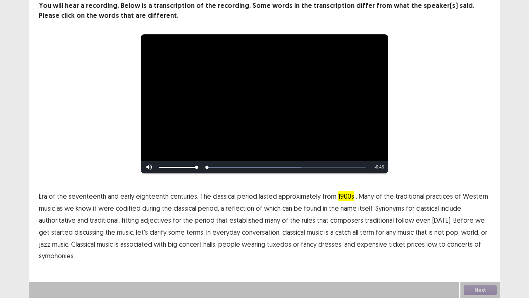
scroll to position [50, 0]
click at [371, 221] on span "traditional" at bounding box center [379, 220] width 29 height 10
click at [427, 245] on span "low" at bounding box center [432, 244] width 11 height 10
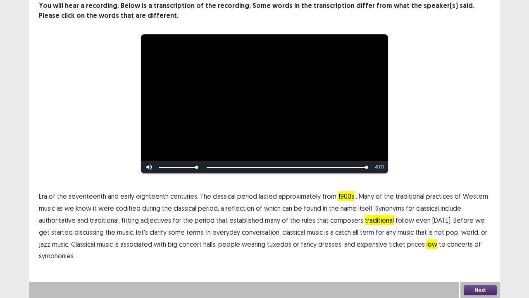
click at [476, 245] on button "Next" at bounding box center [480, 290] width 33 height 10
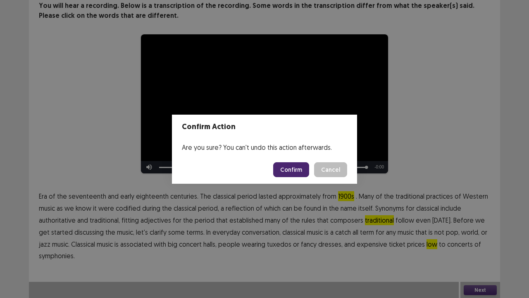
click at [290, 174] on button "Confirm" at bounding box center [291, 169] width 36 height 15
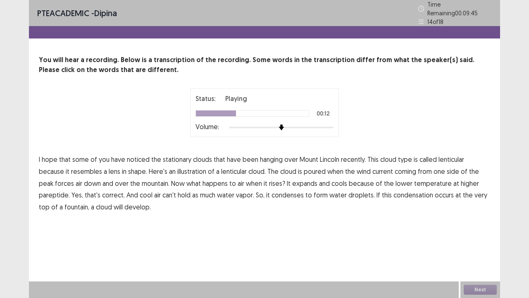
click at [304, 170] on span "poured" at bounding box center [315, 171] width 22 height 10
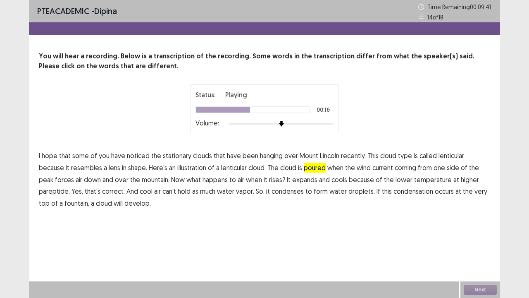
click at [84, 180] on span "down" at bounding box center [92, 180] width 17 height 10
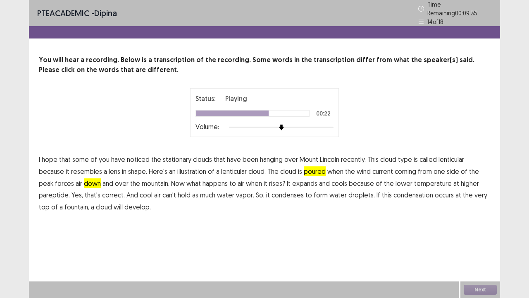
click at [70, 190] on span "pareptide." at bounding box center [54, 195] width 31 height 10
click at [89, 202] on span "fountain," at bounding box center [77, 207] width 25 height 10
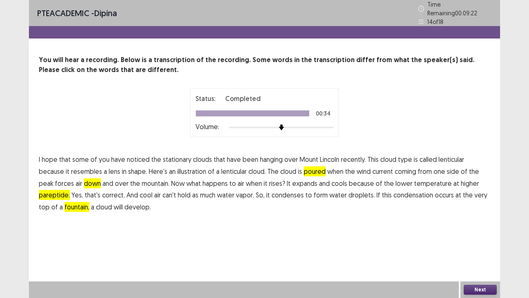
click at [474, 245] on button "Next" at bounding box center [480, 290] width 33 height 10
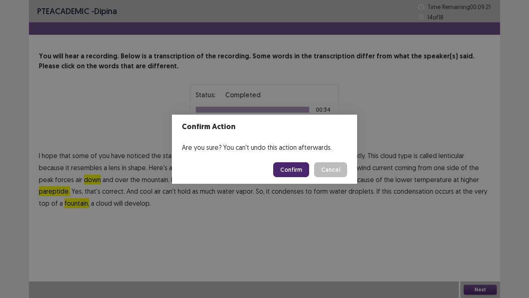
click at [298, 172] on button "Confirm" at bounding box center [291, 169] width 36 height 15
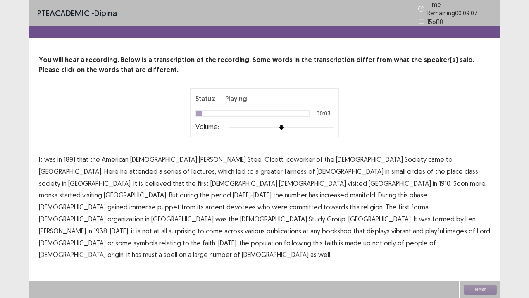
click at [69, 156] on span "1891" at bounding box center [70, 159] width 12 height 10
click at [285, 167] on span "fairness" at bounding box center [296, 171] width 22 height 10
click at [447, 167] on span "place" at bounding box center [455, 171] width 16 height 10
click at [158, 202] on span "puppet" at bounding box center [169, 207] width 22 height 10
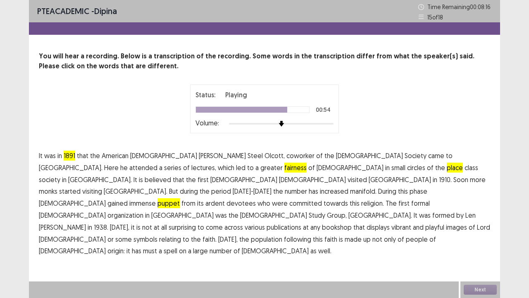
click at [426, 222] on span "playful" at bounding box center [435, 227] width 19 height 10
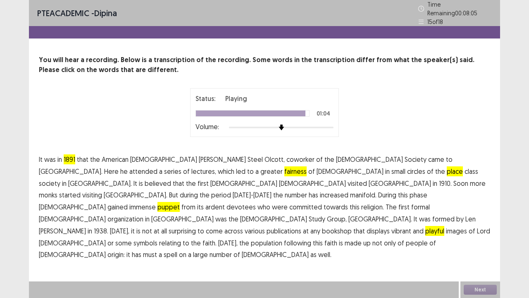
click at [143, 245] on span "must" at bounding box center [150, 254] width 14 height 10
click at [478, 245] on button "Next" at bounding box center [480, 290] width 33 height 10
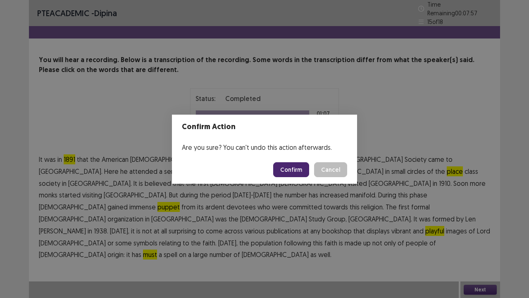
click at [281, 168] on button "Confirm" at bounding box center [291, 169] width 36 height 15
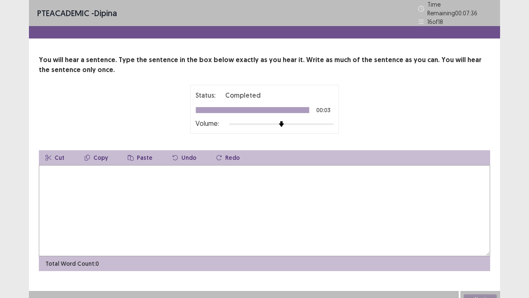
click at [67, 172] on textarea at bounding box center [265, 210] width 452 height 91
type textarea "**********"
click at [478, 245] on button "Next" at bounding box center [480, 299] width 33 height 10
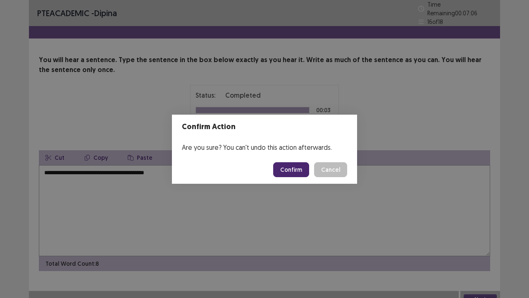
click at [289, 171] on button "Confirm" at bounding box center [291, 169] width 36 height 15
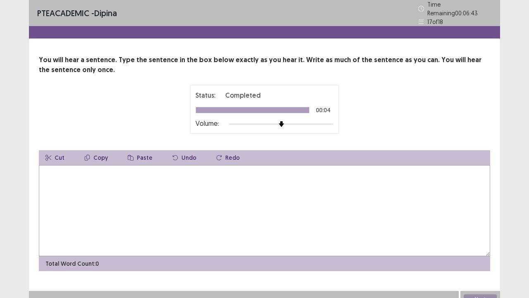
click at [79, 188] on textarea at bounding box center [265, 210] width 452 height 91
click at [60, 169] on textarea "**********" at bounding box center [265, 210] width 452 height 91
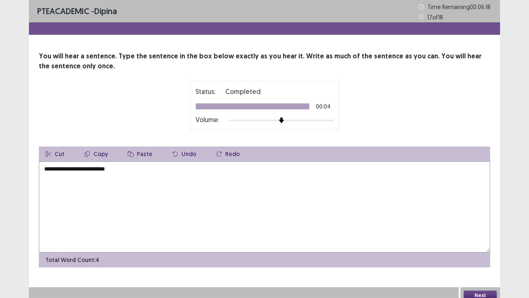
click at [60, 170] on textarea "**********" at bounding box center [265, 206] width 452 height 91
click at [79, 168] on textarea "**********" at bounding box center [265, 206] width 452 height 91
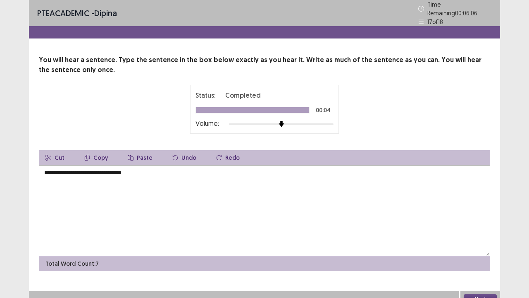
click at [137, 167] on textarea "**********" at bounding box center [265, 210] width 452 height 91
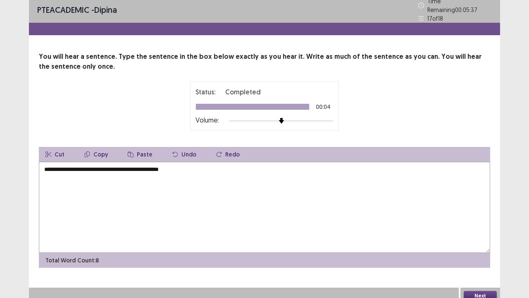
scroll to position [5, 0]
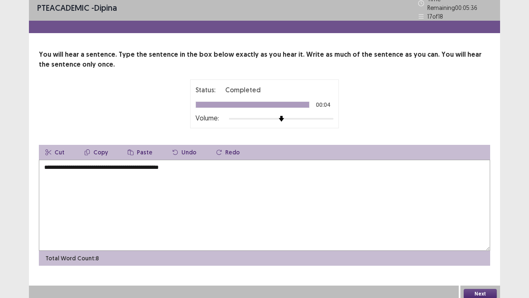
type textarea "**********"
click at [481, 245] on button "Next" at bounding box center [480, 294] width 33 height 10
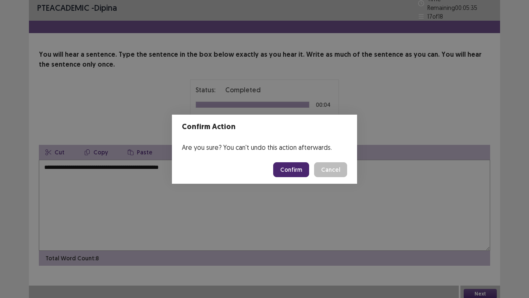
click at [285, 168] on button "Confirm" at bounding box center [291, 169] width 36 height 15
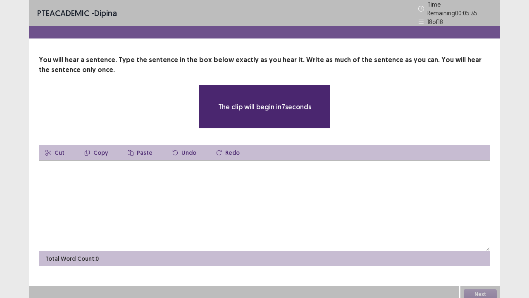
scroll to position [0, 0]
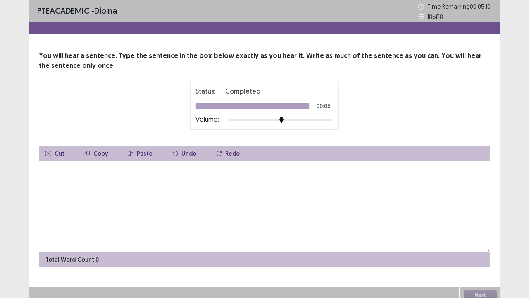
click at [79, 180] on textarea at bounding box center [265, 206] width 452 height 91
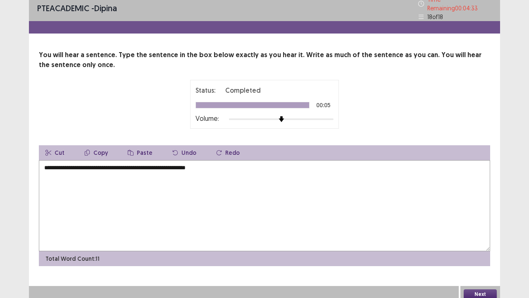
scroll to position [5, 0]
type textarea "**********"
click at [487, 245] on button "Next" at bounding box center [480, 294] width 33 height 10
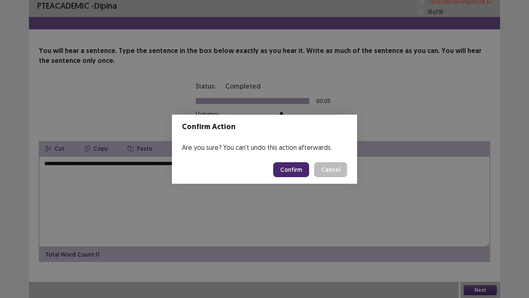
click at [286, 171] on button "Confirm" at bounding box center [291, 169] width 36 height 15
